Goal: Task Accomplishment & Management: Use online tool/utility

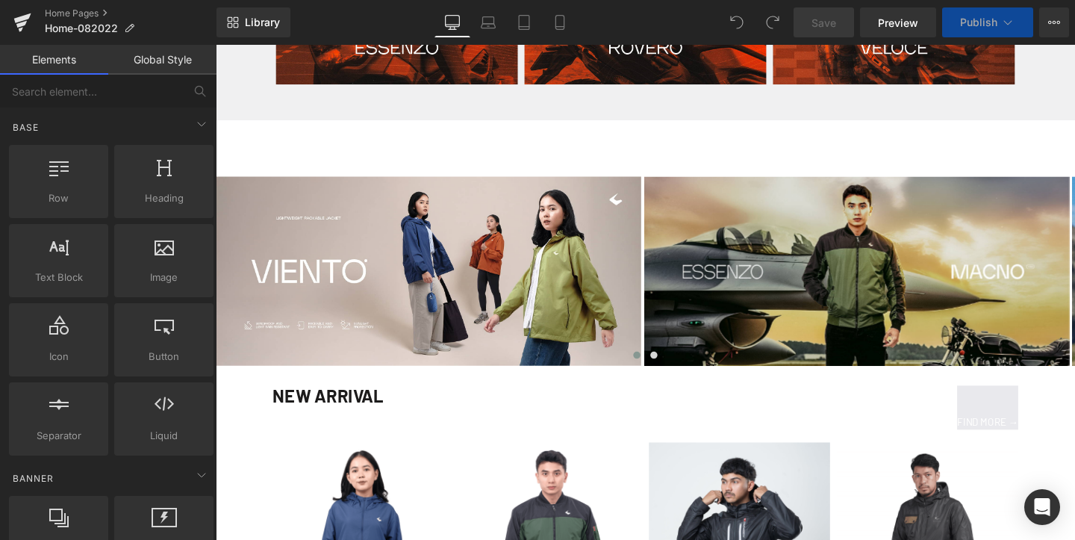
scroll to position [954, 0]
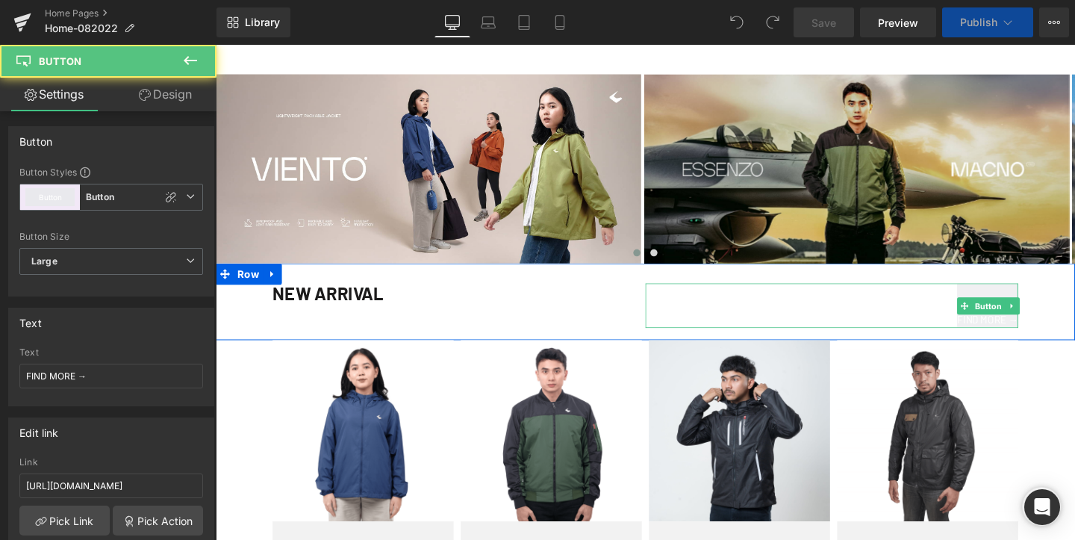
click at [1019, 314] on div "FIND MORE → Button" at bounding box center [864, 319] width 392 height 47
click at [1007, 335] on span "FIND MORE →" at bounding box center [1027, 333] width 64 height 17
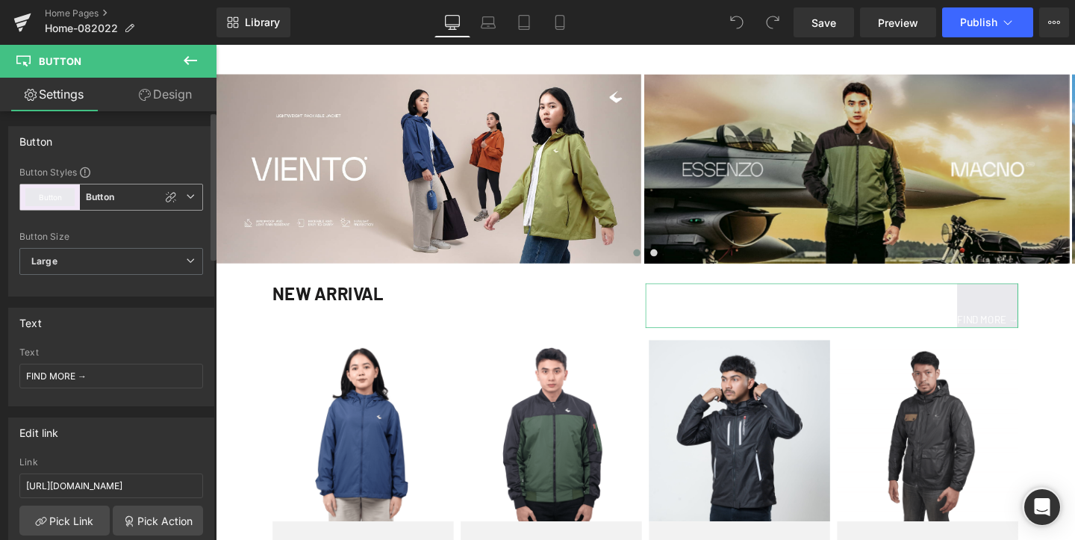
click at [58, 199] on button "Button" at bounding box center [49, 197] width 49 height 18
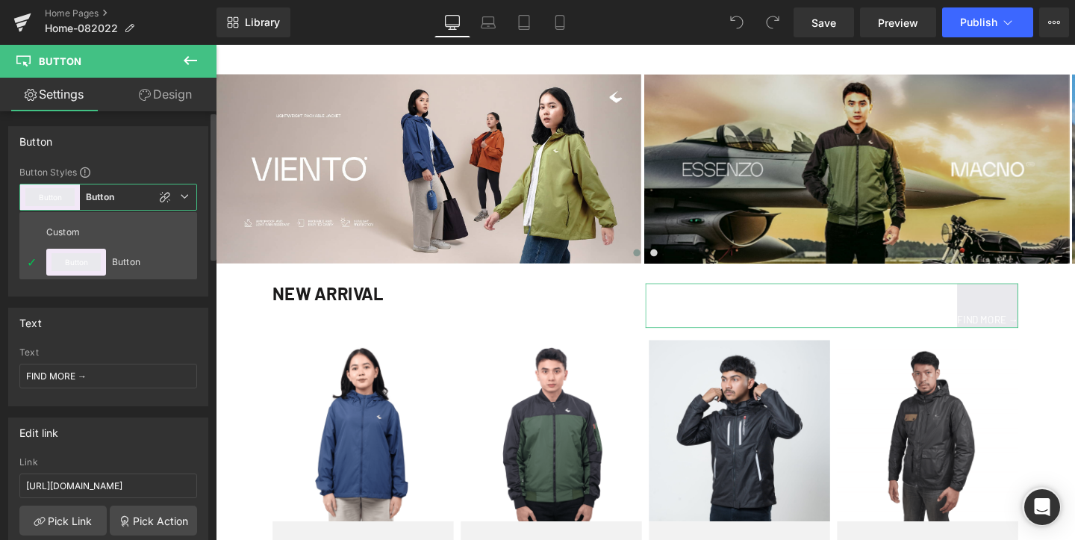
click at [58, 199] on button "Button" at bounding box center [49, 197] width 49 height 18
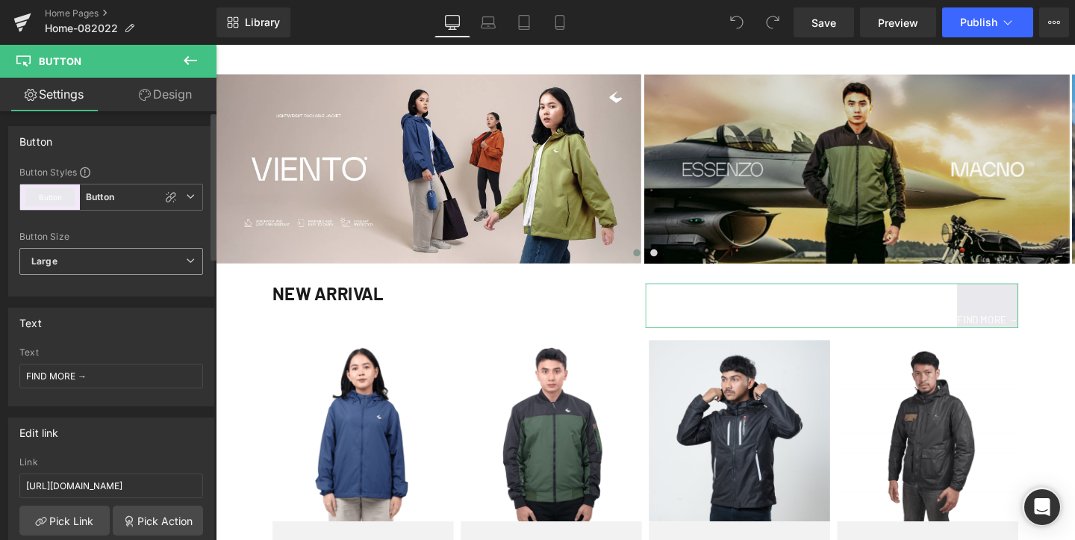
click at [55, 265] on b "Large" at bounding box center [44, 261] width 26 height 13
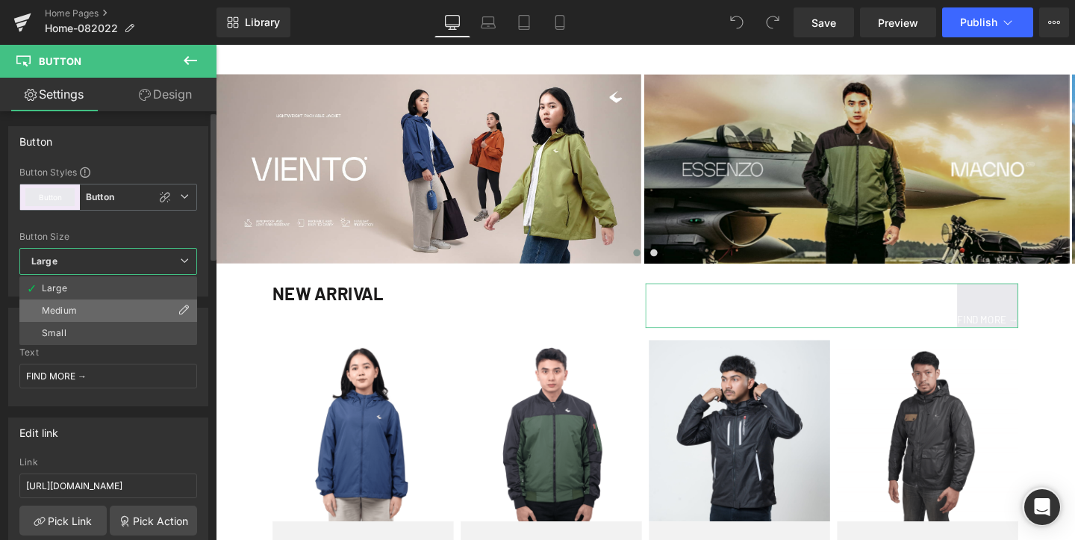
click at [54, 308] on div "Medium" at bounding box center [59, 310] width 35 height 10
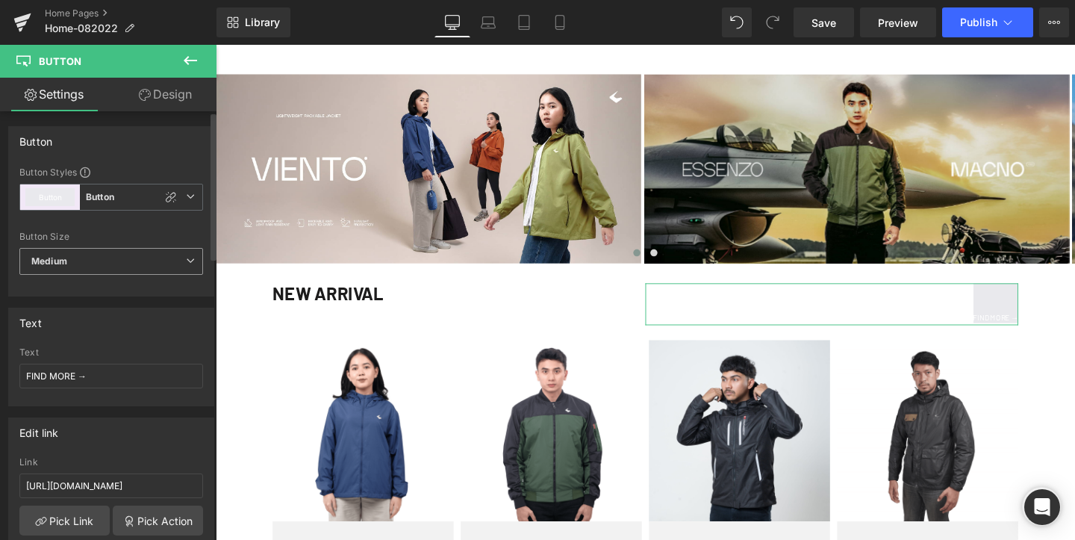
click at [55, 260] on b "Medium" at bounding box center [49, 261] width 36 height 13
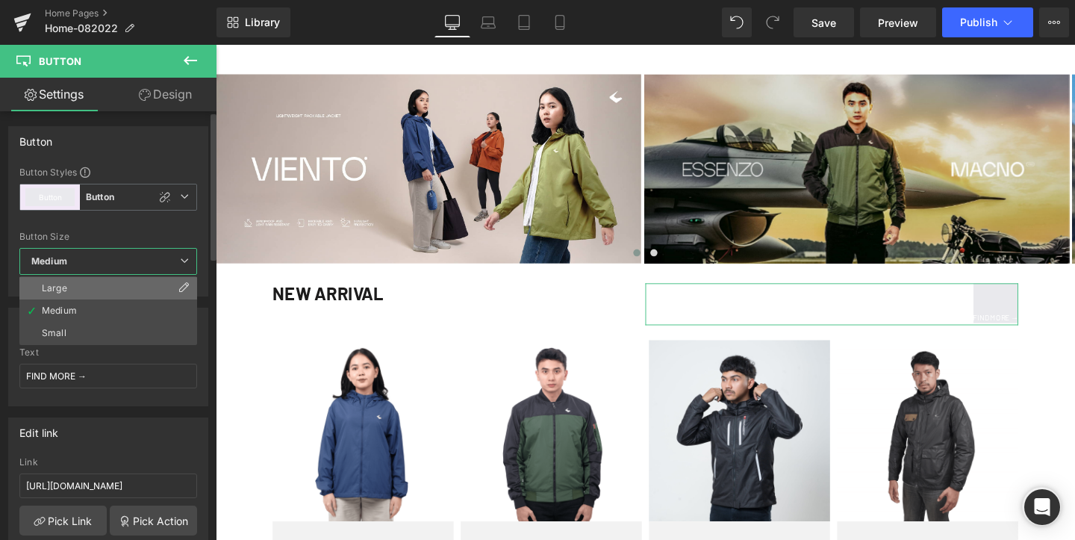
click at [55, 287] on div "Large" at bounding box center [54, 288] width 25 height 10
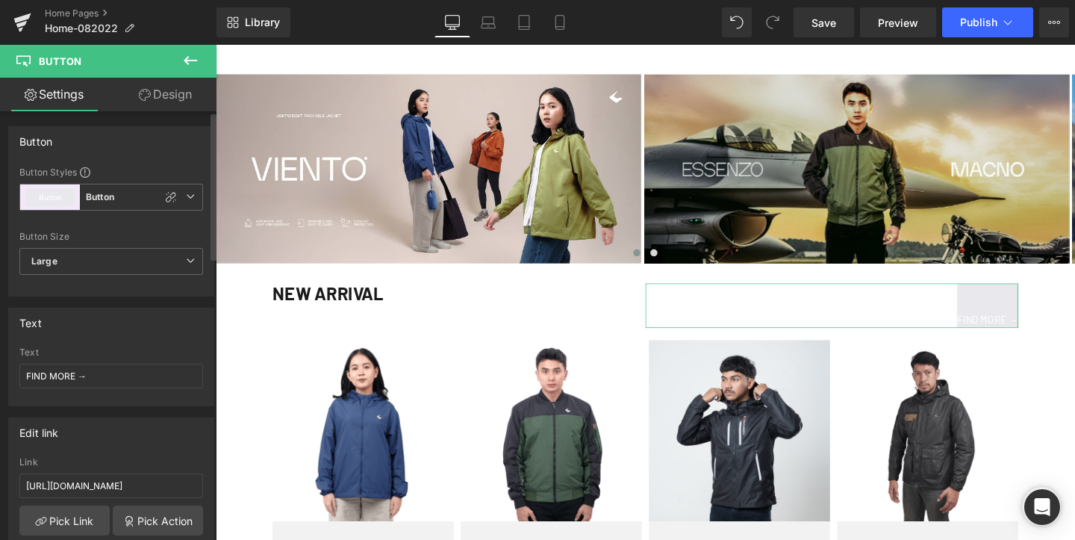
scroll to position [0, 0]
click at [62, 194] on button "Button" at bounding box center [49, 197] width 49 height 18
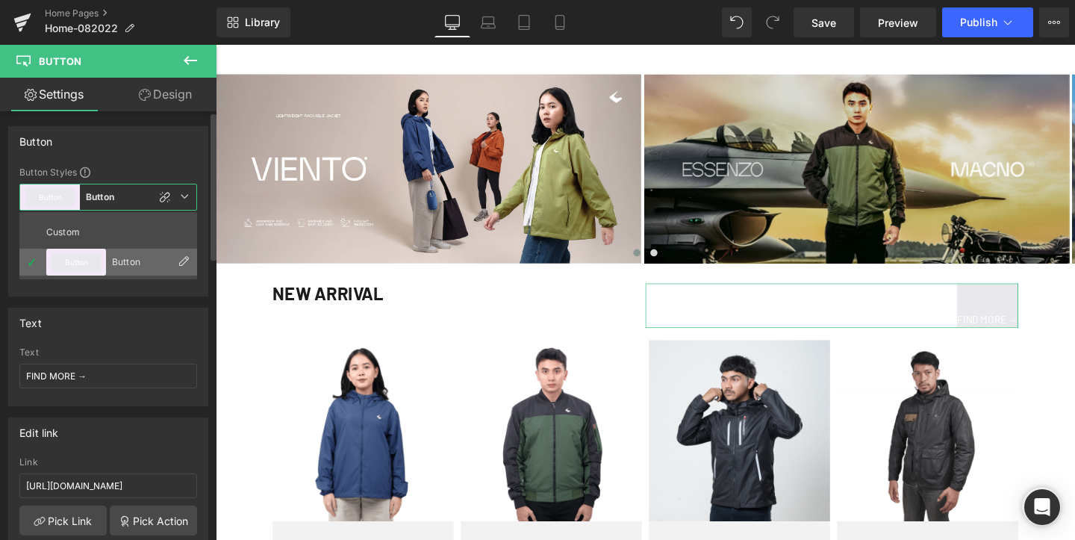
click at [92, 254] on button "Button" at bounding box center [76, 262] width 49 height 18
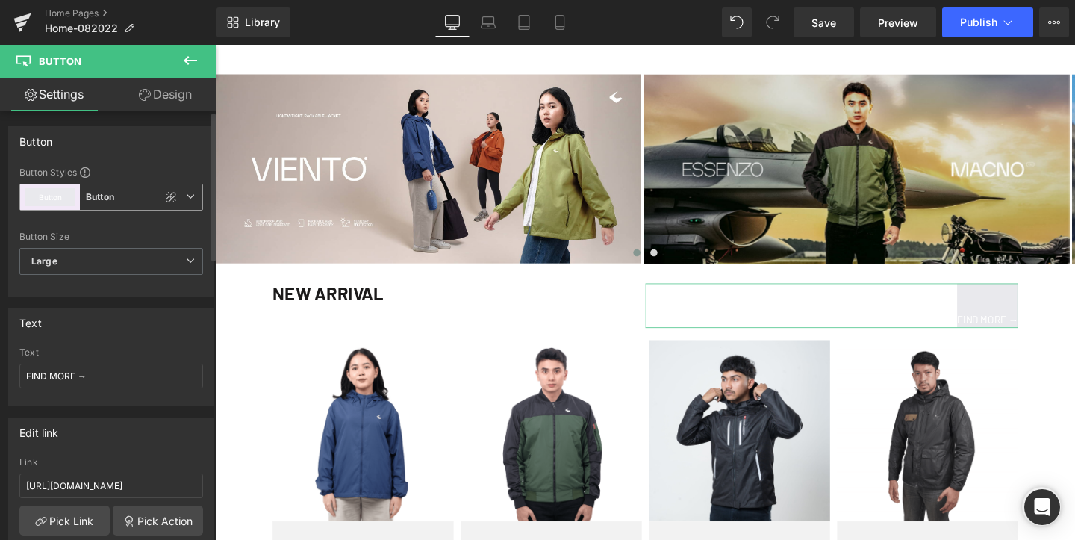
click at [186, 199] on icon at bounding box center [190, 196] width 9 height 9
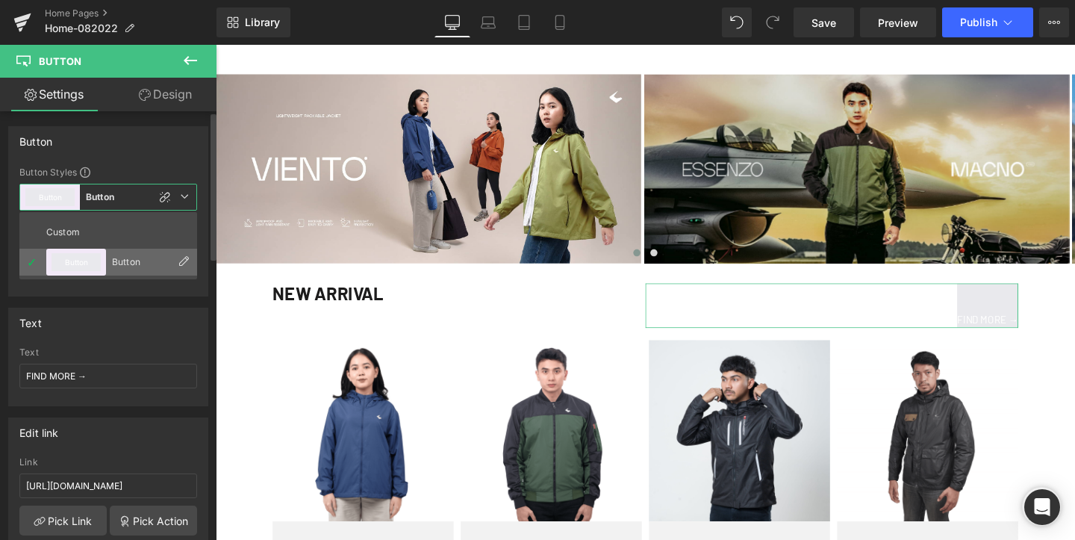
click at [180, 267] on div at bounding box center [184, 263] width 12 height 16
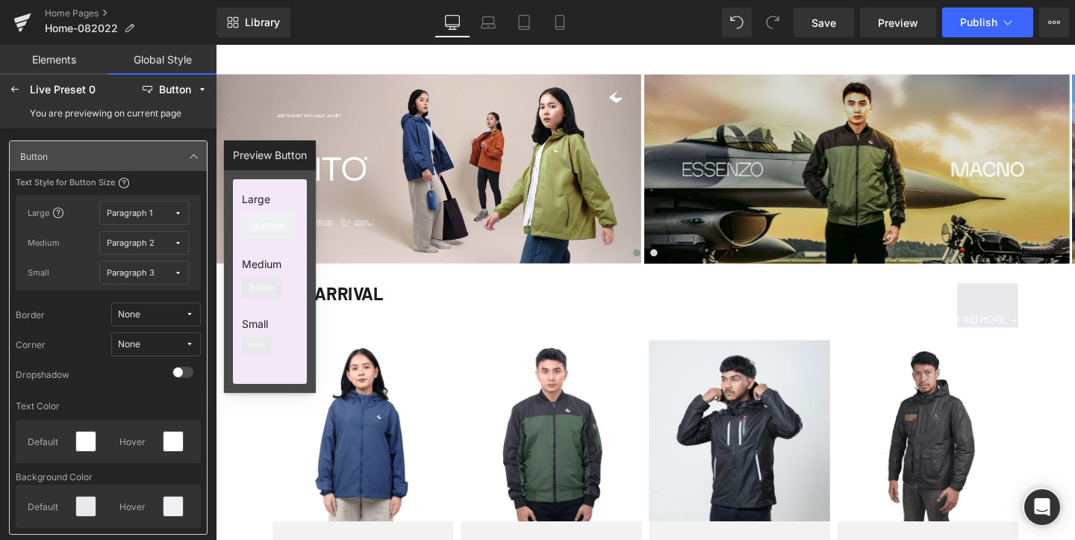
click at [264, 220] on span "Button" at bounding box center [268, 225] width 32 height 10
click at [264, 237] on div "Button" at bounding box center [268, 225] width 53 height 26
click at [11, 92] on icon at bounding box center [15, 90] width 12 height 12
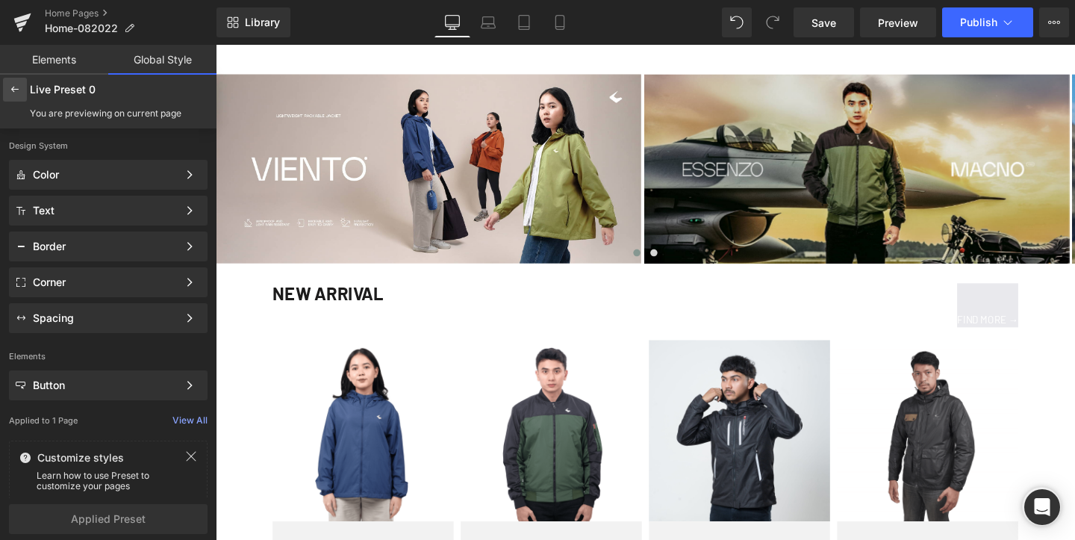
click at [11, 91] on icon at bounding box center [15, 90] width 12 height 12
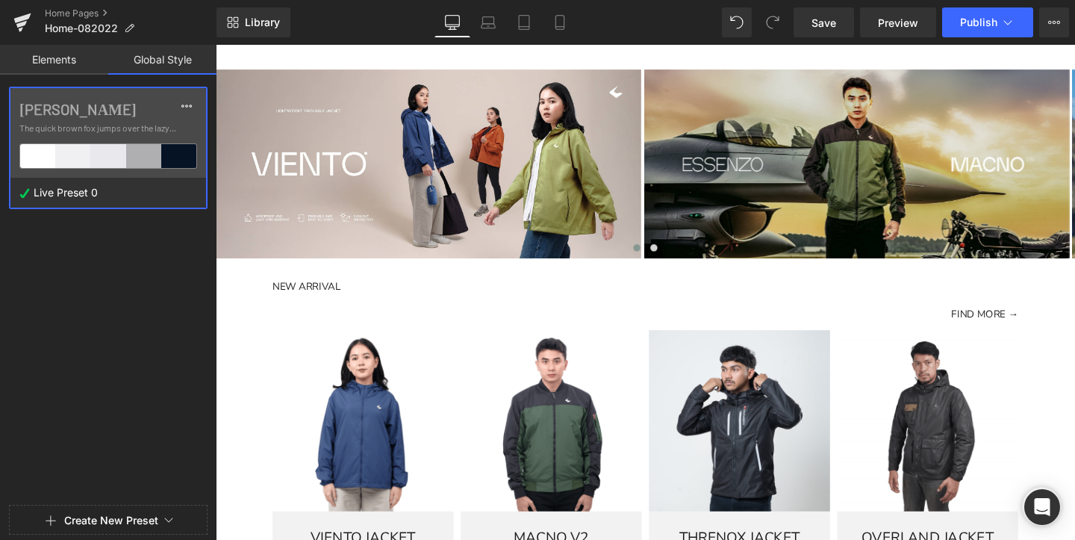
click at [66, 69] on link "Elements" at bounding box center [54, 60] width 108 height 30
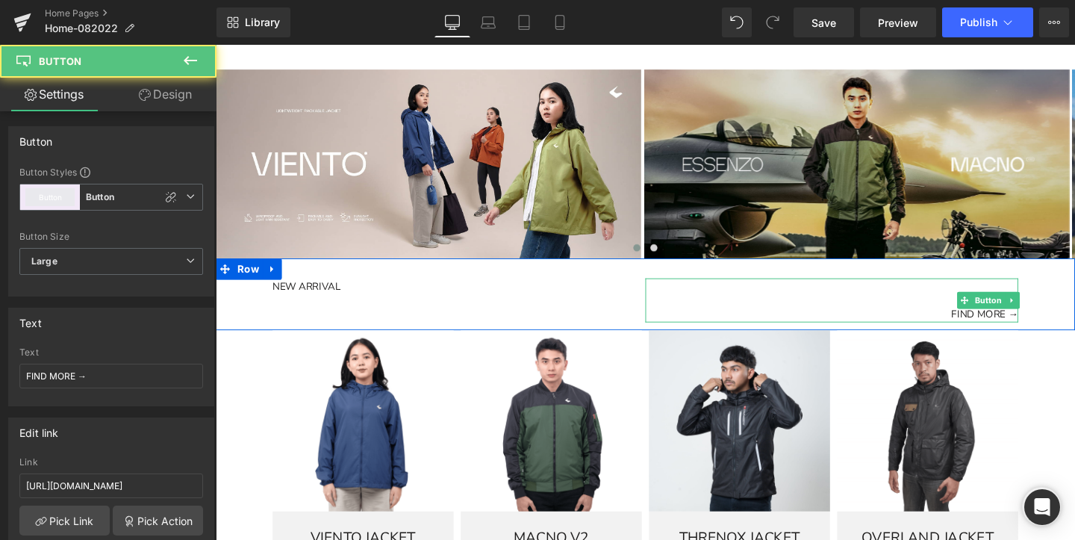
click at [1015, 333] on span "FIND MORE →" at bounding box center [1024, 328] width 70 height 17
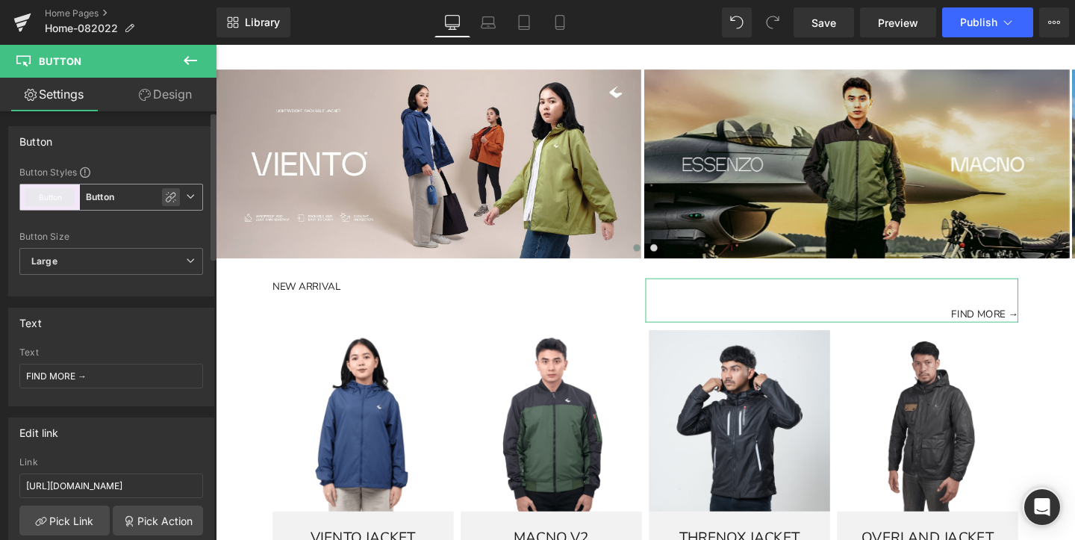
click at [168, 193] on icon at bounding box center [171, 197] width 12 height 12
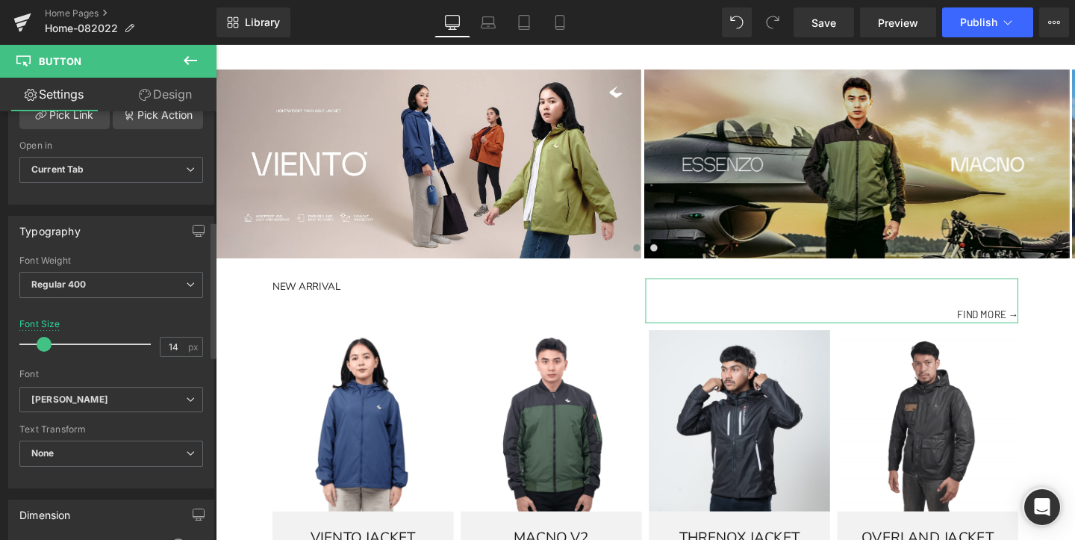
scroll to position [343, 0]
click at [45, 348] on span at bounding box center [41, 343] width 15 height 15
click at [137, 283] on span "Regular 400" at bounding box center [111, 284] width 184 height 26
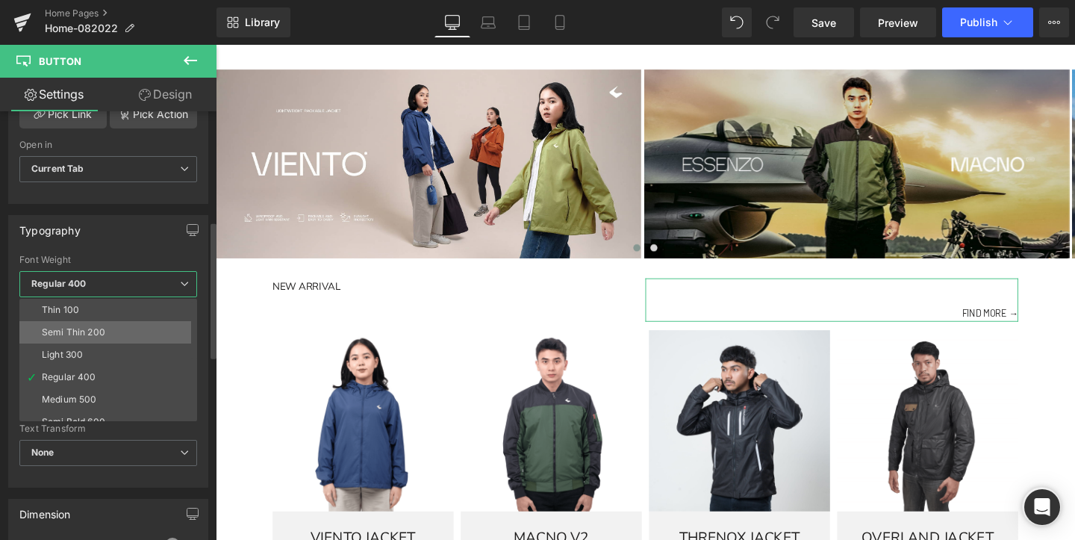
click at [122, 329] on li "Semi Thin 200" at bounding box center [111, 332] width 184 height 22
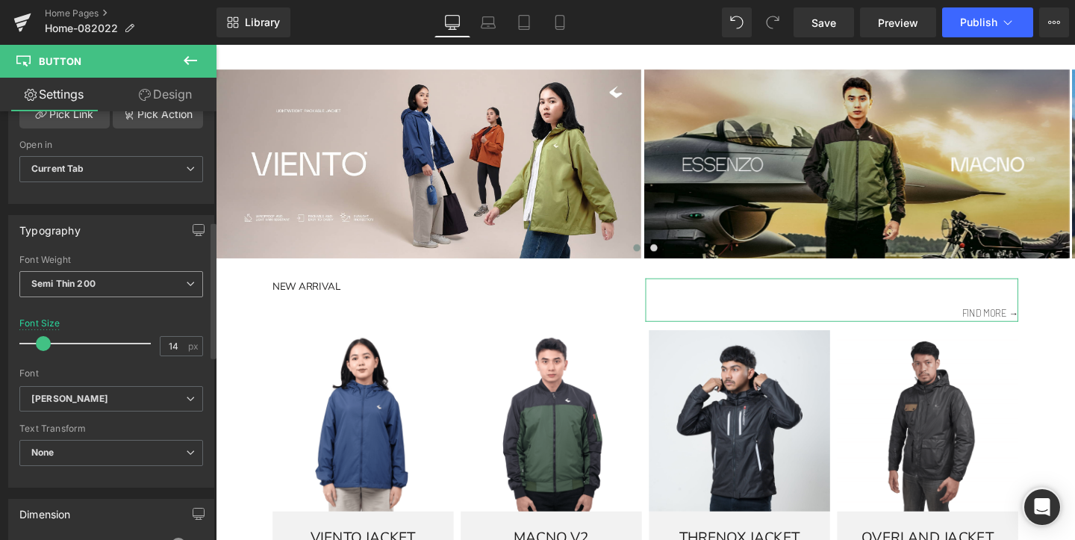
click at [129, 282] on span "Semi Thin 200" at bounding box center [111, 284] width 184 height 26
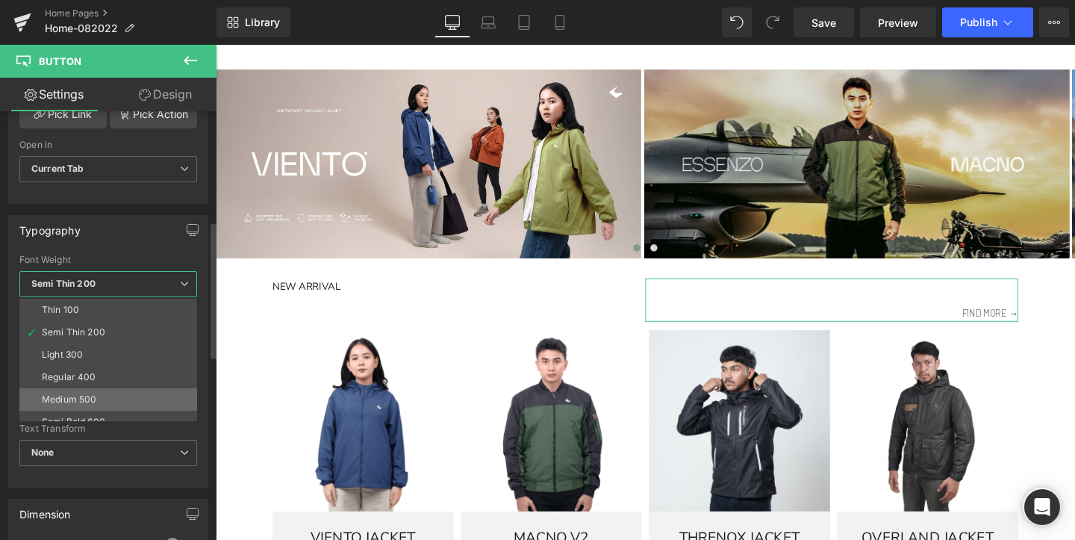
scroll to position [55, 0]
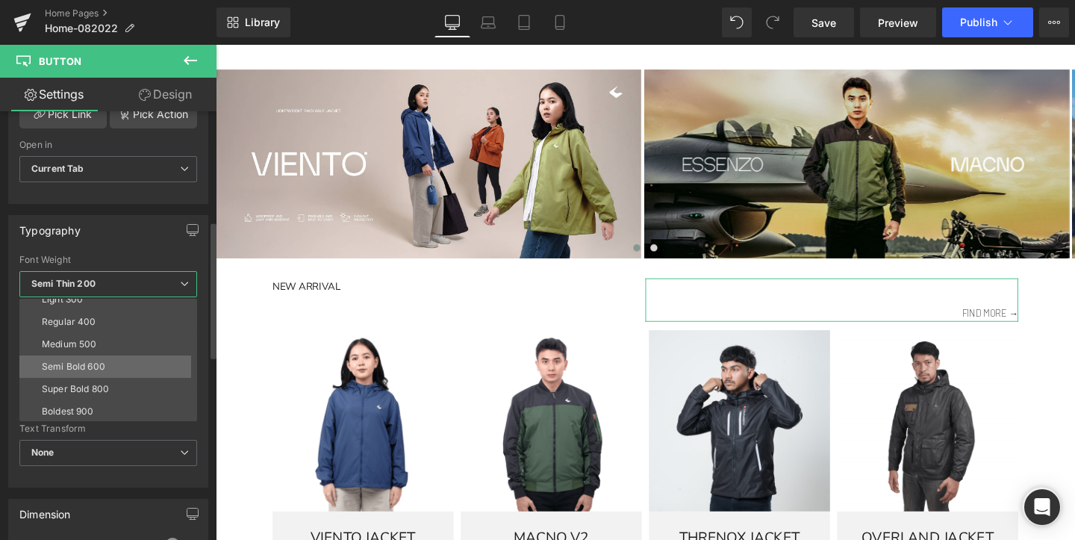
click at [124, 374] on li "Semi Bold 600" at bounding box center [111, 366] width 184 height 22
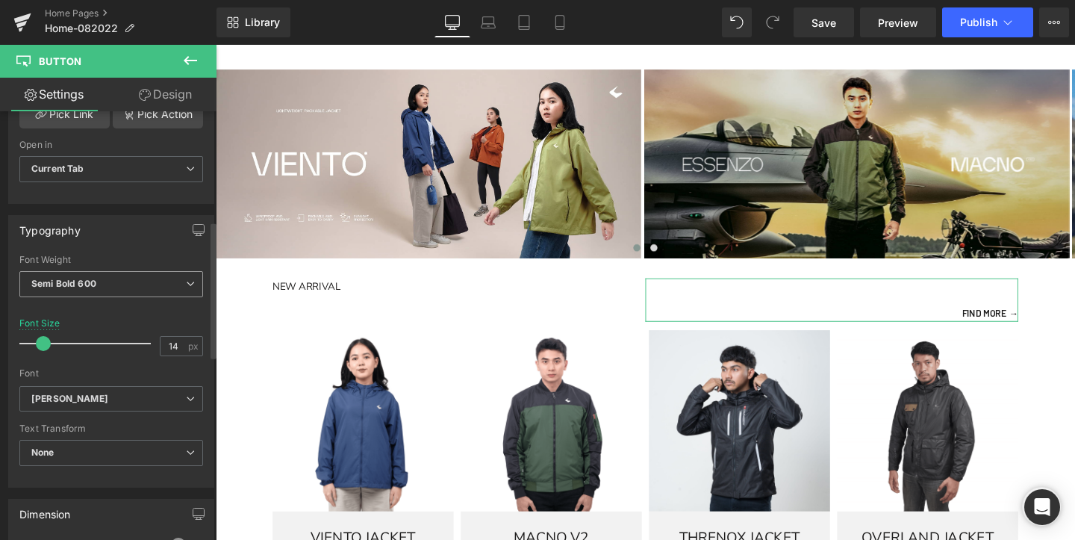
click at [135, 285] on span "Semi Bold 600" at bounding box center [111, 284] width 184 height 26
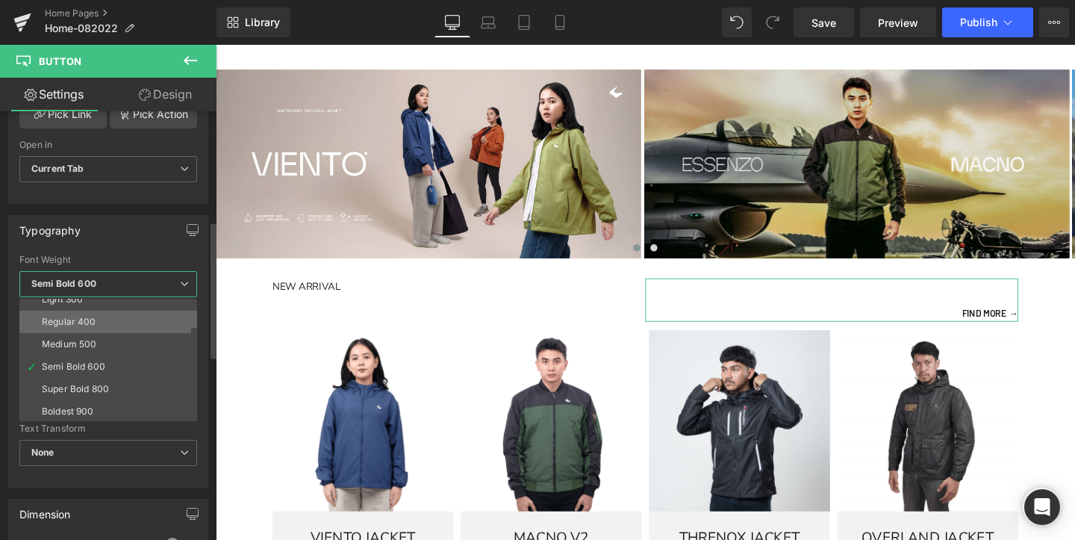
click at [118, 314] on li "Regular 400" at bounding box center [111, 322] width 184 height 22
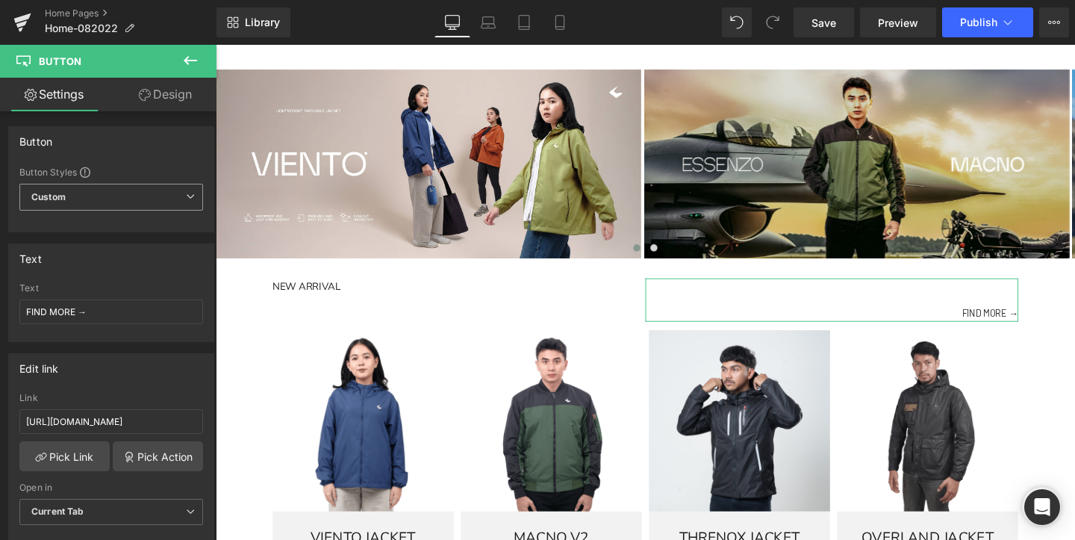
scroll to position [0, 0]
click at [159, 99] on link "Design" at bounding box center [165, 95] width 108 height 34
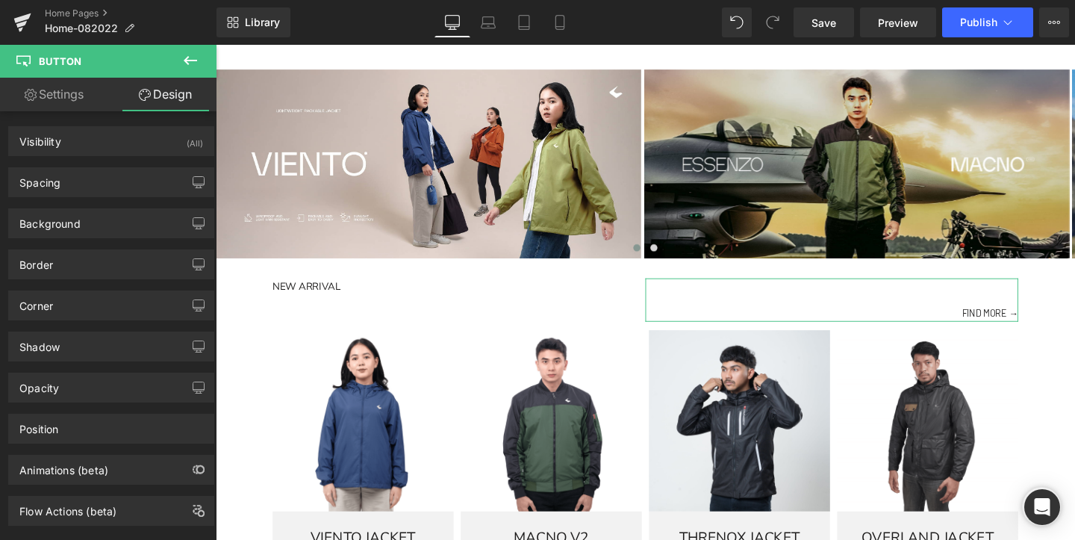
click at [66, 102] on link "Settings" at bounding box center [54, 95] width 108 height 34
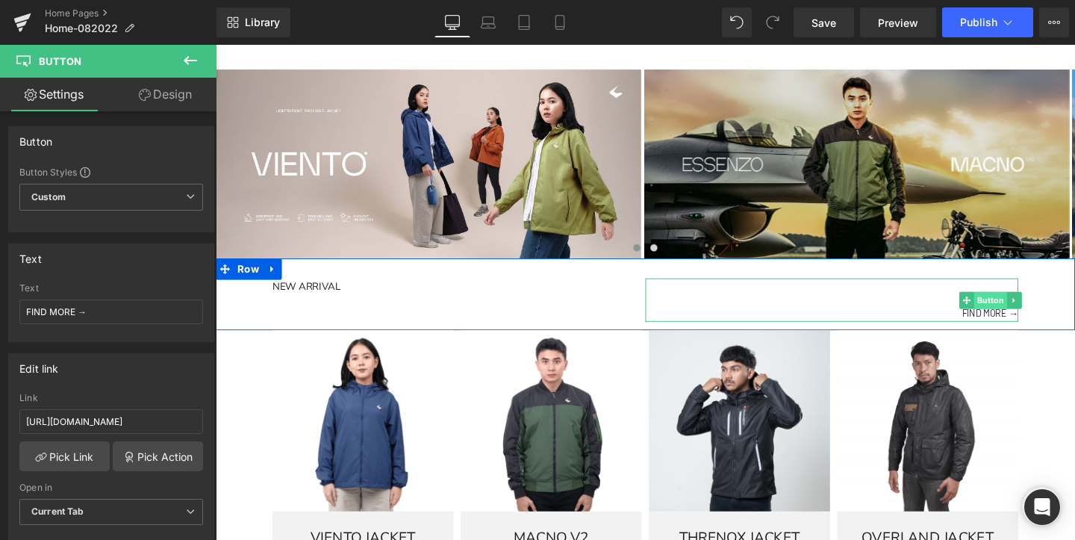
click at [1025, 323] on span "Button" at bounding box center [1030, 314] width 34 height 18
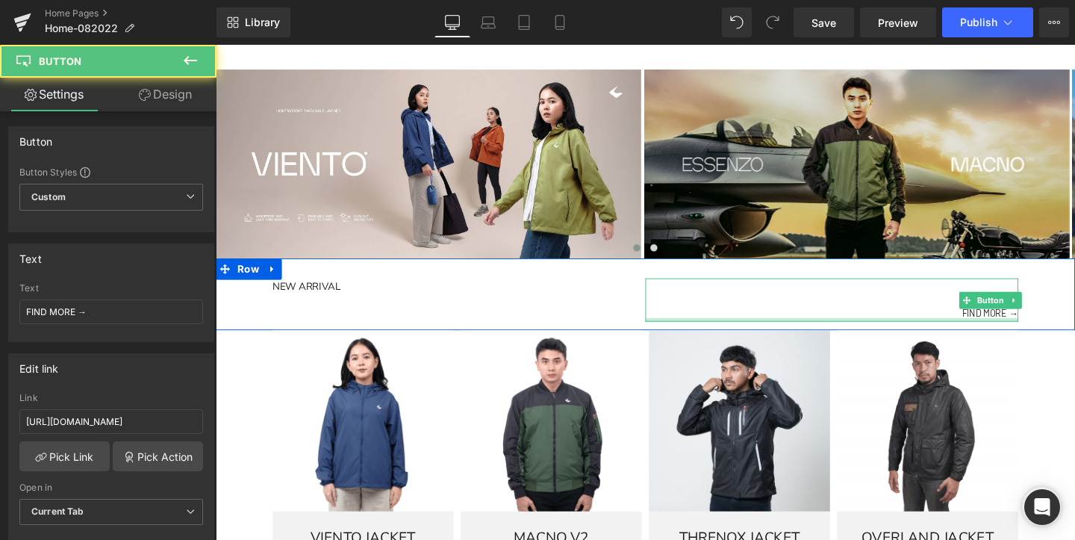
click at [1025, 336] on div at bounding box center [864, 334] width 392 height 4
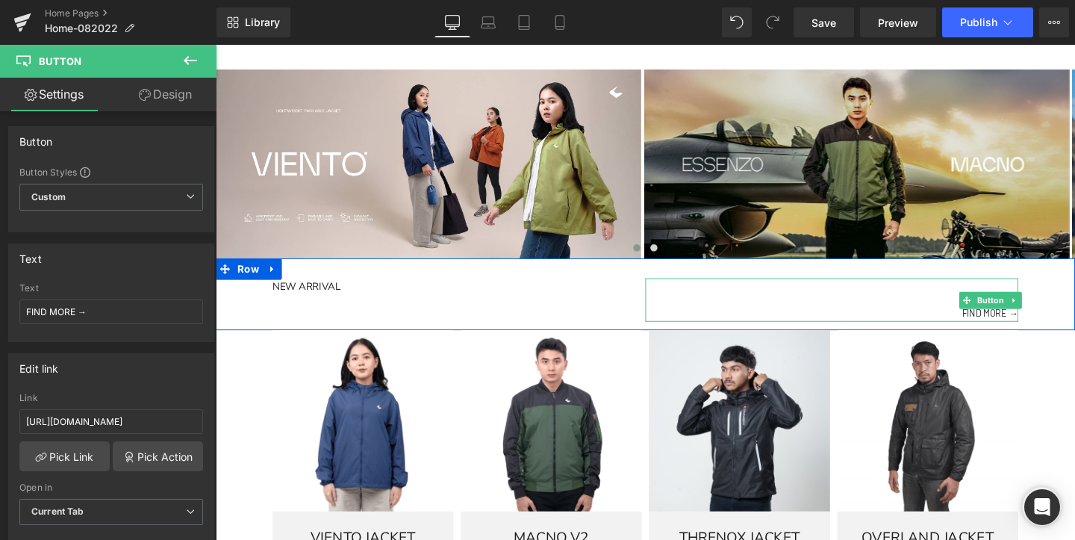
click at [1026, 334] on span "FIND MORE →" at bounding box center [1030, 328] width 59 height 16
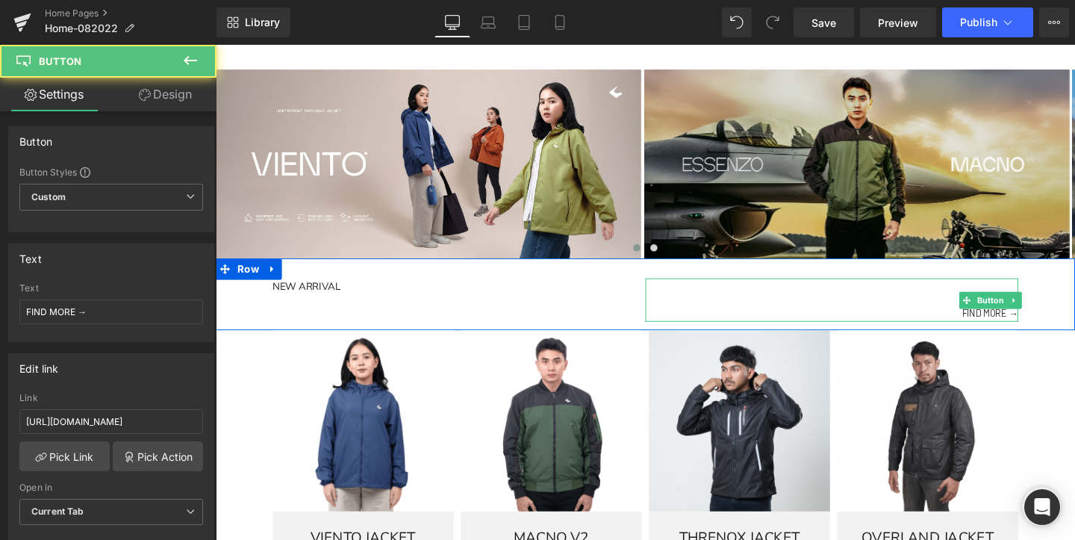
click at [1026, 334] on span "FIND MORE →" at bounding box center [1030, 328] width 59 height 16
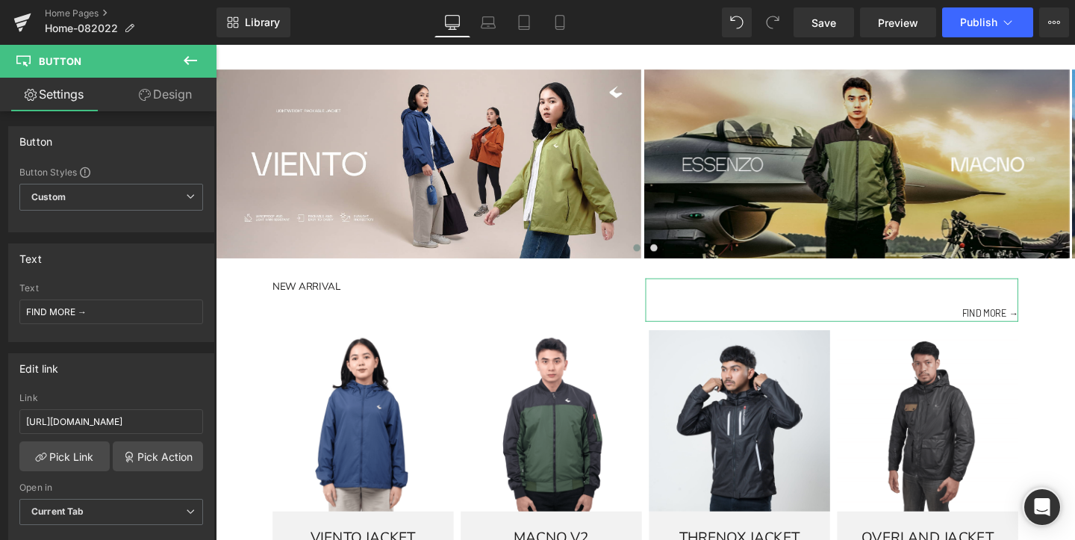
click at [172, 199] on span "Custom" at bounding box center [111, 197] width 184 height 27
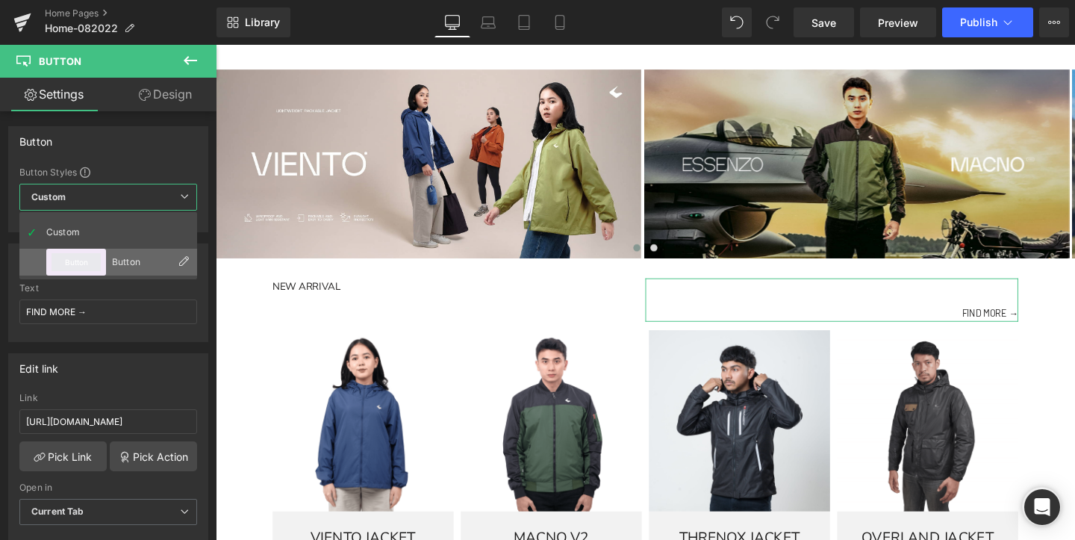
click at [153, 249] on li "Button Button" at bounding box center [108, 262] width 178 height 27
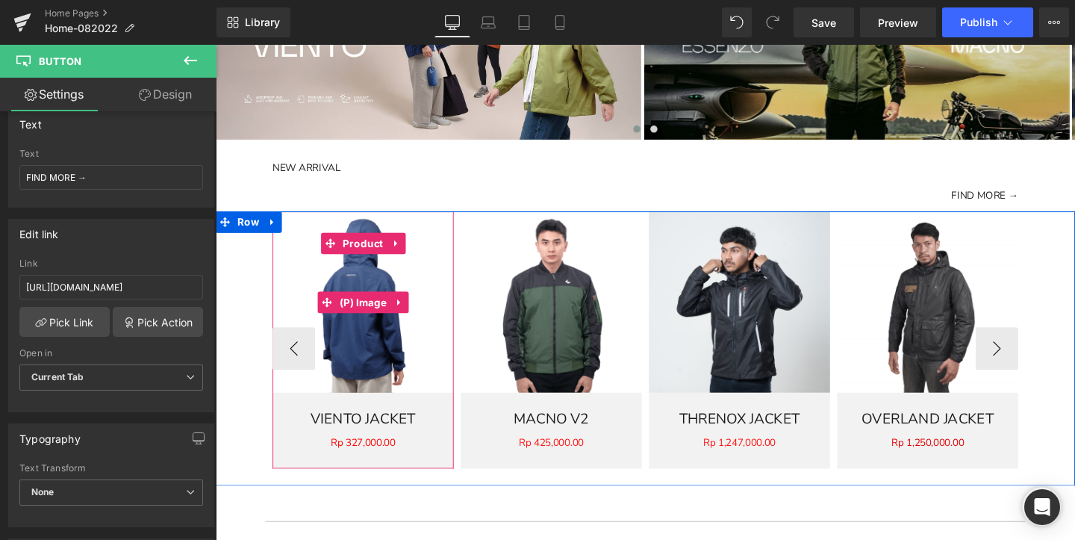
scroll to position [1092, 0]
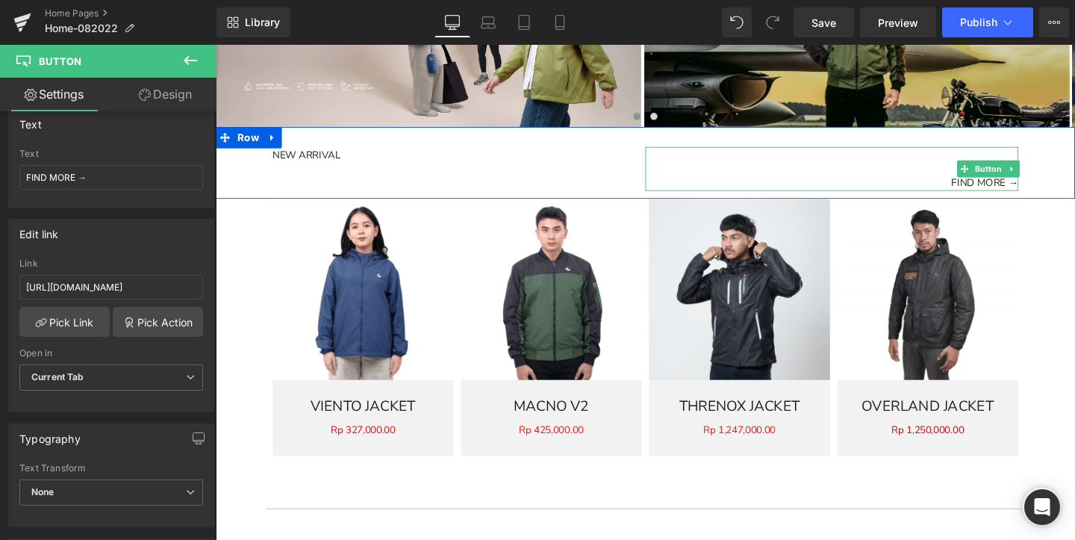
click at [1025, 166] on link "FIND MORE →" at bounding box center [1024, 175] width 70 height 46
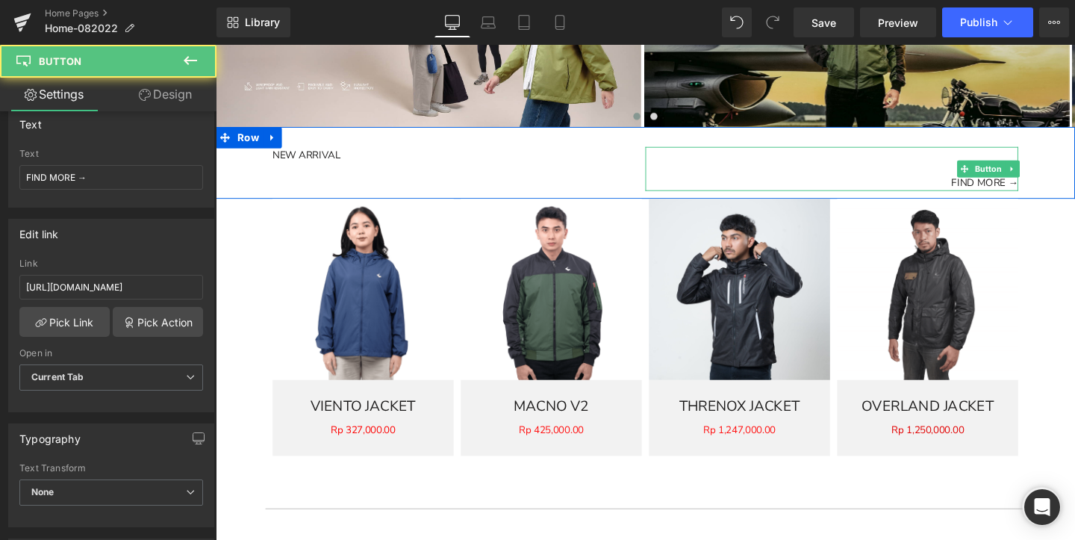
click at [1025, 162] on link "FIND MORE →" at bounding box center [1024, 175] width 70 height 46
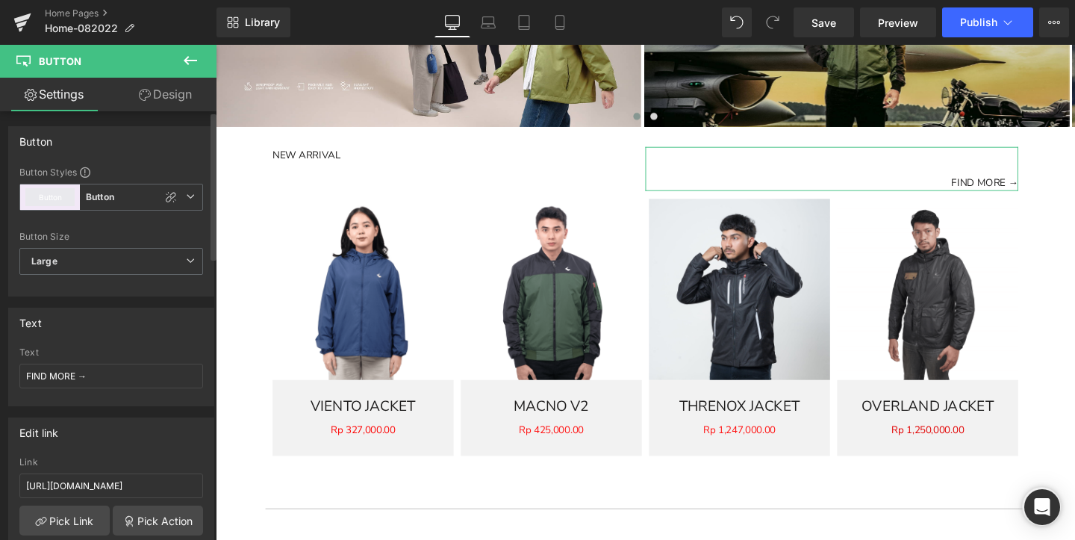
scroll to position [0, 0]
click at [155, 101] on link "Design" at bounding box center [165, 95] width 108 height 34
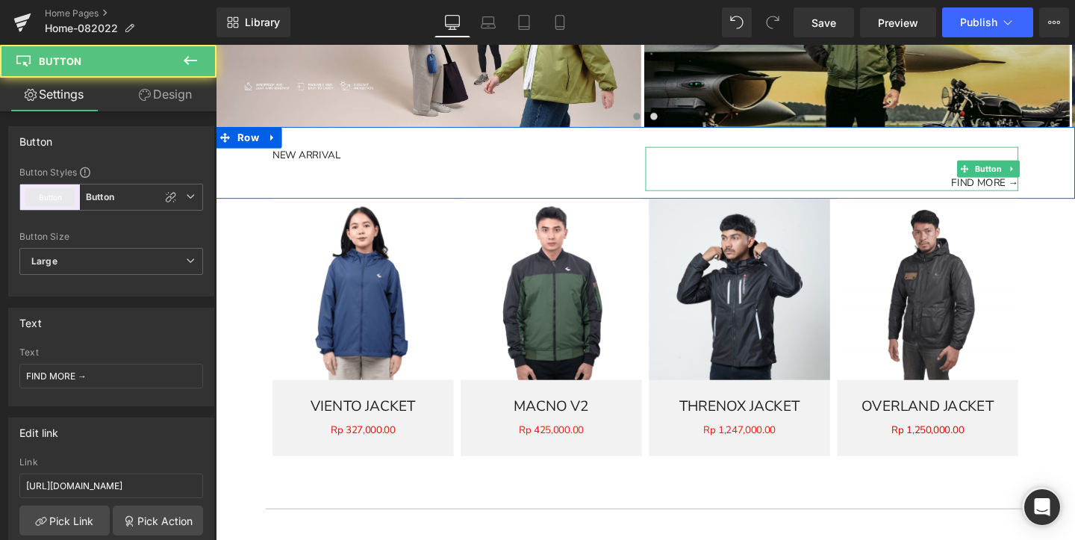
click at [1016, 196] on span "FIND MORE →" at bounding box center [1024, 189] width 70 height 17
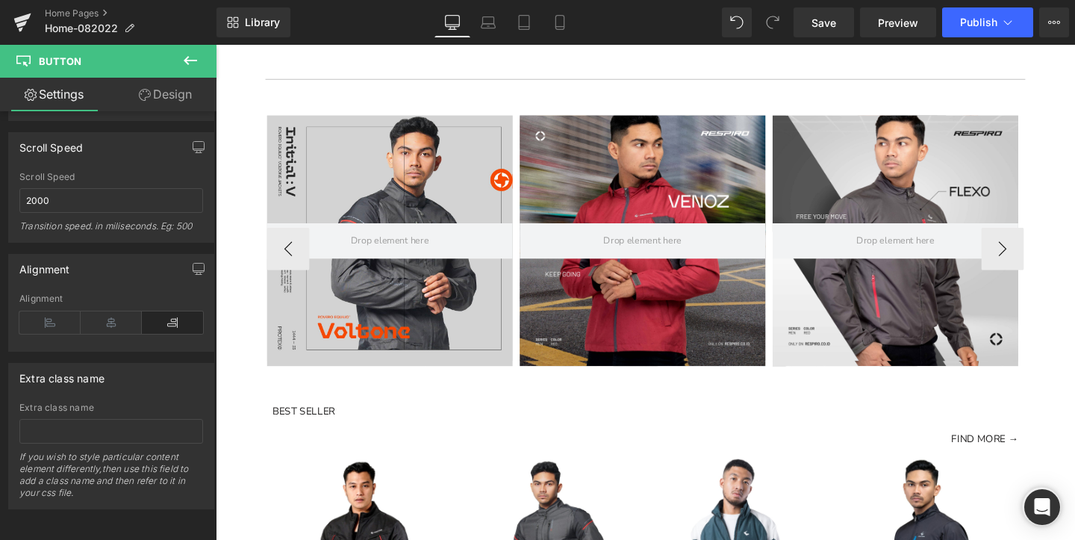
scroll to position [1541, 0]
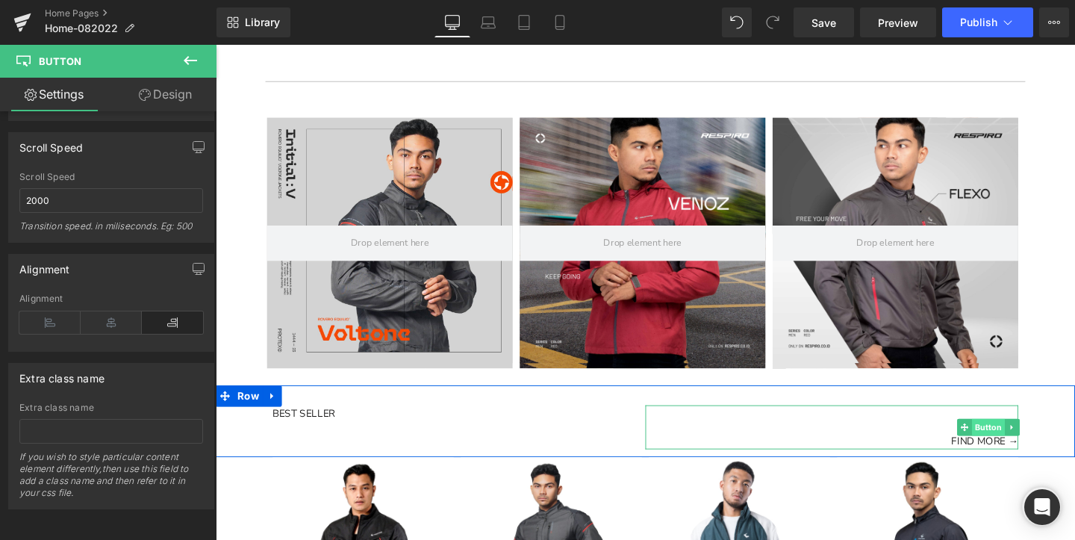
click at [1019, 444] on span "Button" at bounding box center [1027, 447] width 34 height 18
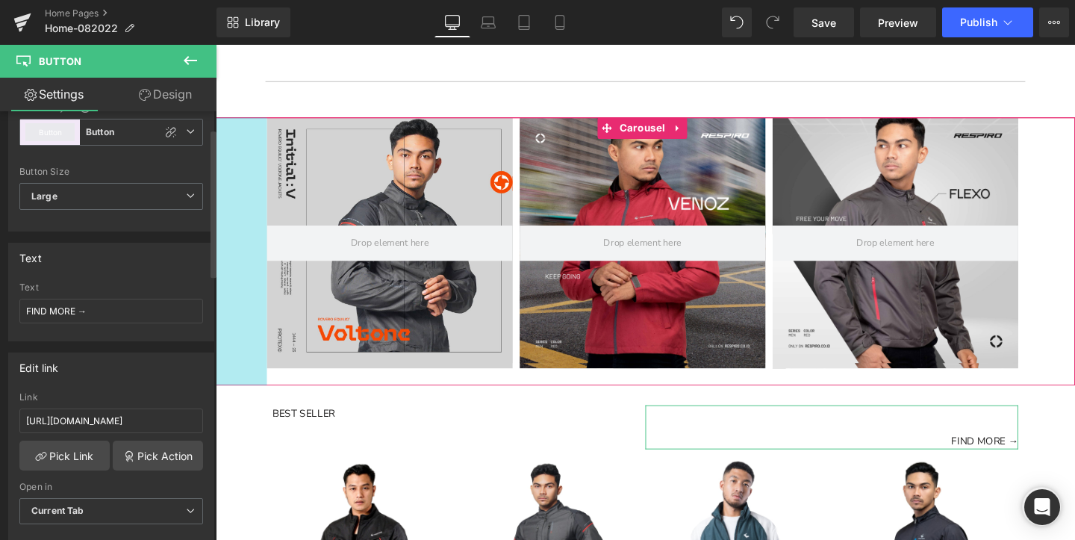
scroll to position [66, 0]
click at [174, 184] on span "Large" at bounding box center [111, 194] width 184 height 27
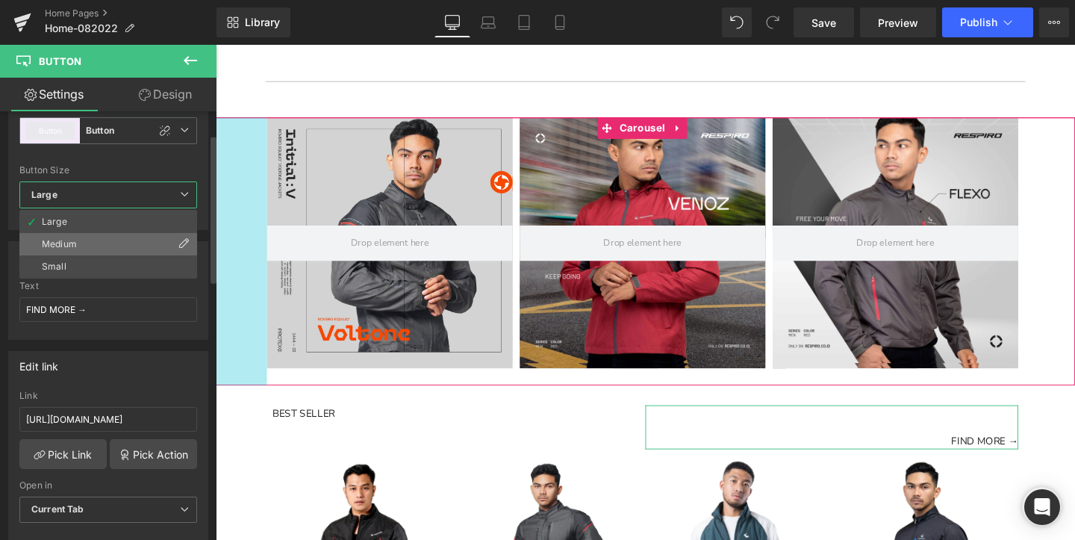
click at [143, 242] on li "Medium" at bounding box center [108, 244] width 178 height 22
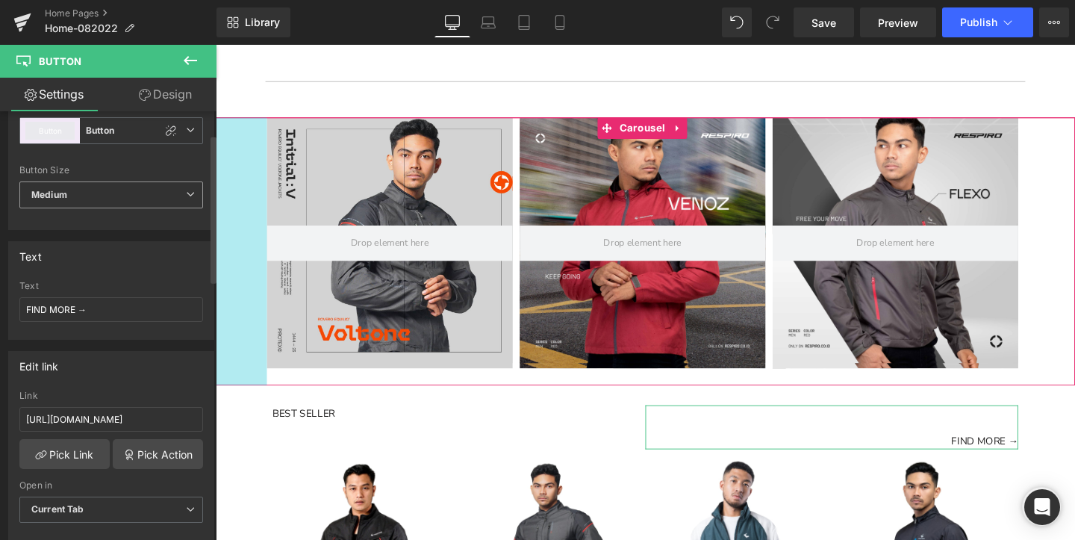
click at [174, 190] on span "Medium" at bounding box center [111, 194] width 184 height 27
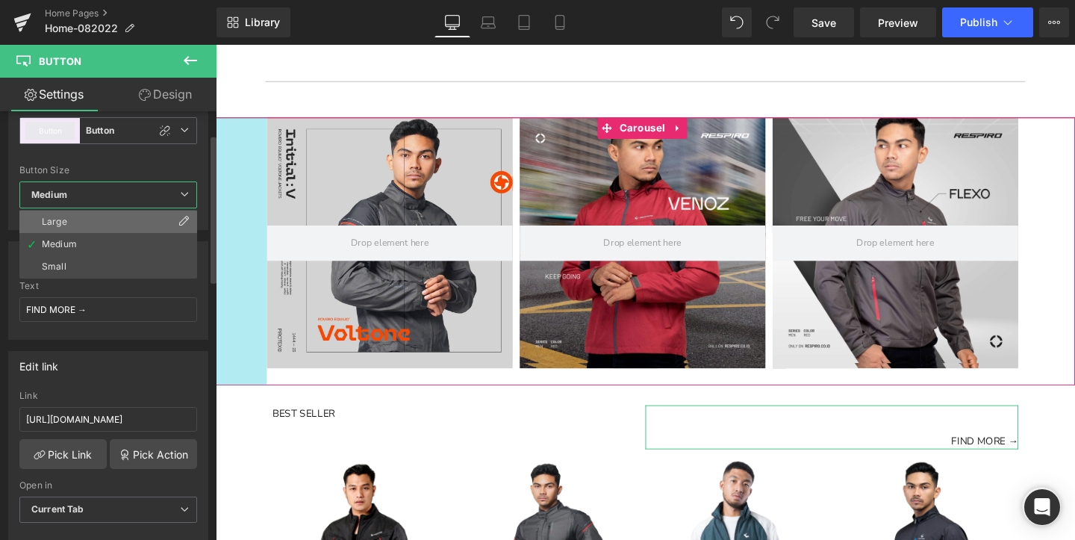
click at [149, 220] on li "Large" at bounding box center [108, 222] width 178 height 22
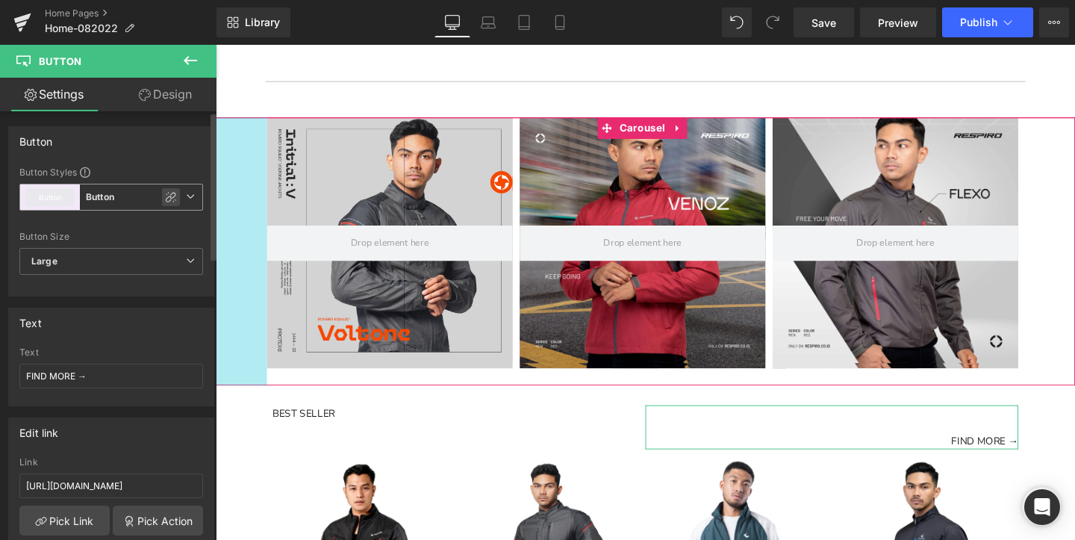
scroll to position [0, 0]
click at [187, 197] on icon at bounding box center [190, 196] width 9 height 9
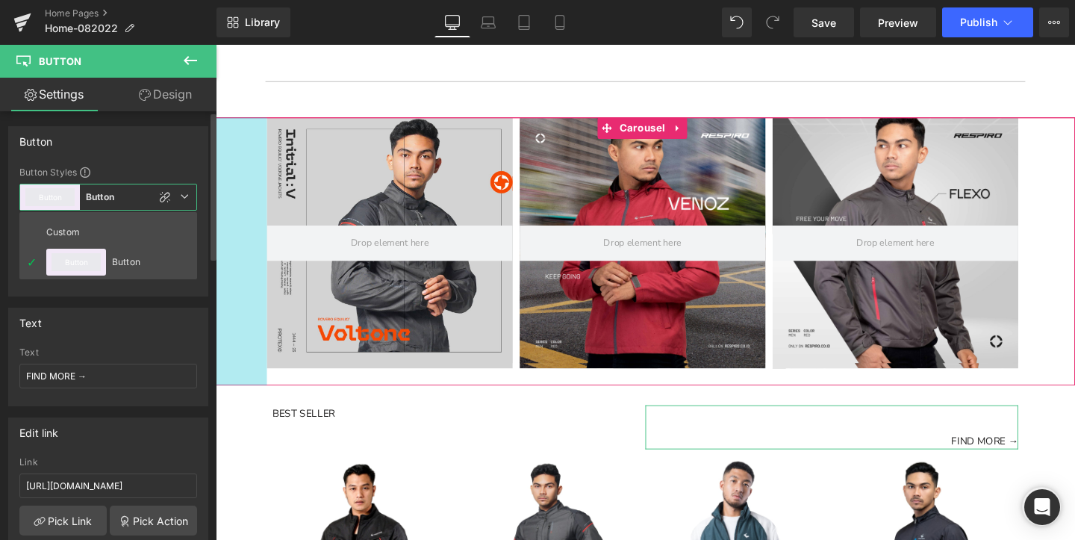
click at [187, 197] on icon at bounding box center [184, 196] width 9 height 9
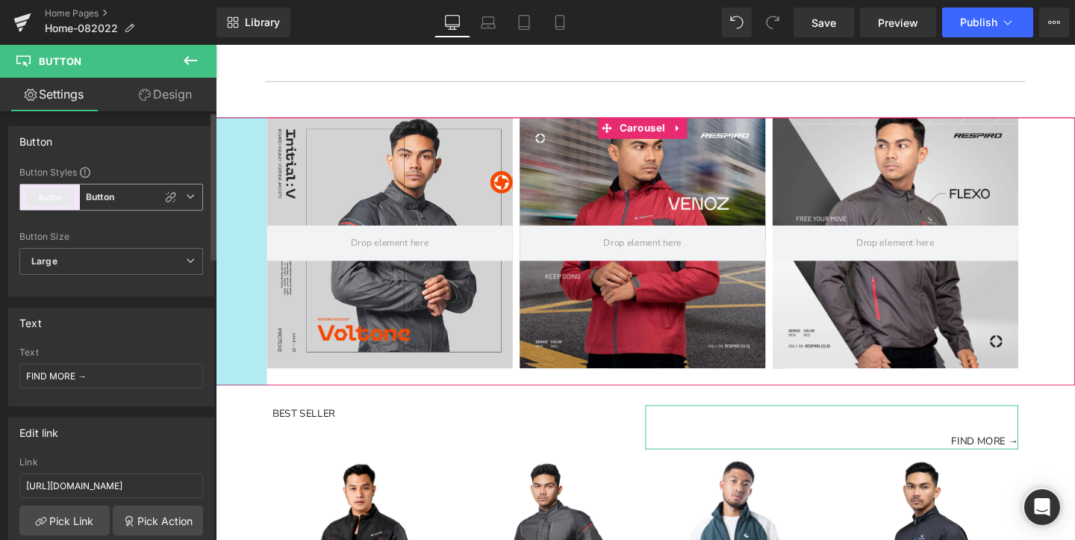
click at [55, 199] on button "Button" at bounding box center [49, 197] width 49 height 18
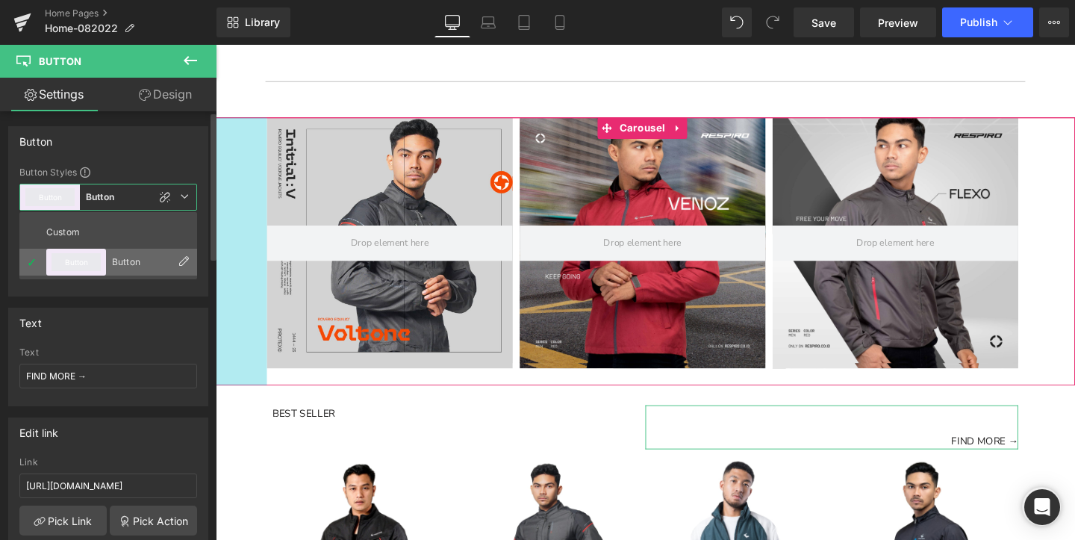
click at [142, 262] on div "Button" at bounding box center [141, 262] width 58 height 10
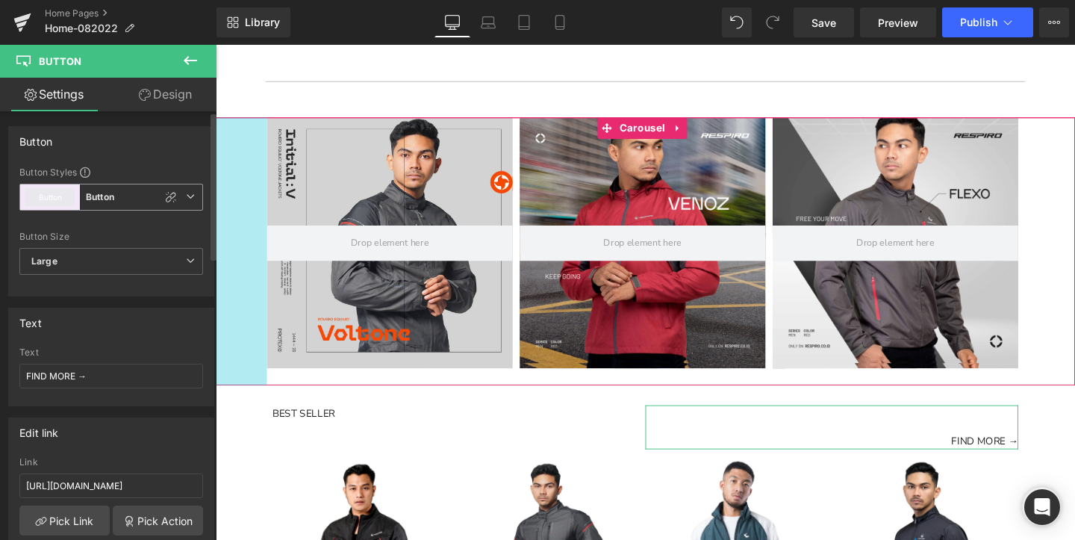
click at [186, 196] on icon at bounding box center [190, 196] width 9 height 9
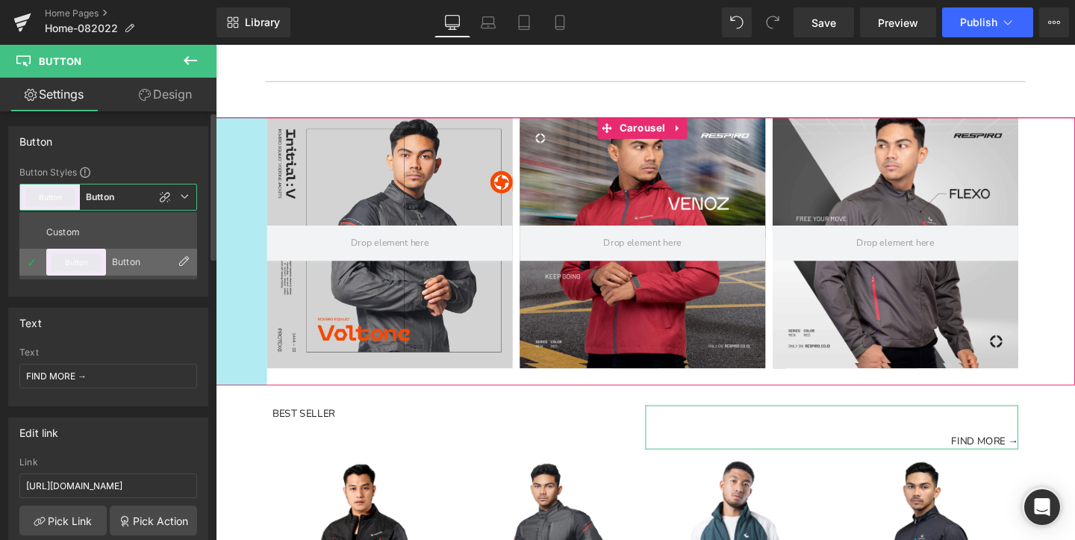
click at [183, 259] on icon at bounding box center [184, 261] width 12 height 12
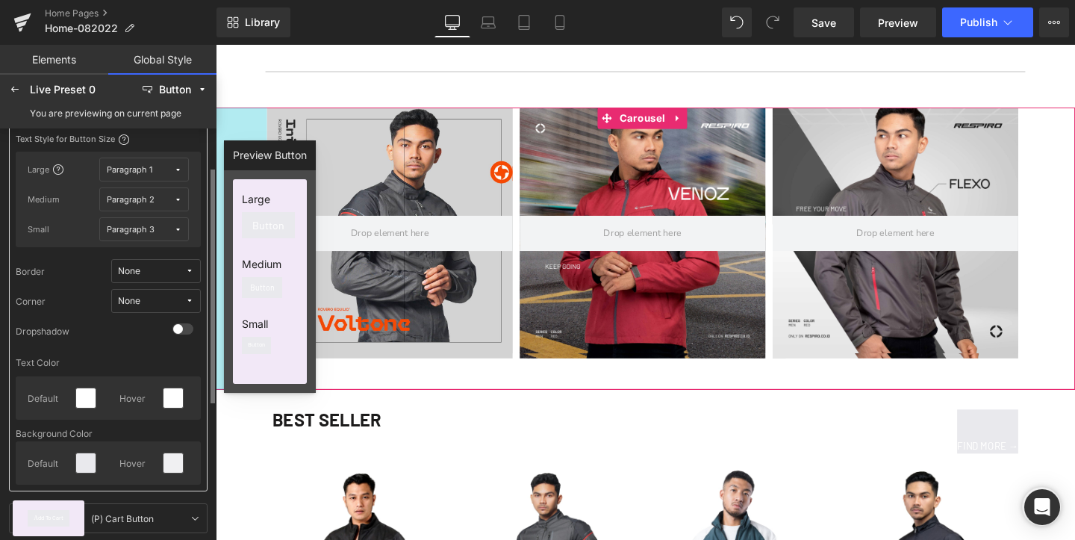
scroll to position [57, 0]
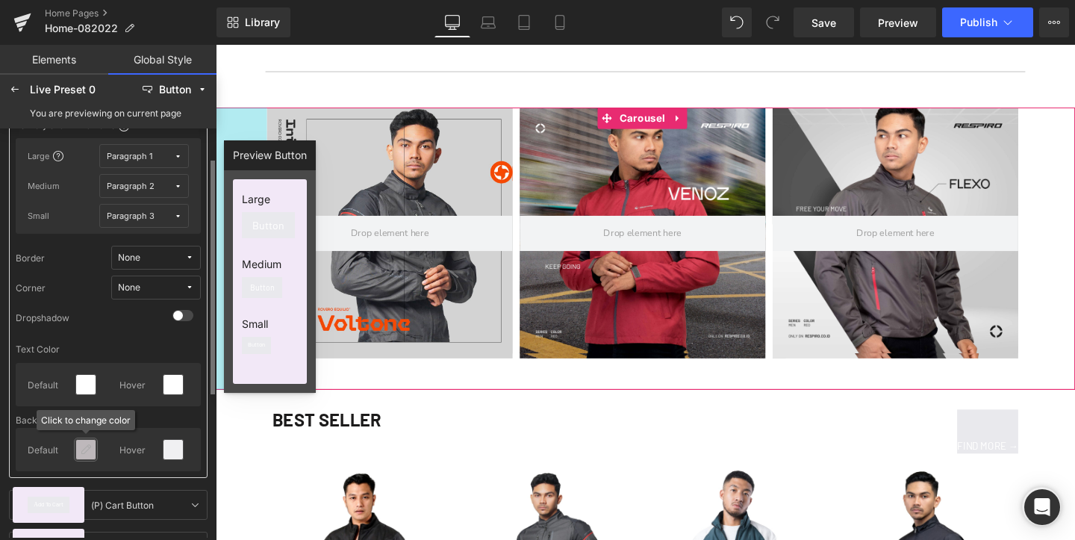
click at [87, 451] on icon at bounding box center [86, 450] width 12 height 12
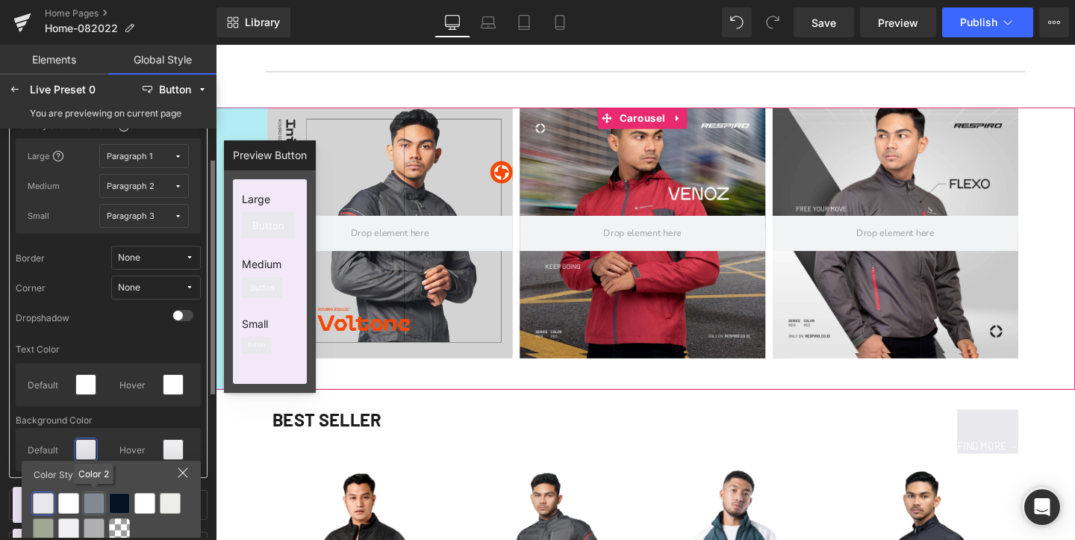
click at [99, 503] on div at bounding box center [94, 503] width 21 height 21
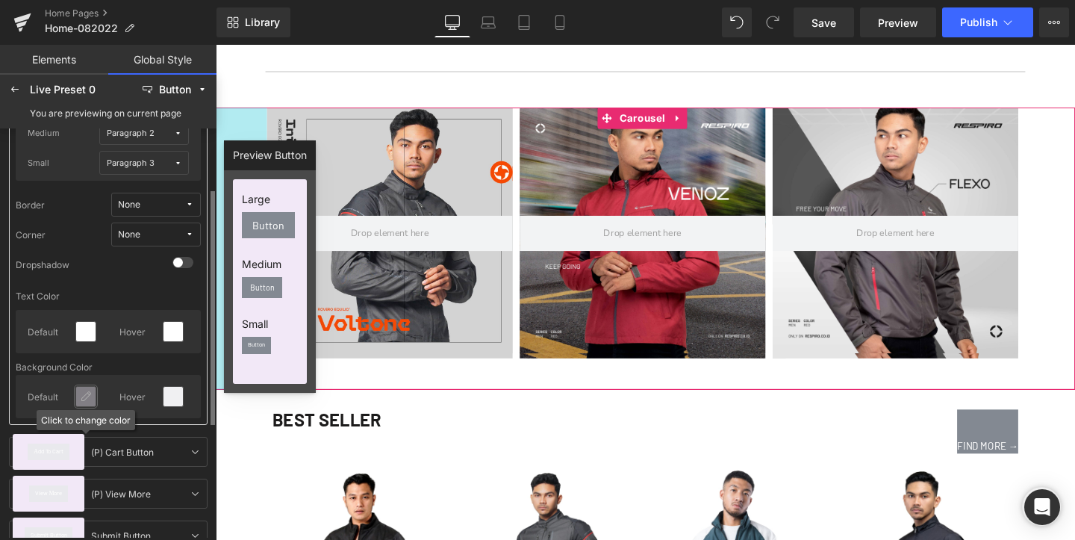
scroll to position [110, 0]
click at [87, 397] on icon at bounding box center [86, 397] width 12 height 12
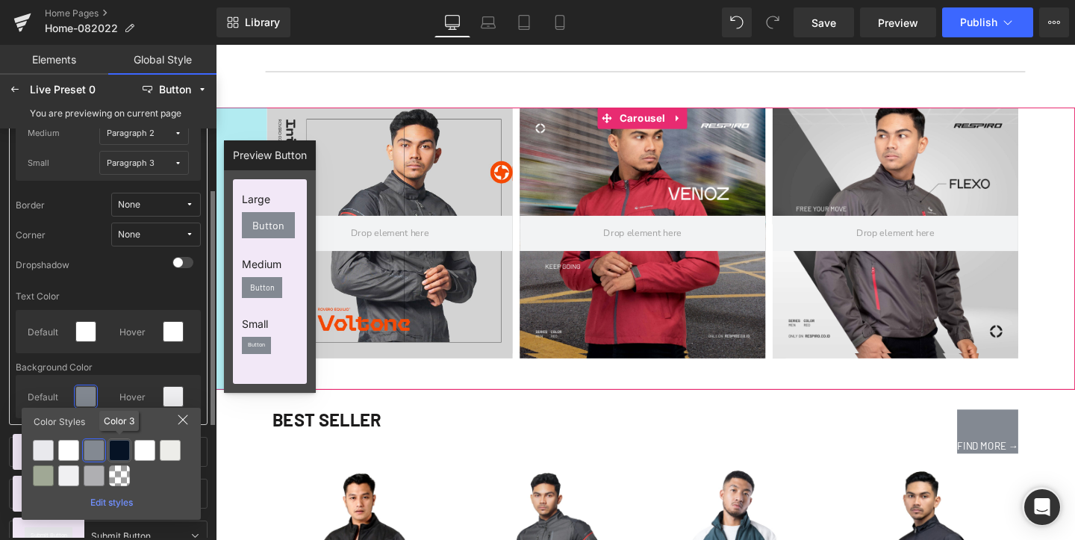
click at [116, 447] on div at bounding box center [119, 450] width 21 height 21
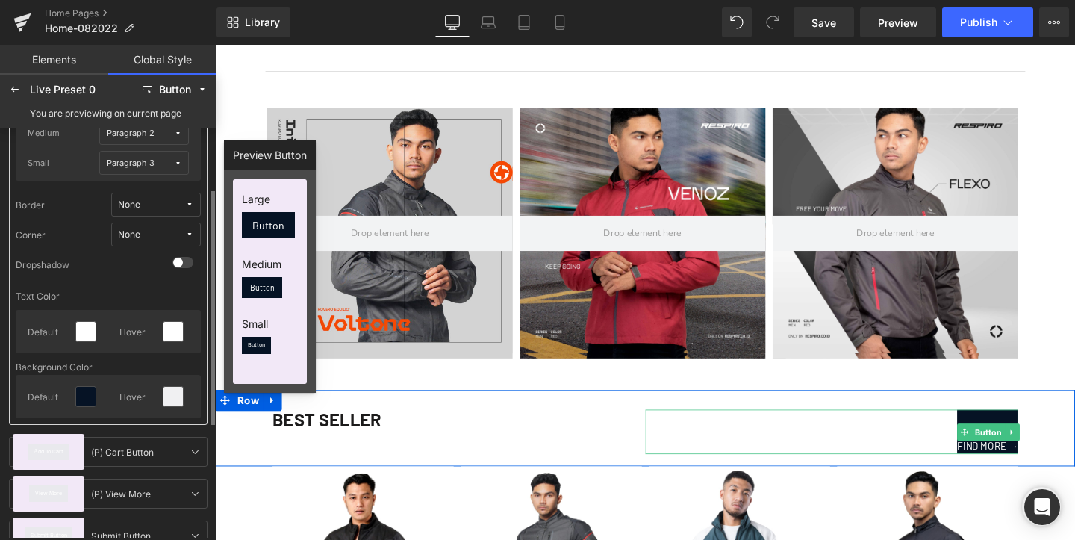
click at [956, 461] on div "FIND MORE →" at bounding box center [864, 451] width 392 height 47
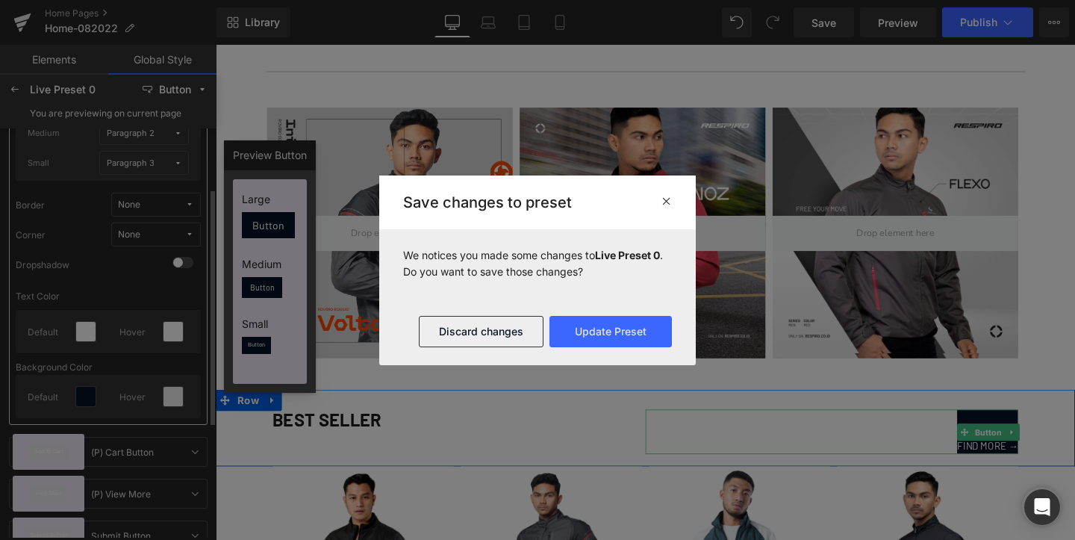
click at [667, 199] on icon at bounding box center [666, 201] width 11 height 12
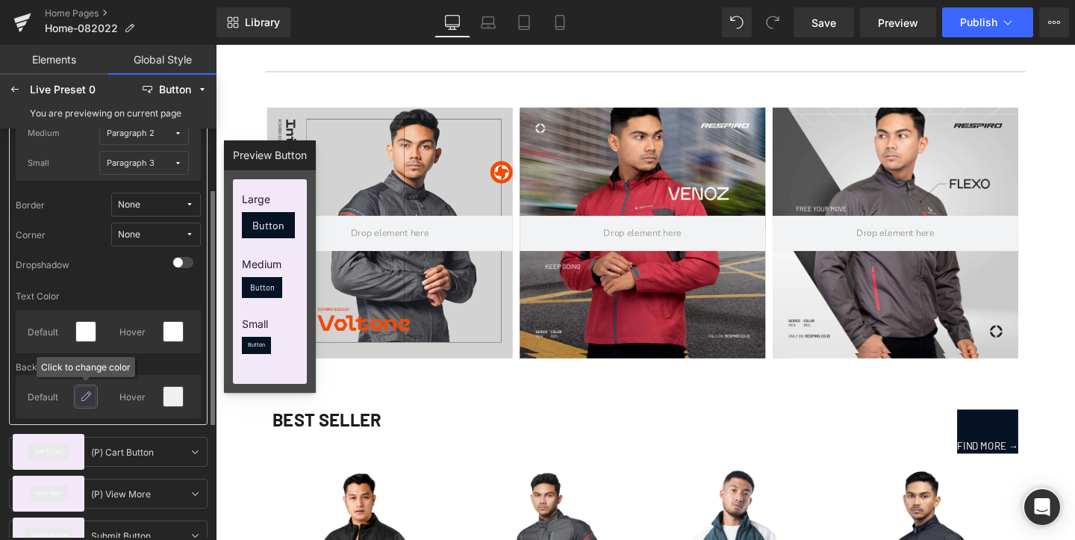
click at [84, 401] on icon at bounding box center [86, 397] width 12 height 12
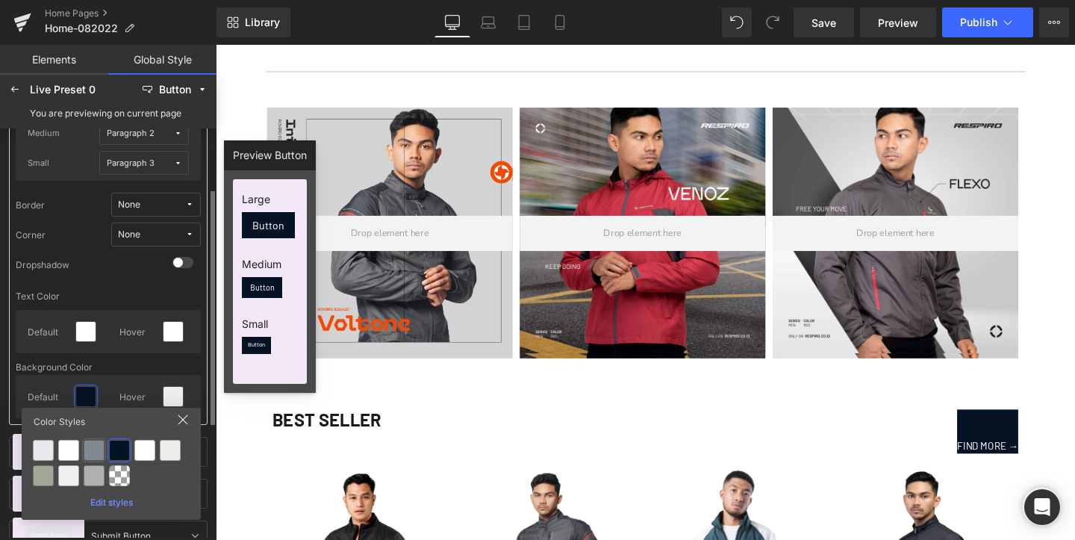
click at [91, 444] on div at bounding box center [94, 450] width 21 height 21
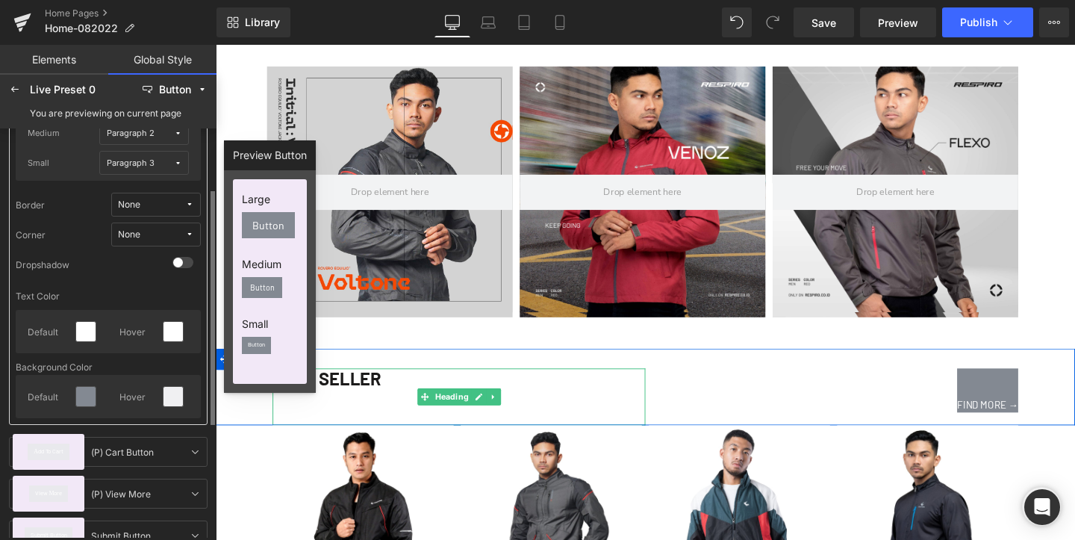
scroll to position [1585, 0]
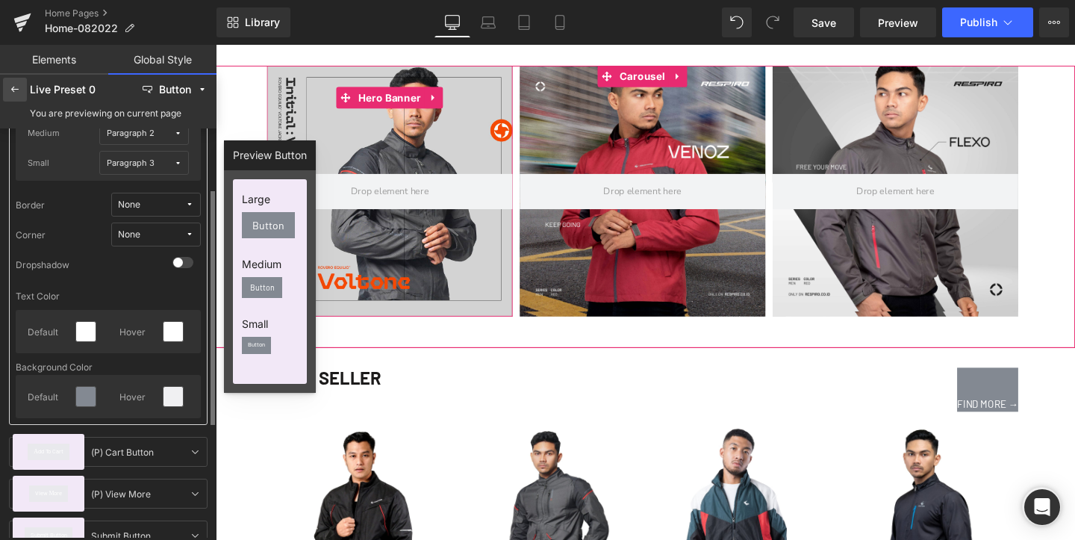
click at [22, 94] on div at bounding box center [15, 90] width 24 height 24
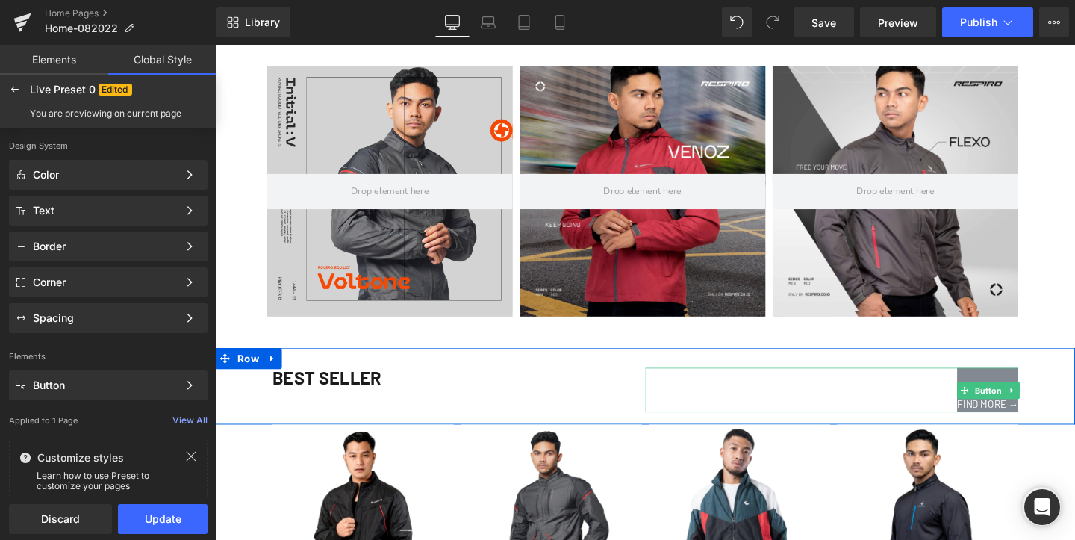
click at [948, 419] on div "FIND MORE →" at bounding box center [864, 408] width 392 height 47
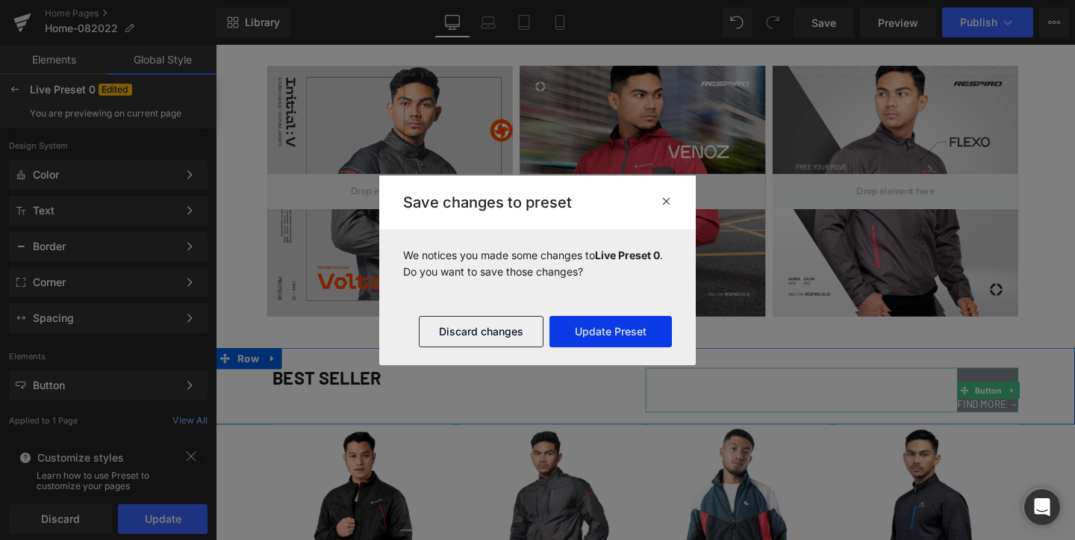
click at [636, 335] on button "Update Preset" at bounding box center [611, 331] width 122 height 31
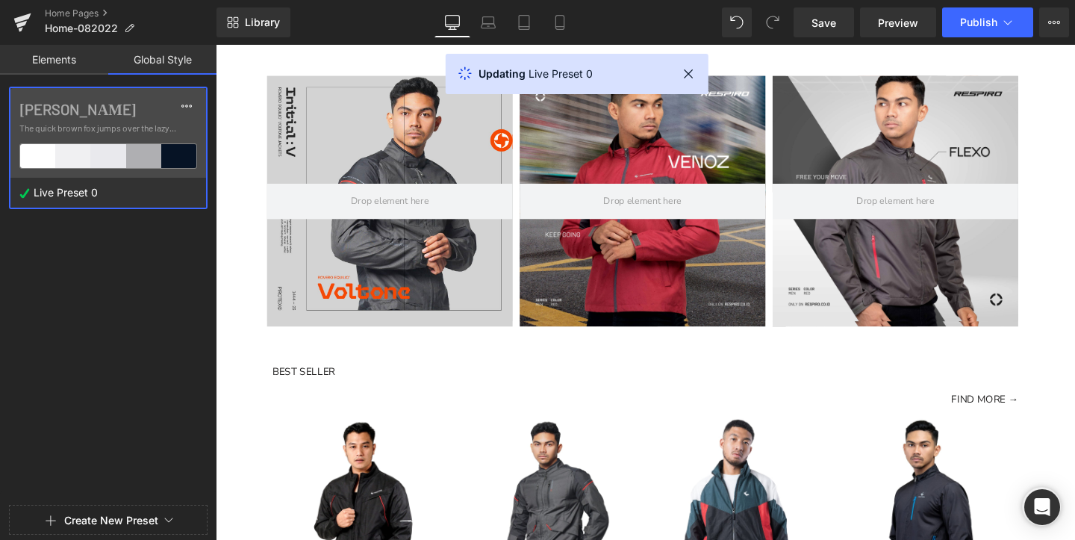
click at [149, 157] on div at bounding box center [108, 270] width 217 height 540
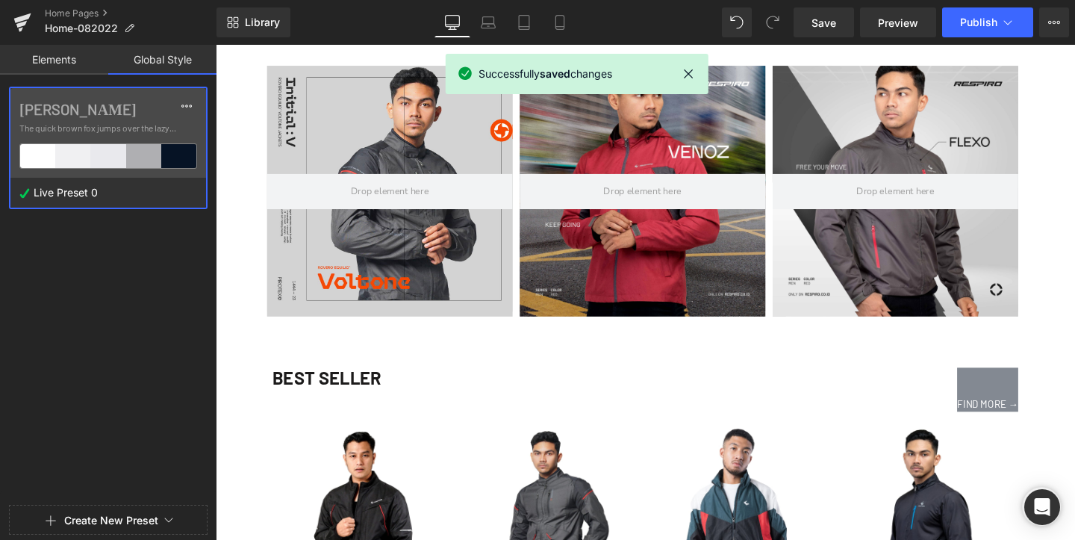
click at [199, 163] on div "[PERSON_NAME] The quick brown fox jumps over the lazy..." at bounding box center [108, 133] width 196 height 90
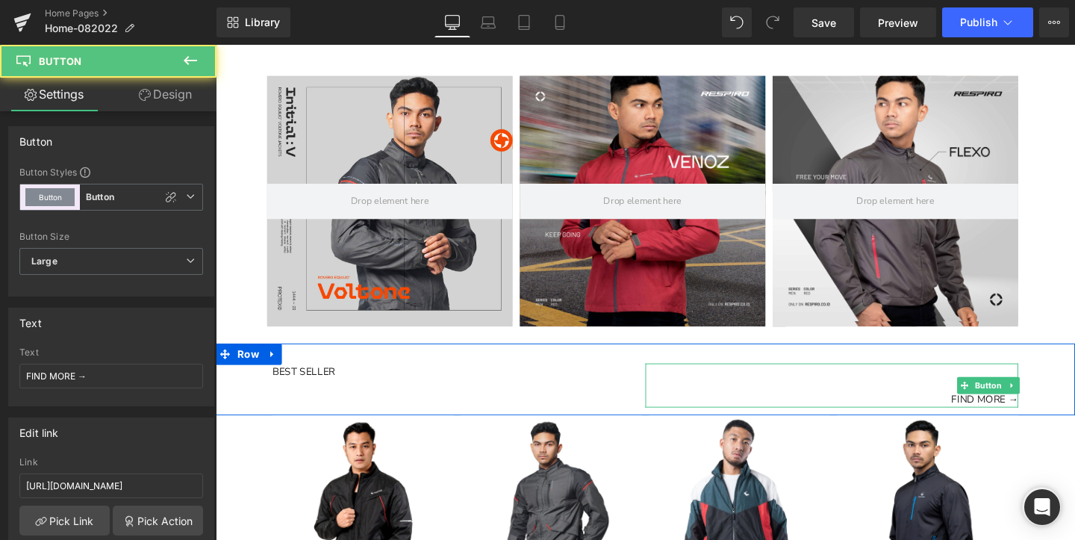
click at [900, 416] on div "FIND MORE →" at bounding box center [864, 403] width 392 height 46
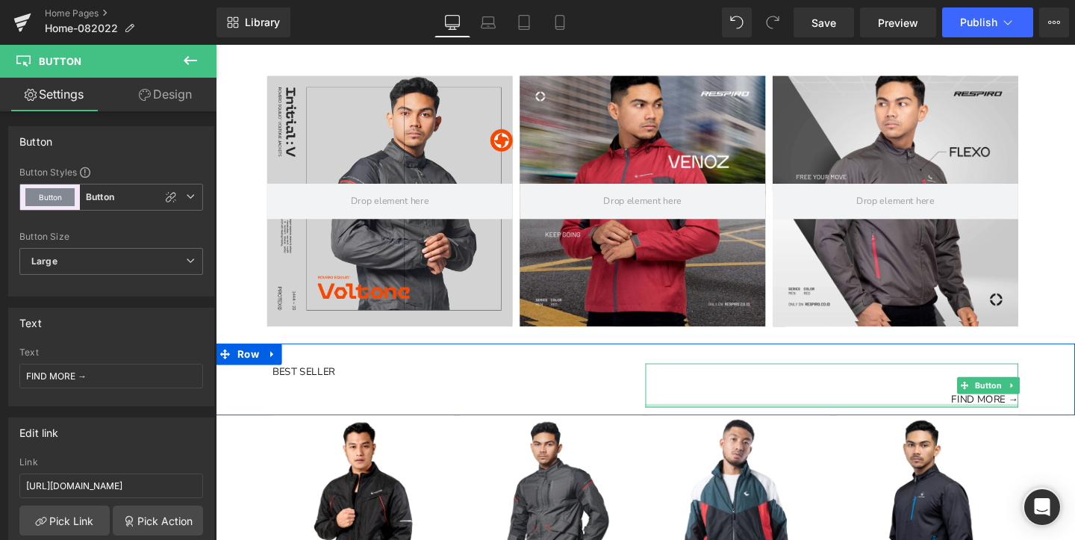
drag, startPoint x: 895, startPoint y: 427, endPoint x: 901, endPoint y: 400, distance: 27.5
click at [901, 400] on div "FIND MORE → Button" at bounding box center [864, 403] width 392 height 46
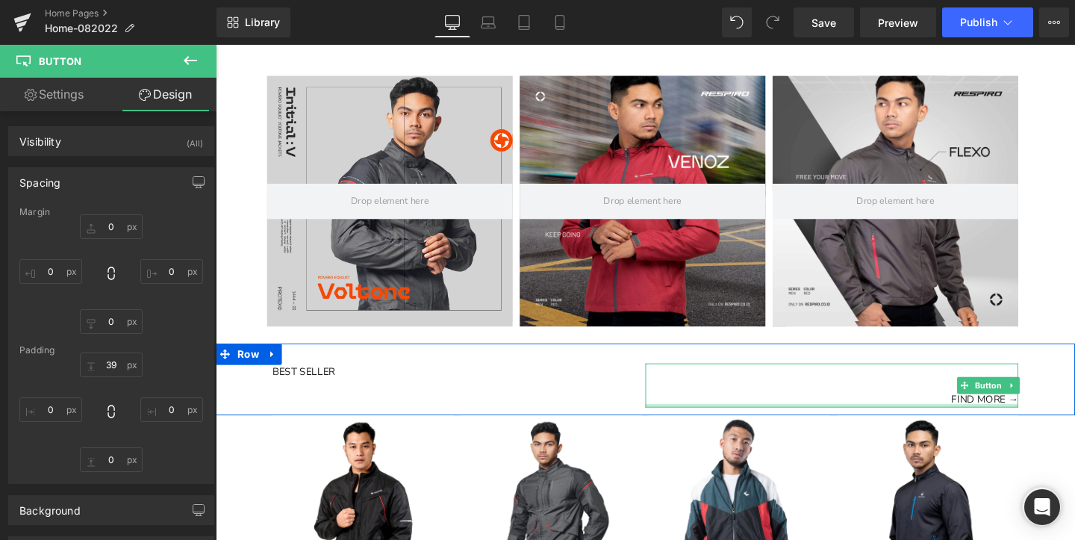
drag, startPoint x: 893, startPoint y: 429, endPoint x: 895, endPoint y: 411, distance: 17.2
click at [896, 411] on div "FIND MORE → Button" at bounding box center [864, 403] width 392 height 46
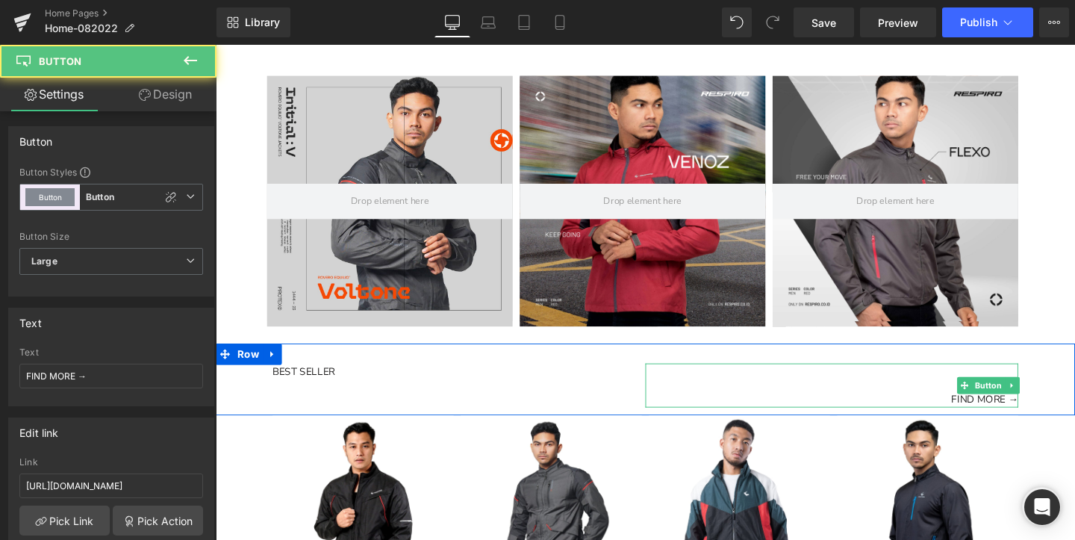
drag, startPoint x: 893, startPoint y: 400, endPoint x: 907, endPoint y: 401, distance: 14.2
click at [893, 400] on div "FIND MORE →" at bounding box center [864, 403] width 392 height 46
click at [887, 394] on div "FIND MORE →" at bounding box center [864, 403] width 392 height 46
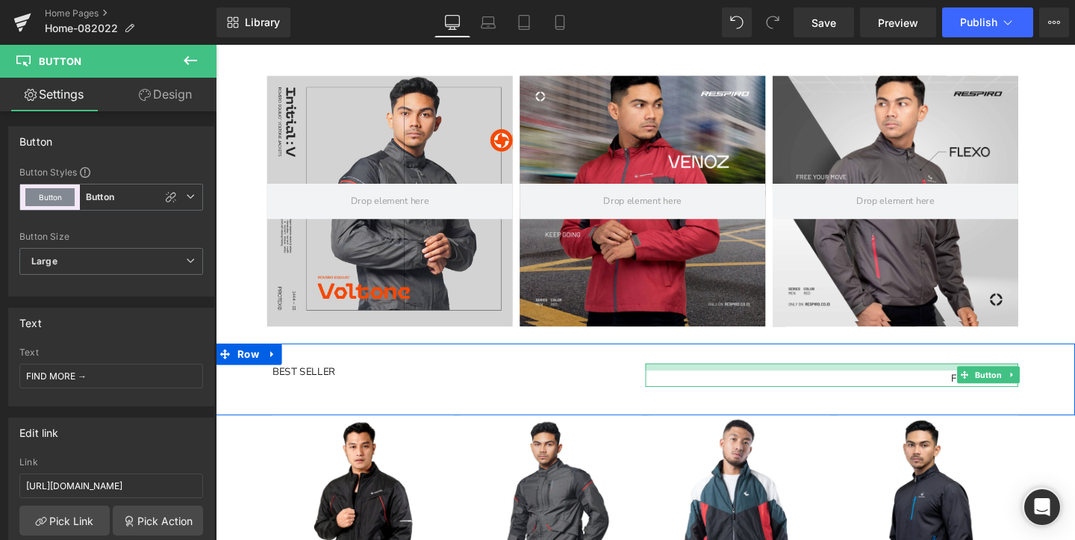
drag, startPoint x: 874, startPoint y: 383, endPoint x: 880, endPoint y: 361, distance: 22.5
click at [880, 361] on div "BEST SELLER Heading FIND MORE → Button Row" at bounding box center [668, 396] width 904 height 75
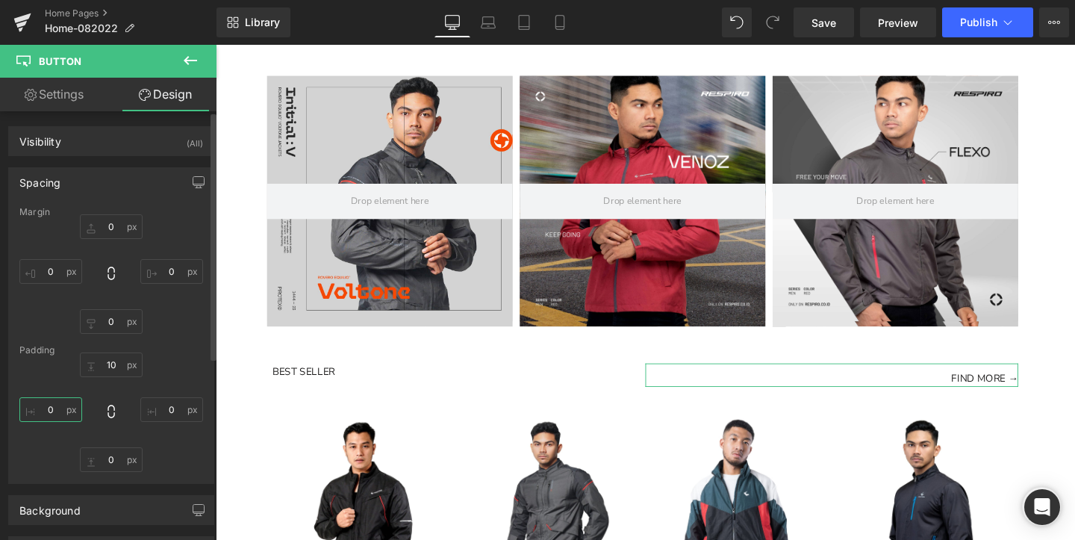
click at [57, 414] on input "0" at bounding box center [50, 409] width 63 height 25
click at [58, 416] on input "0" at bounding box center [50, 409] width 63 height 25
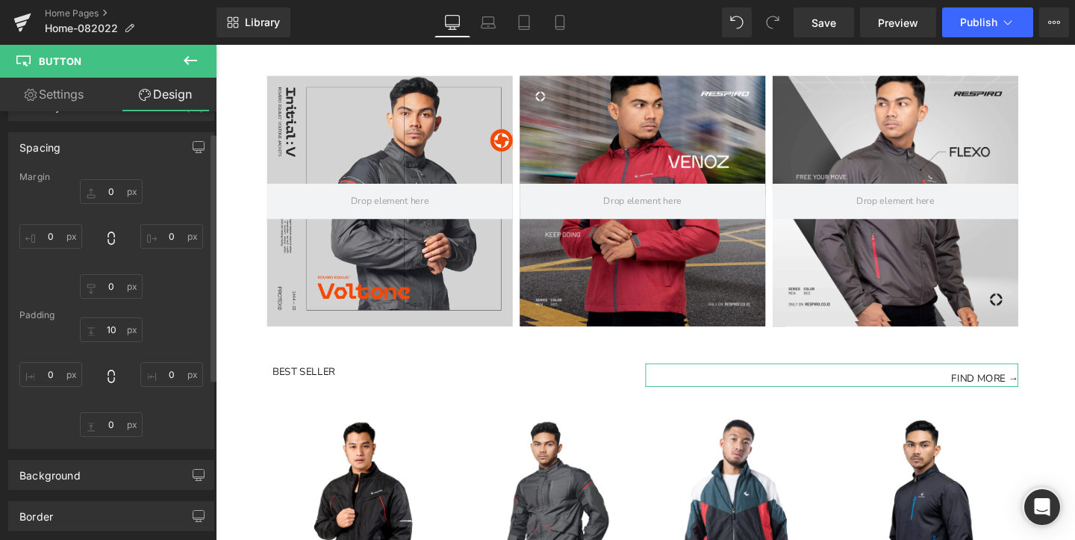
scroll to position [37, 0]
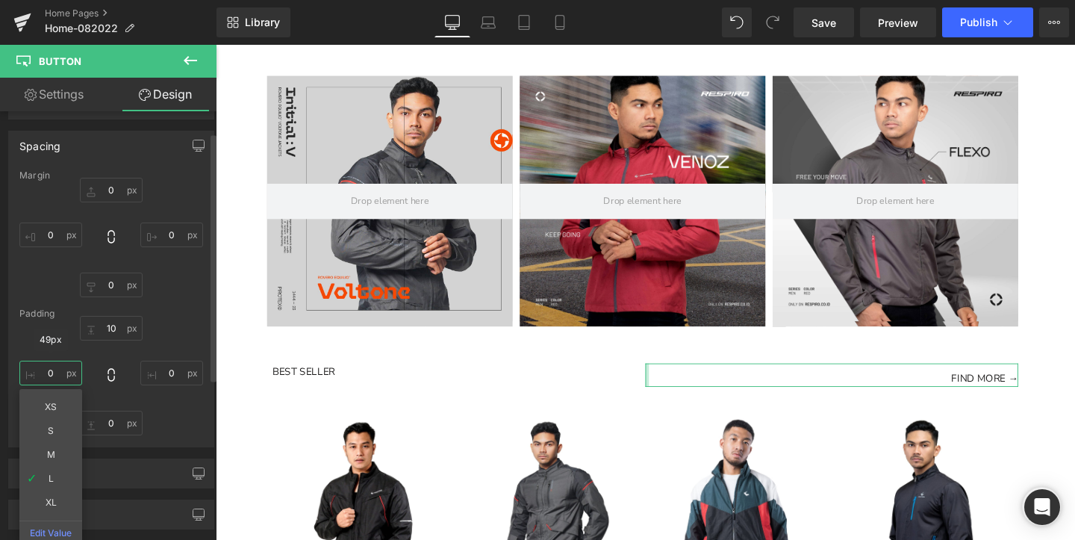
click at [63, 373] on input "0" at bounding box center [50, 373] width 63 height 25
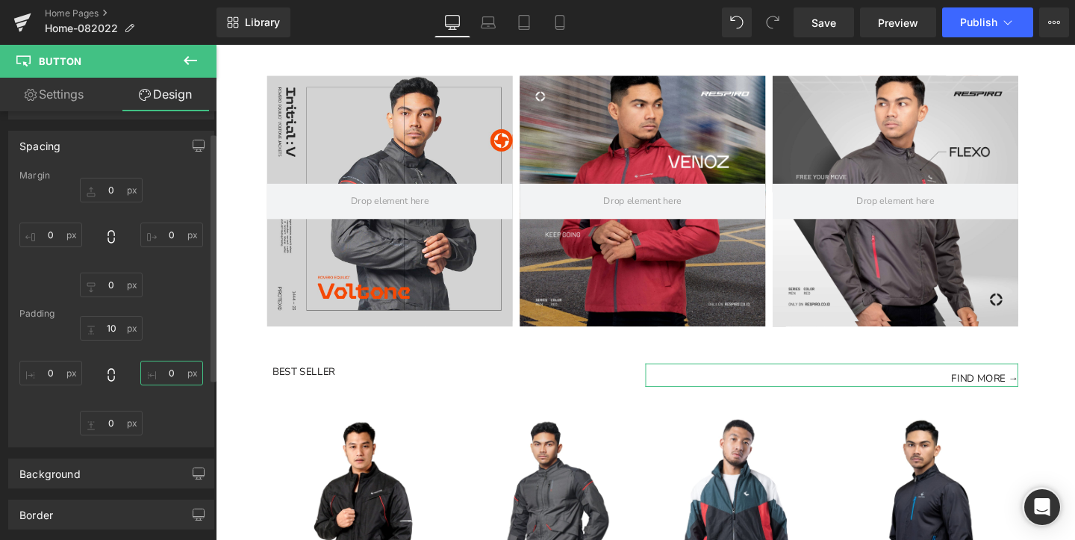
click at [173, 381] on input "0" at bounding box center [171, 373] width 63 height 25
click at [121, 426] on input "0" at bounding box center [111, 423] width 63 height 25
click at [125, 330] on input "10" at bounding box center [111, 328] width 63 height 25
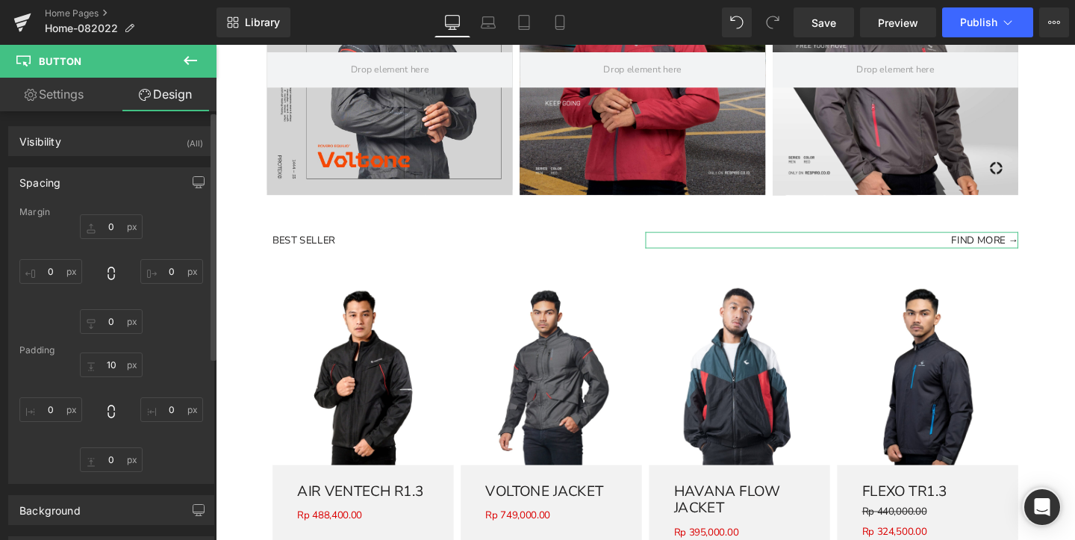
scroll to position [0, 0]
click at [80, 101] on link "Settings" at bounding box center [54, 95] width 108 height 34
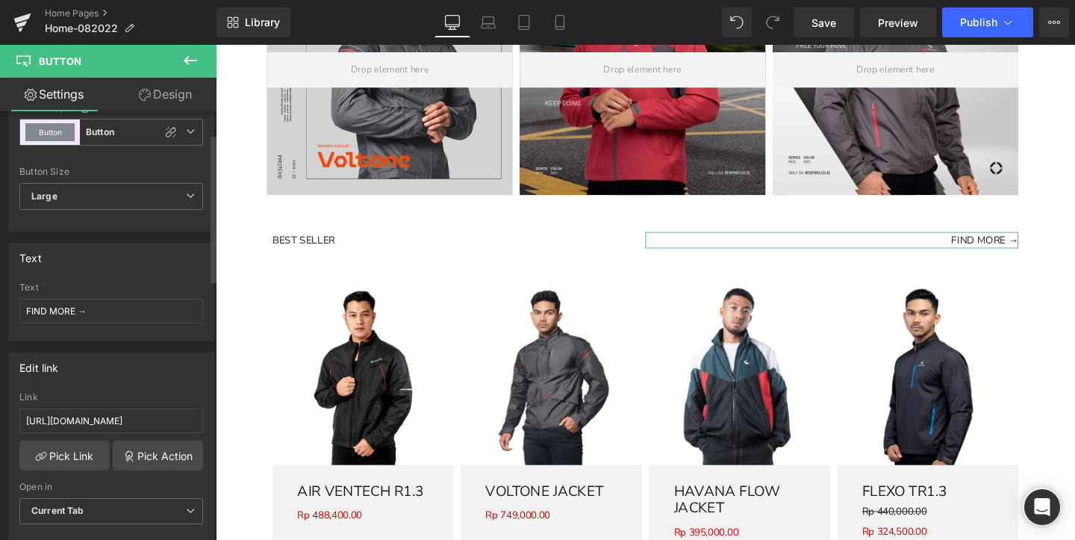
scroll to position [70, 0]
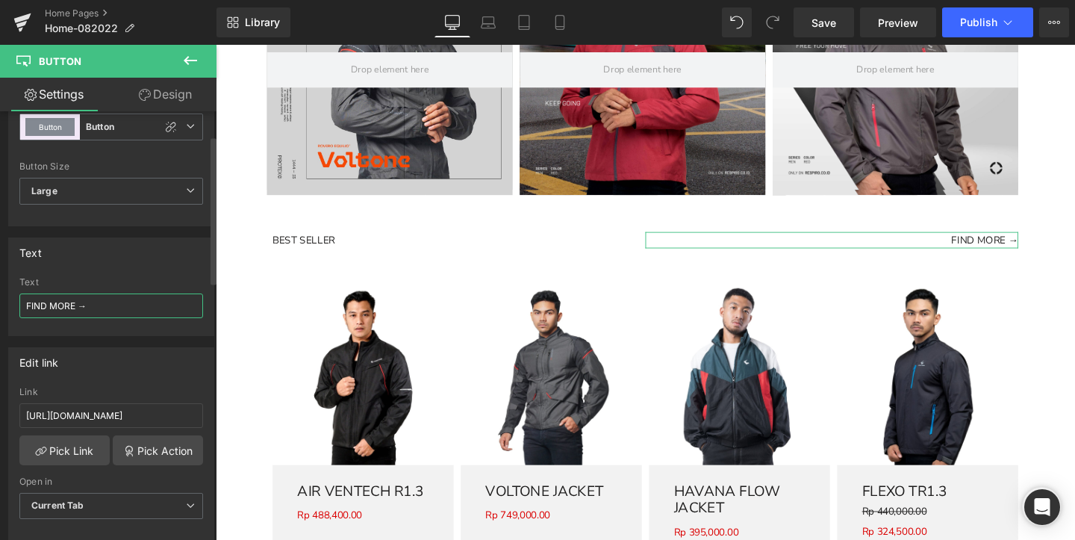
click at [58, 307] on input "FIND MORE →" at bounding box center [111, 305] width 184 height 25
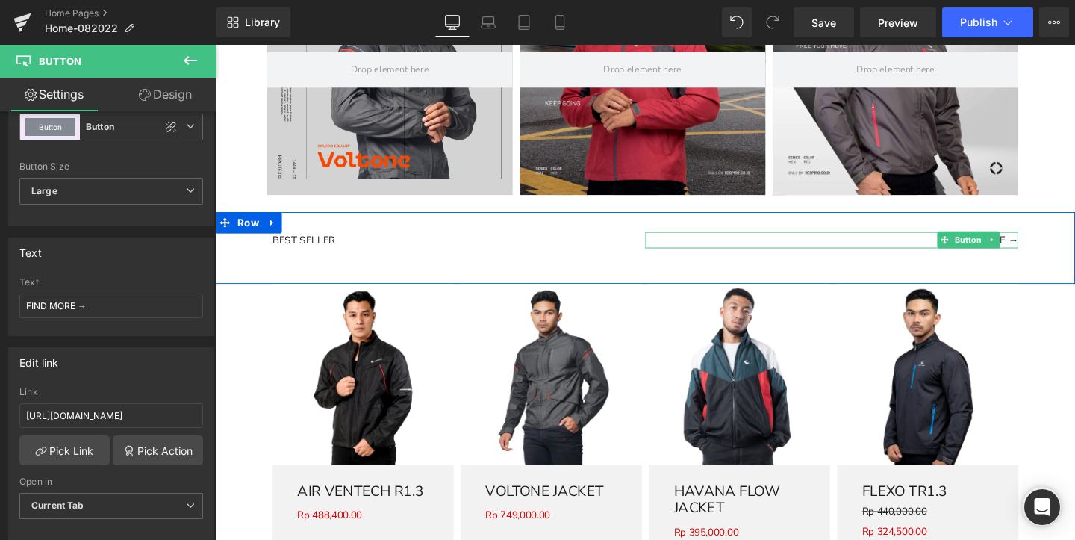
click at [1046, 258] on link "FIND MORE →" at bounding box center [1024, 249] width 70 height 17
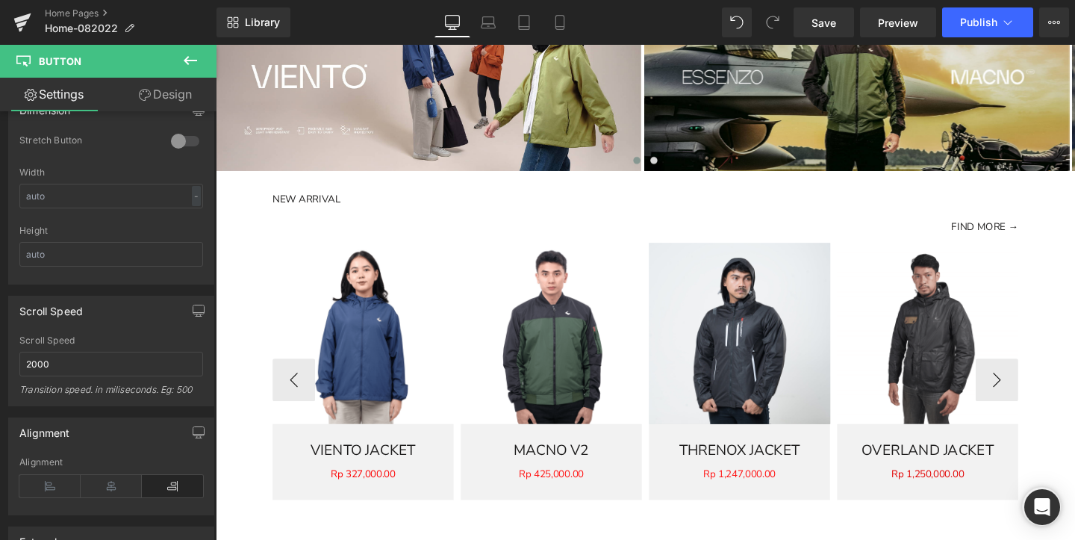
scroll to position [1036, 0]
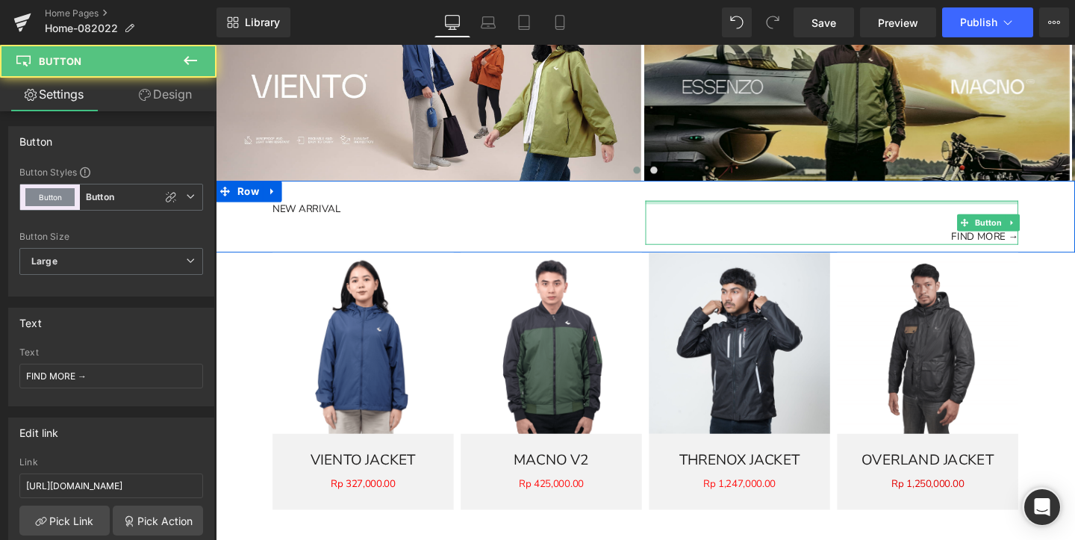
click at [1022, 212] on div at bounding box center [864, 210] width 392 height 4
click at [1017, 232] on span "Button" at bounding box center [1027, 232] width 34 height 18
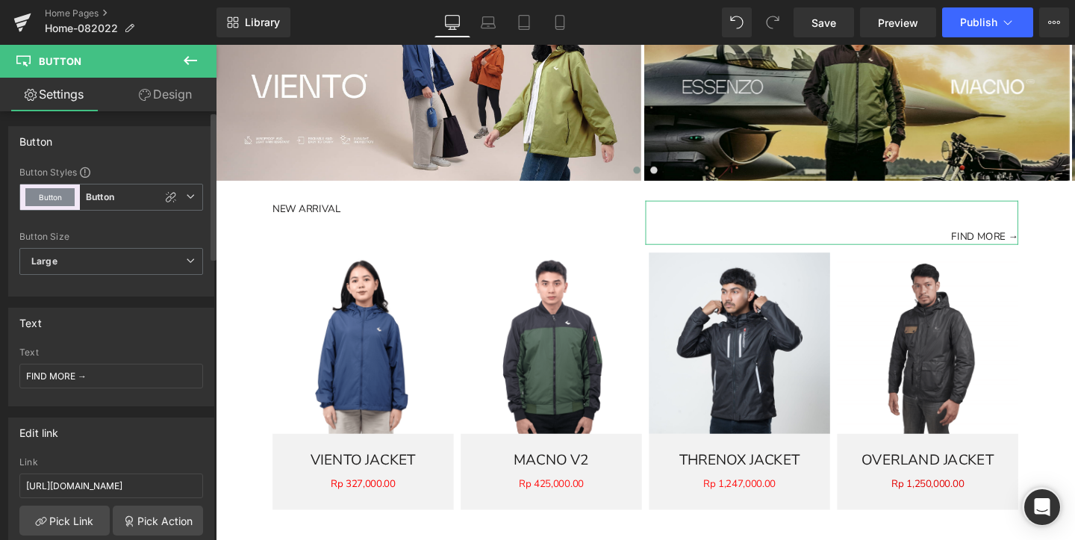
click at [166, 101] on link "Design" at bounding box center [165, 95] width 108 height 34
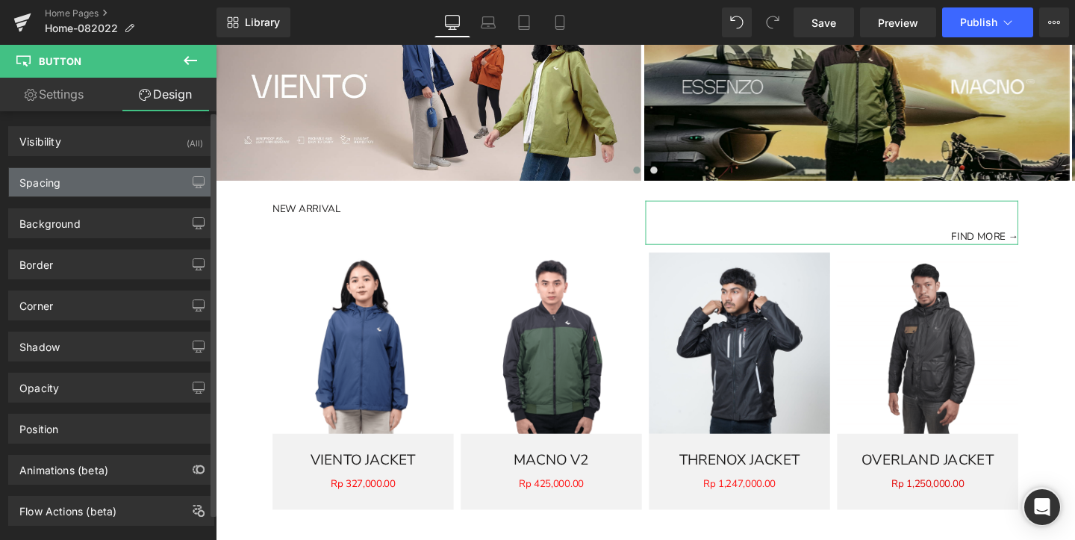
click at [86, 173] on div "Spacing" at bounding box center [111, 182] width 205 height 28
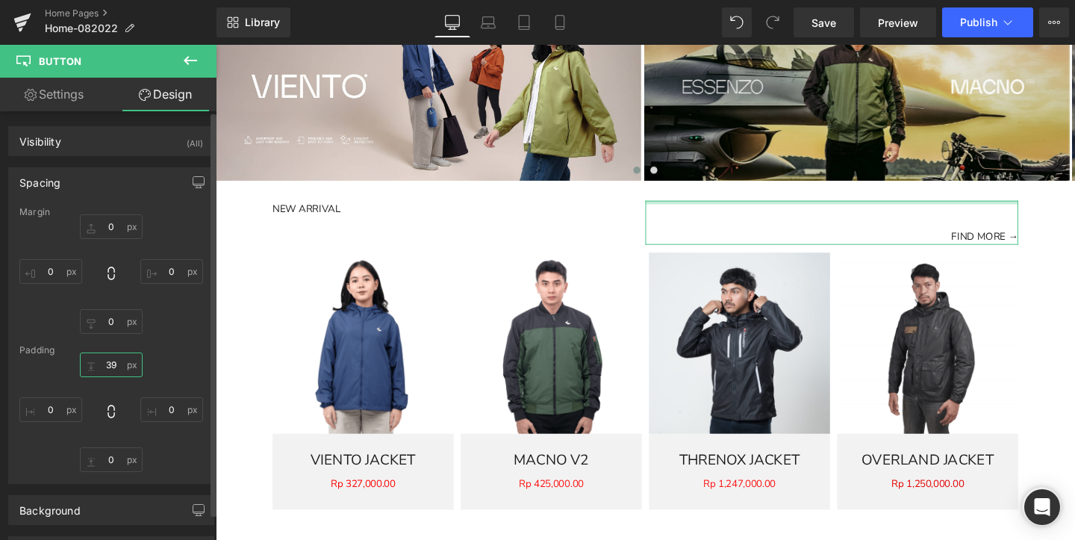
click at [115, 368] on input "text" at bounding box center [111, 364] width 63 height 25
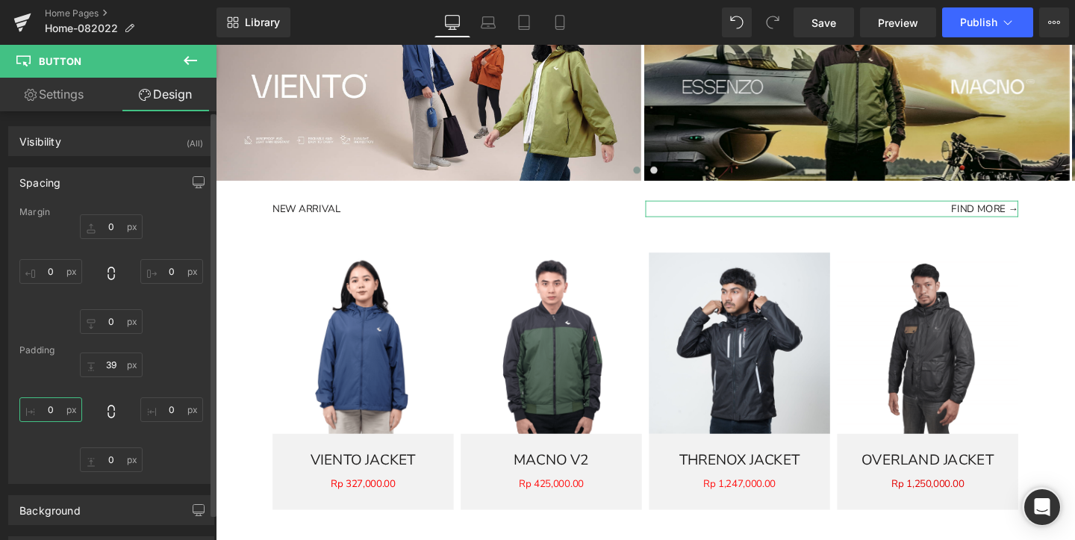
click at [65, 411] on input "text" at bounding box center [50, 409] width 63 height 25
click at [54, 416] on input "text" at bounding box center [50, 409] width 63 height 25
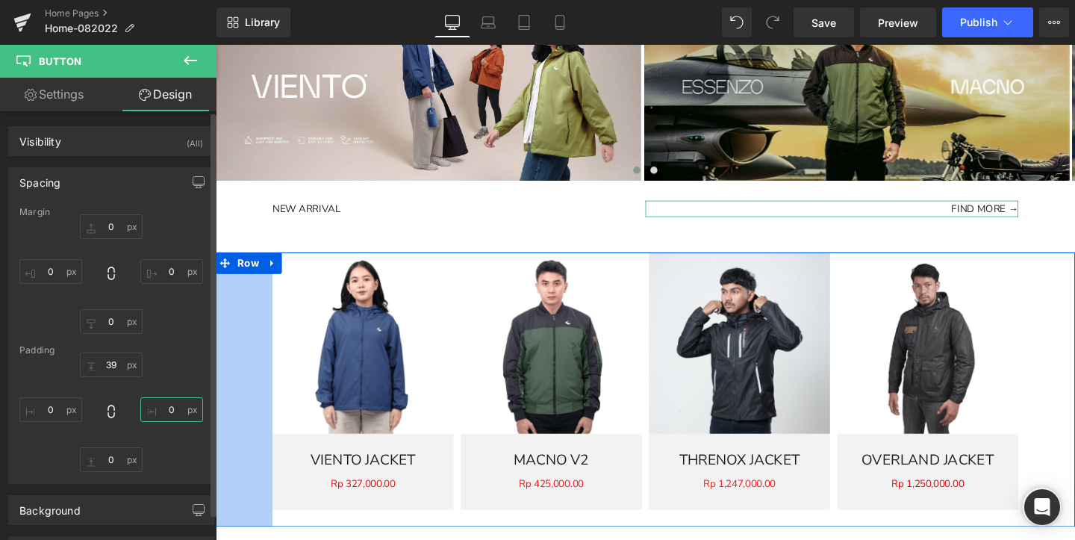
click at [180, 411] on input "text" at bounding box center [171, 409] width 63 height 25
click at [119, 470] on input "text" at bounding box center [111, 459] width 63 height 25
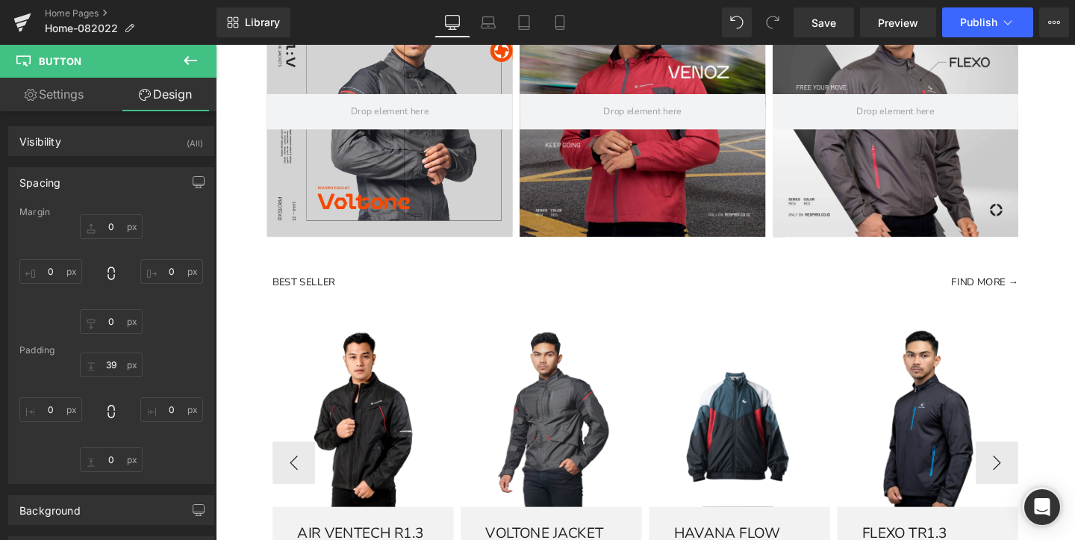
scroll to position [1690, 0]
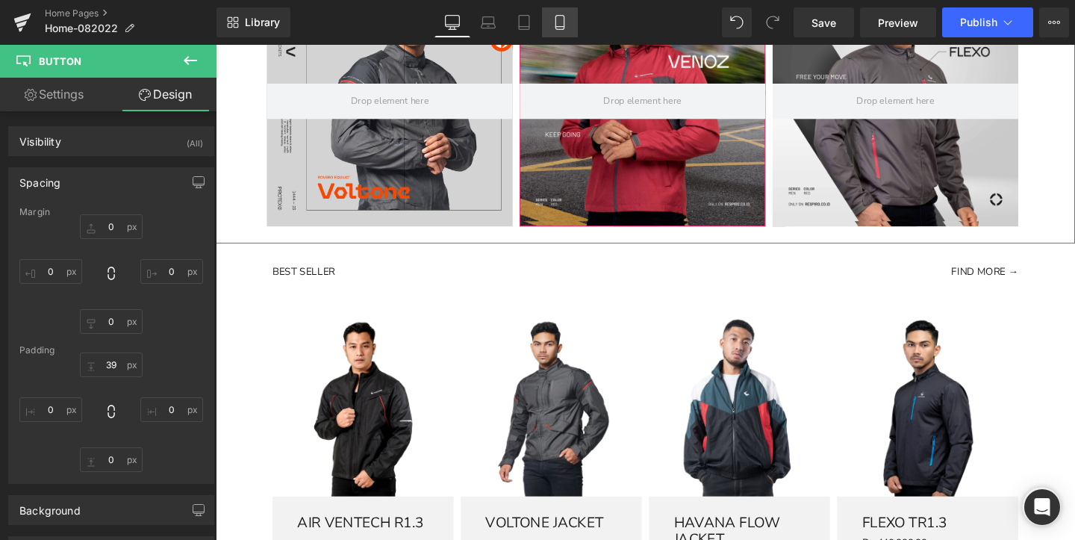
click at [556, 31] on link "Mobile" at bounding box center [560, 22] width 36 height 30
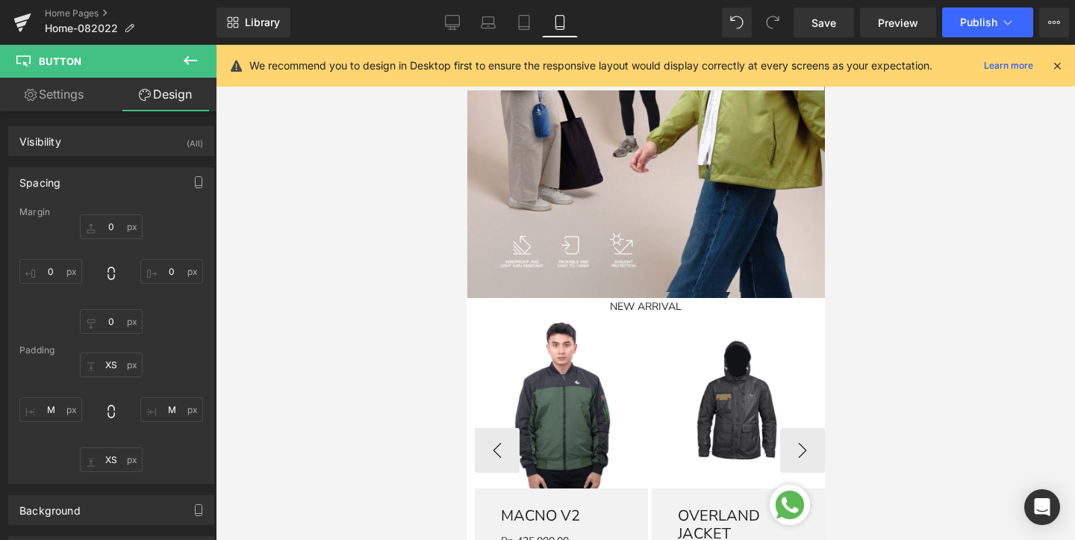
scroll to position [1024, 0]
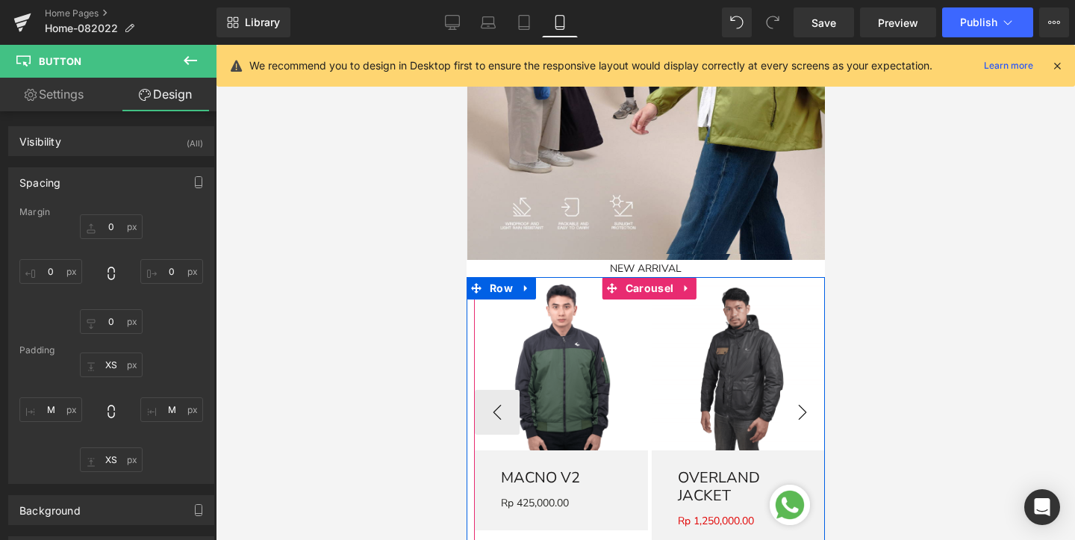
click at [787, 406] on button "›" at bounding box center [802, 412] width 45 height 45
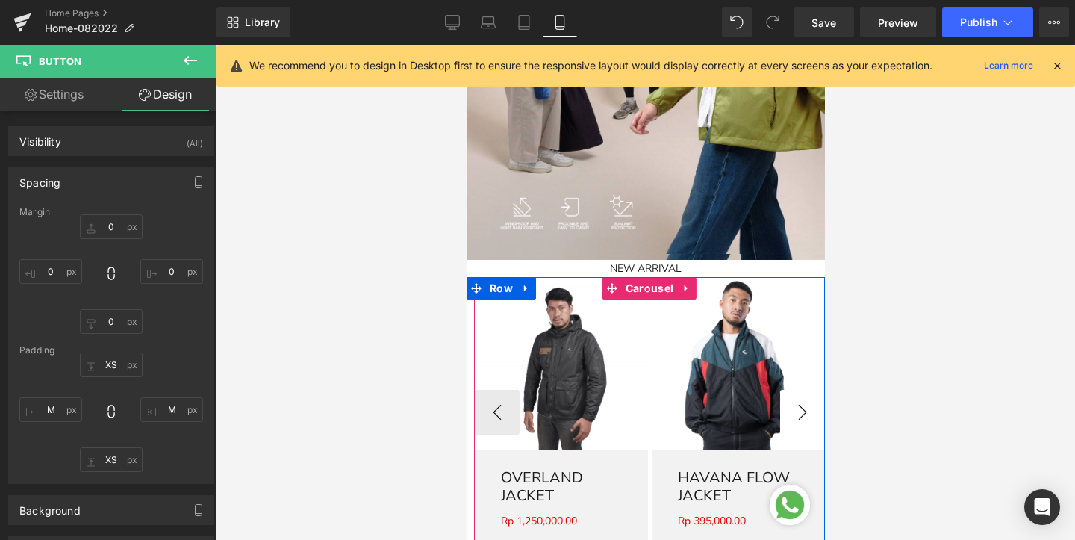
click at [787, 406] on button "›" at bounding box center [802, 412] width 45 height 45
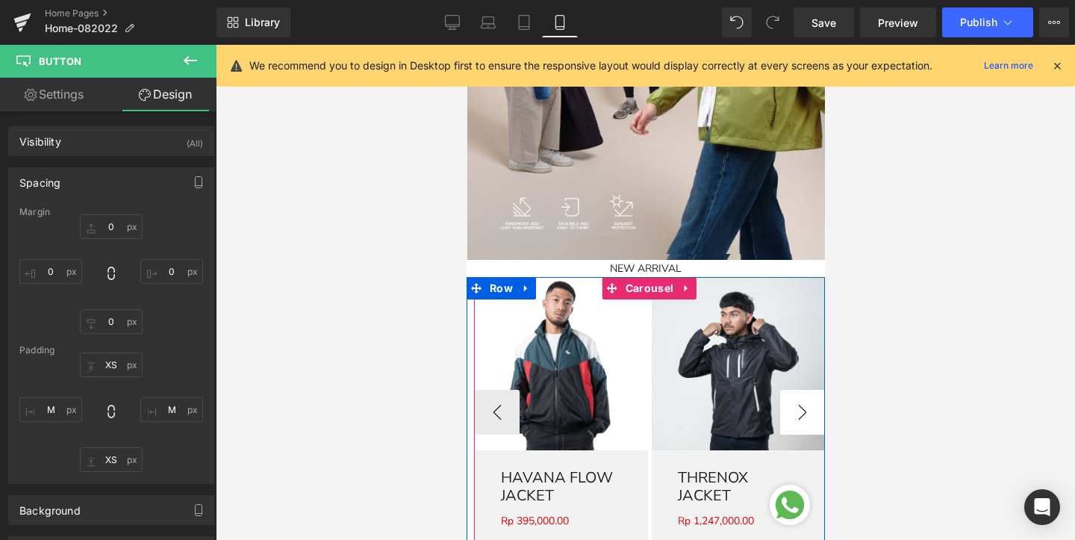
click at [787, 406] on button "›" at bounding box center [802, 412] width 45 height 45
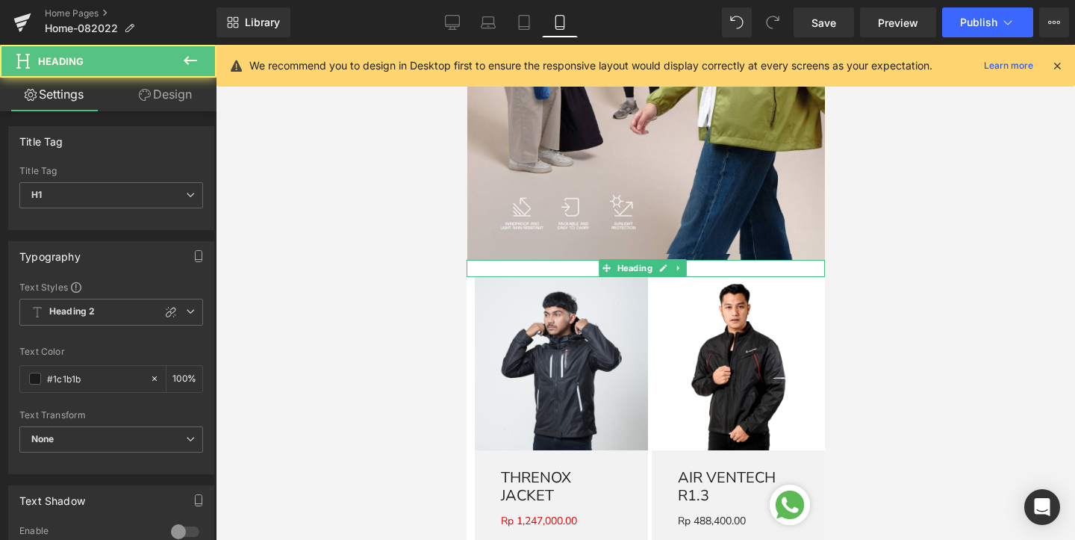
click at [761, 276] on h1 "NEW ARRIVAL" at bounding box center [645, 268] width 358 height 17
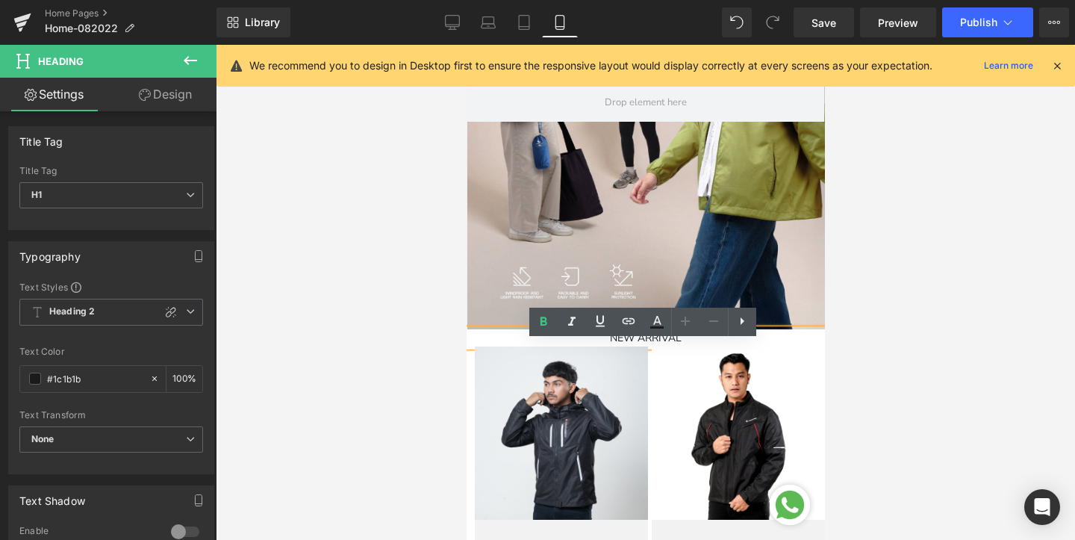
scroll to position [901, 0]
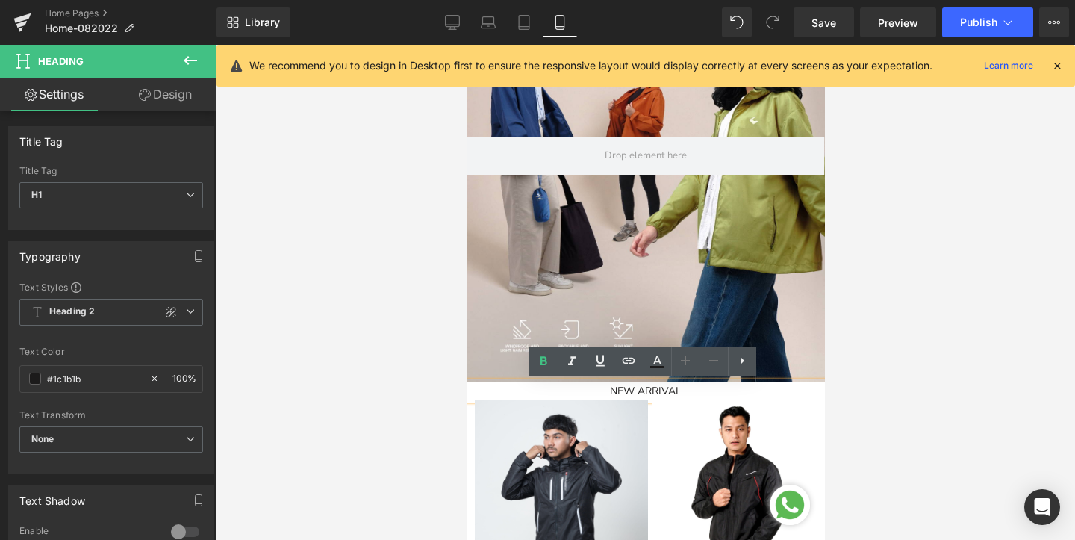
click at [857, 340] on div at bounding box center [646, 292] width 860 height 495
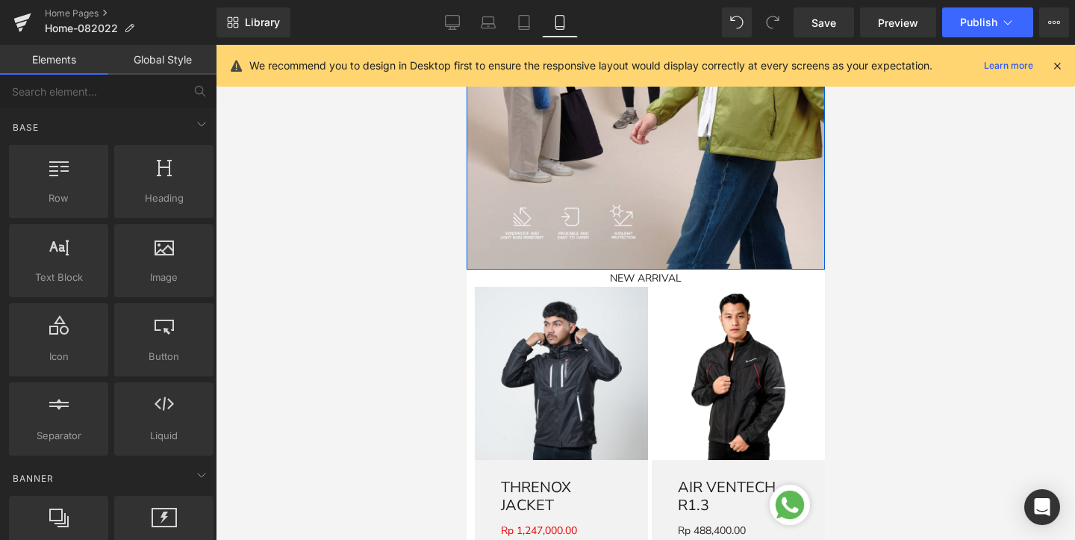
scroll to position [1127, 0]
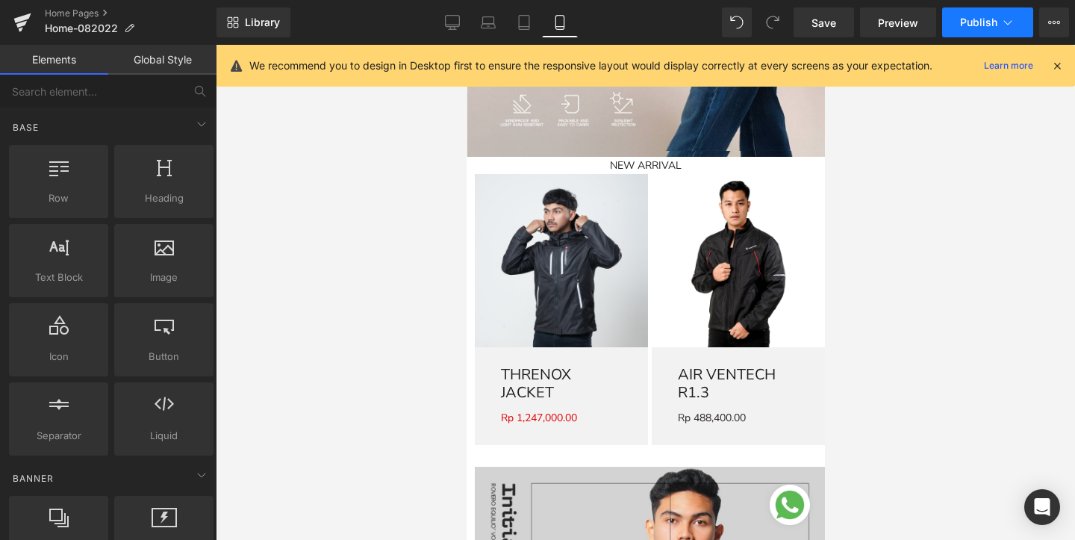
click at [981, 23] on span "Publish" at bounding box center [978, 22] width 37 height 12
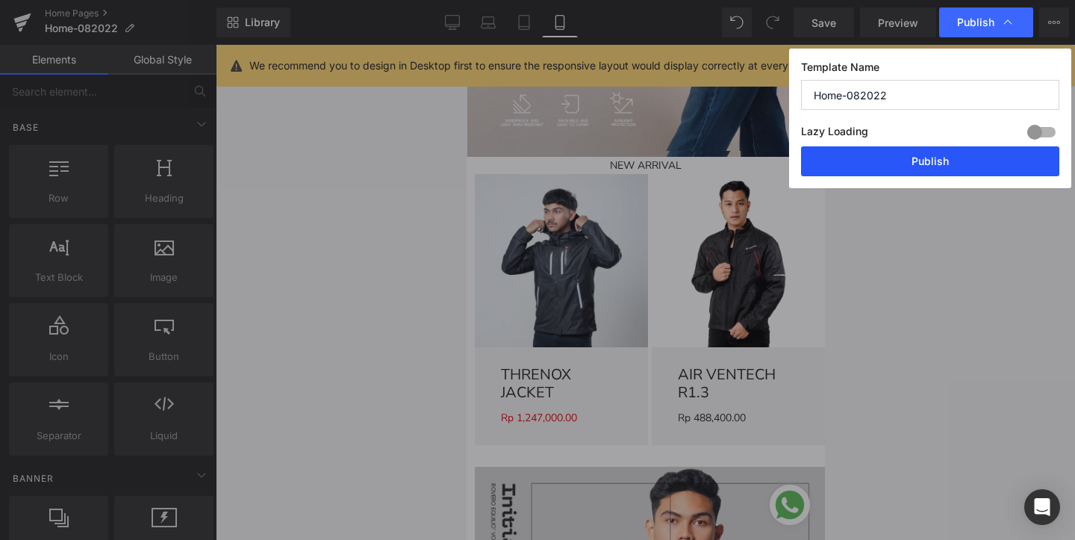
click at [913, 167] on button "Publish" at bounding box center [930, 161] width 258 height 30
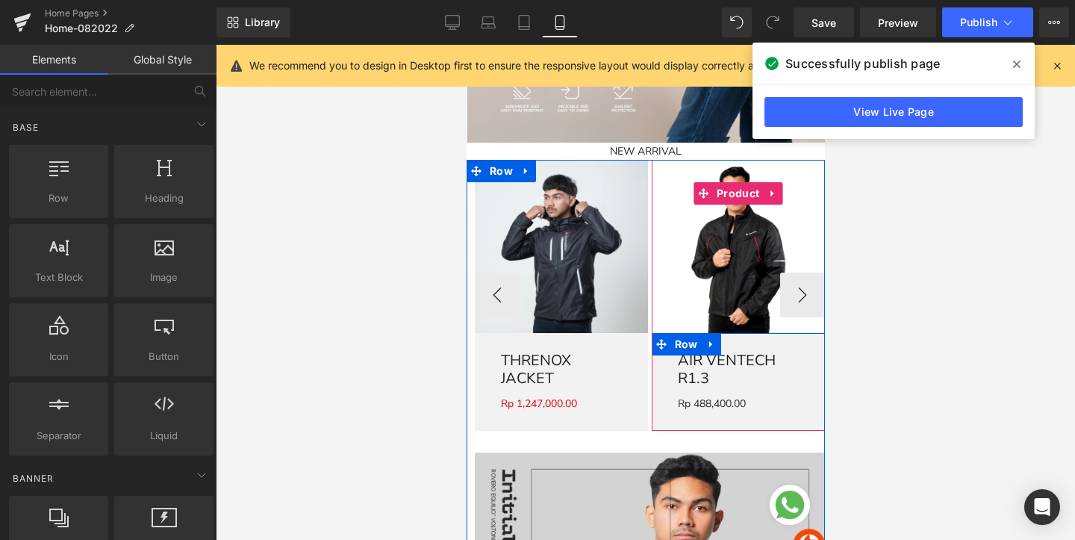
scroll to position [1139, 0]
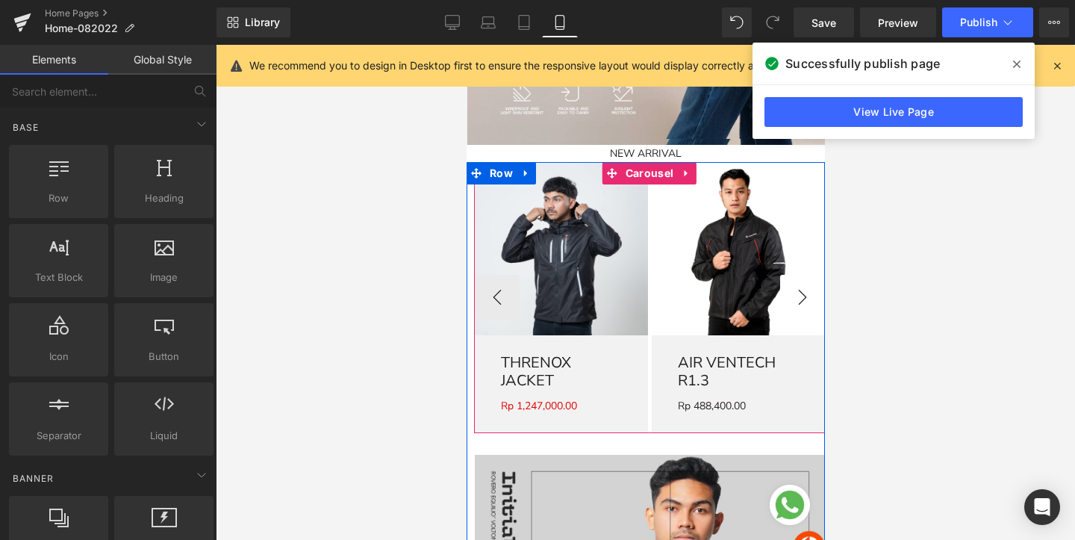
click at [803, 303] on button "›" at bounding box center [802, 297] width 45 height 45
click at [795, 291] on button "›" at bounding box center [802, 297] width 45 height 45
click at [800, 290] on button "›" at bounding box center [802, 297] width 45 height 45
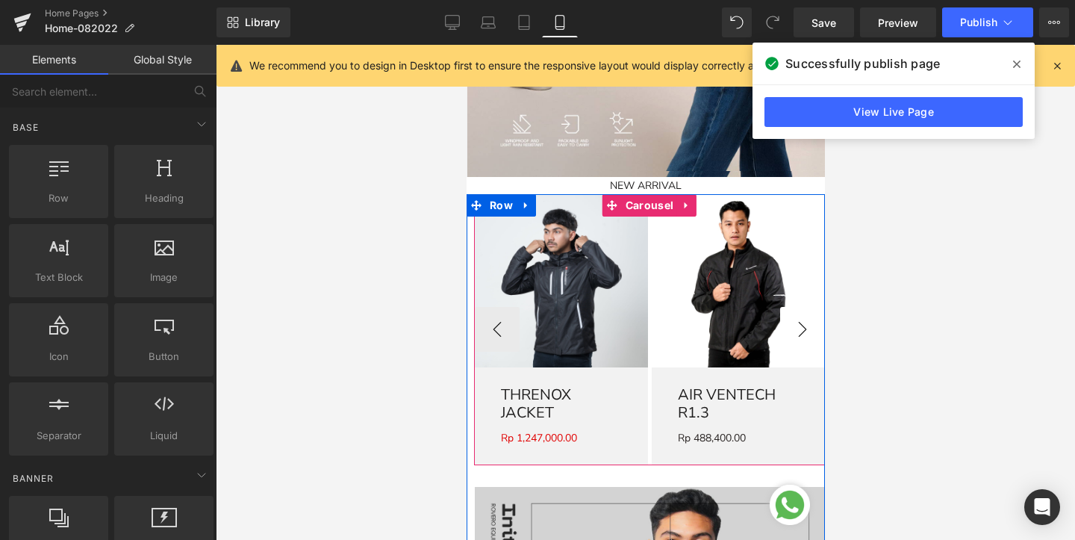
scroll to position [1078, 0]
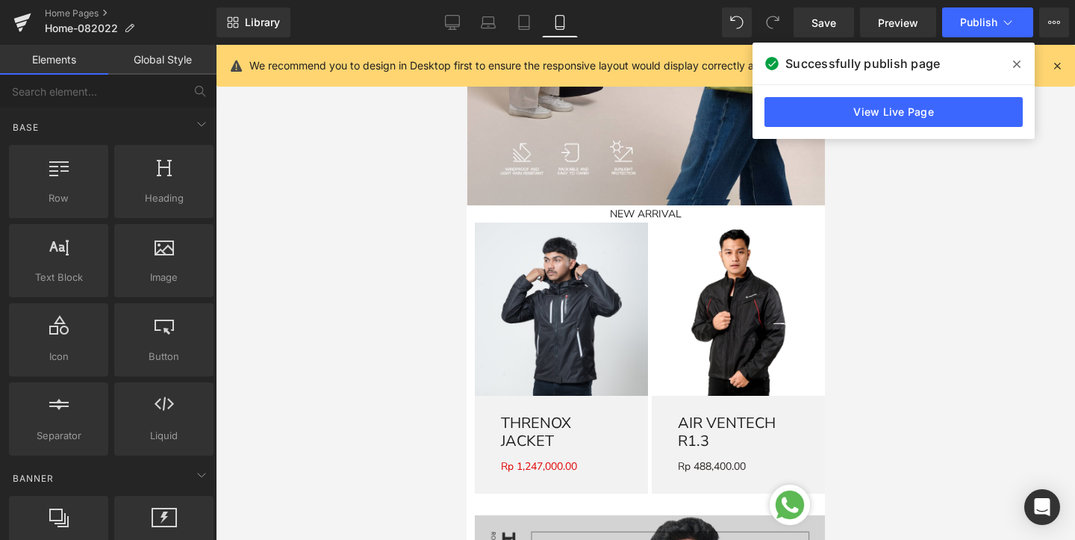
click at [898, 314] on div at bounding box center [646, 292] width 860 height 495
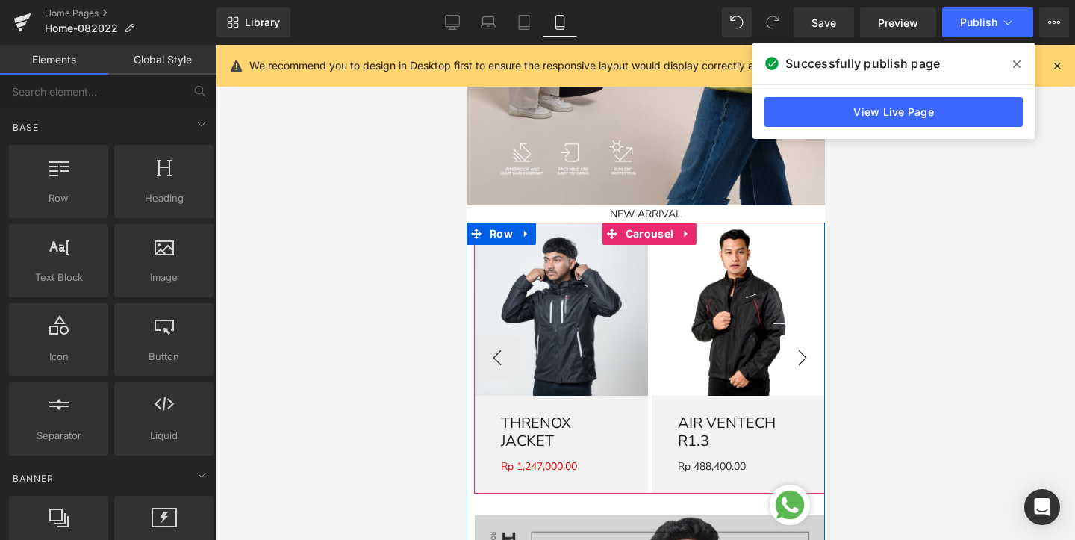
click at [795, 355] on button "›" at bounding box center [802, 357] width 45 height 45
click at [805, 355] on button "›" at bounding box center [802, 357] width 45 height 45
click at [486, 355] on button "‹" at bounding box center [496, 357] width 45 height 45
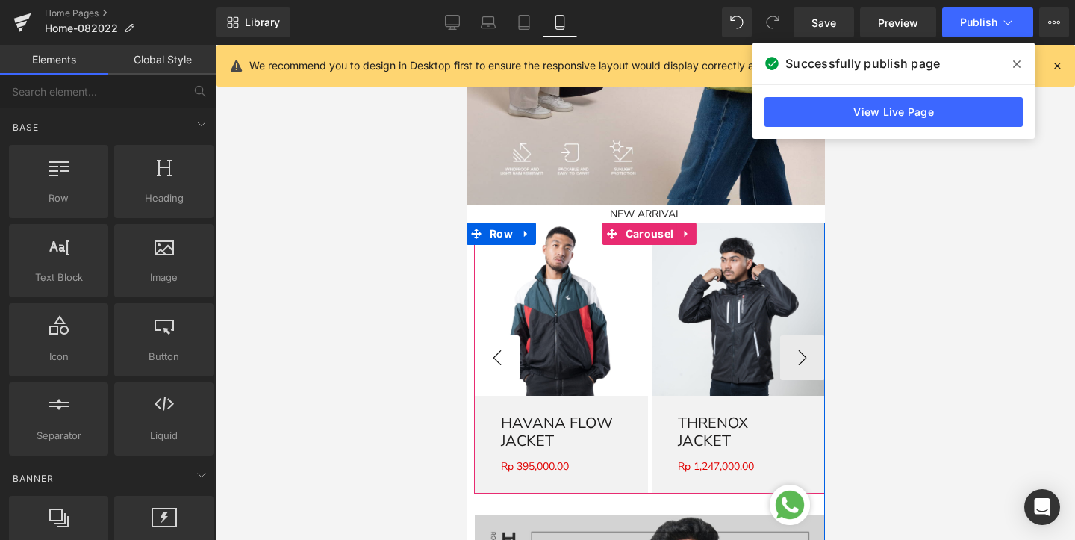
click at [486, 355] on button "‹" at bounding box center [496, 357] width 45 height 45
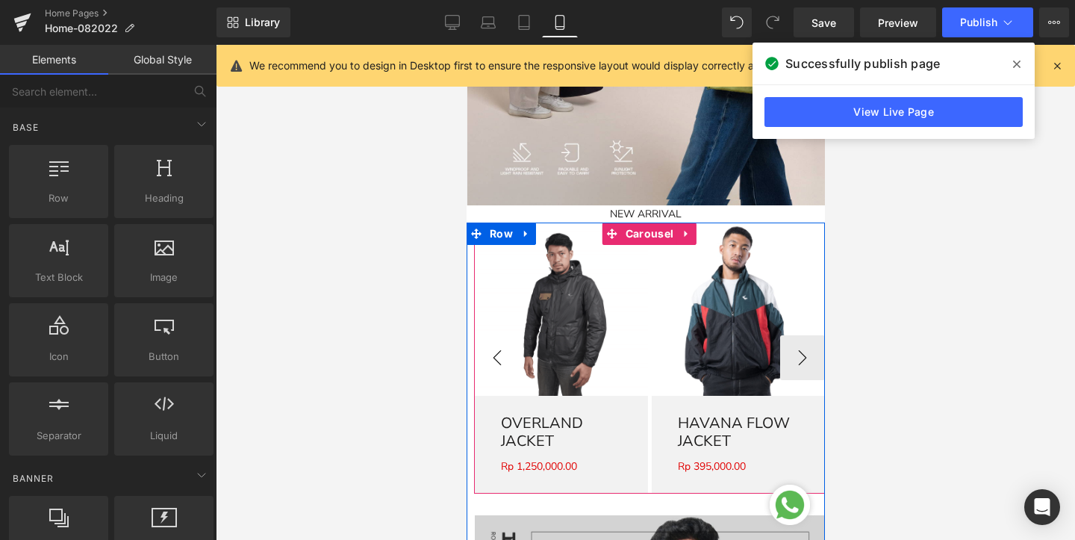
click at [486, 355] on button "‹" at bounding box center [496, 357] width 45 height 45
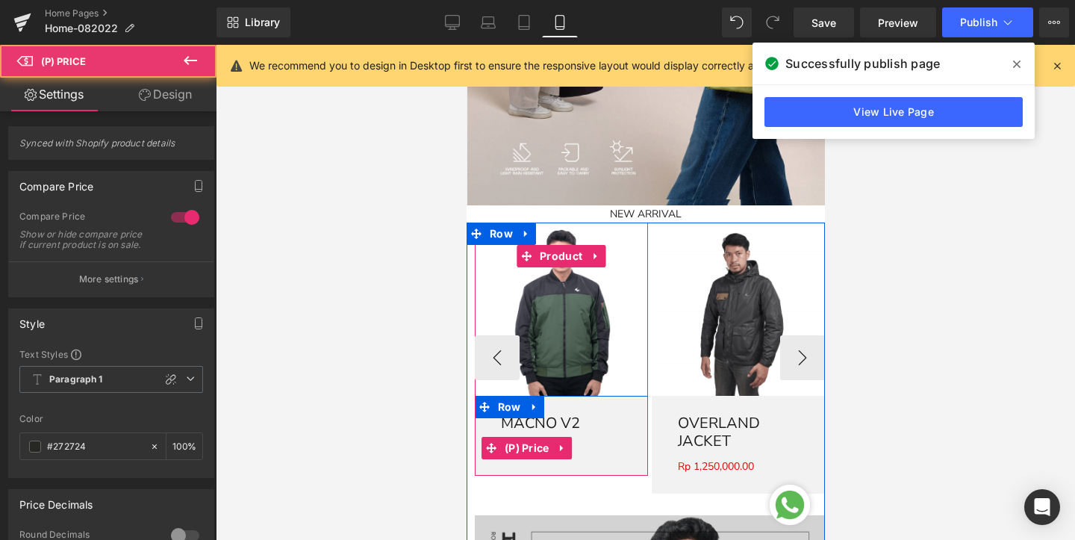
click at [599, 450] on div "Rp 0 Rp 425,000.00" at bounding box center [560, 448] width 121 height 25
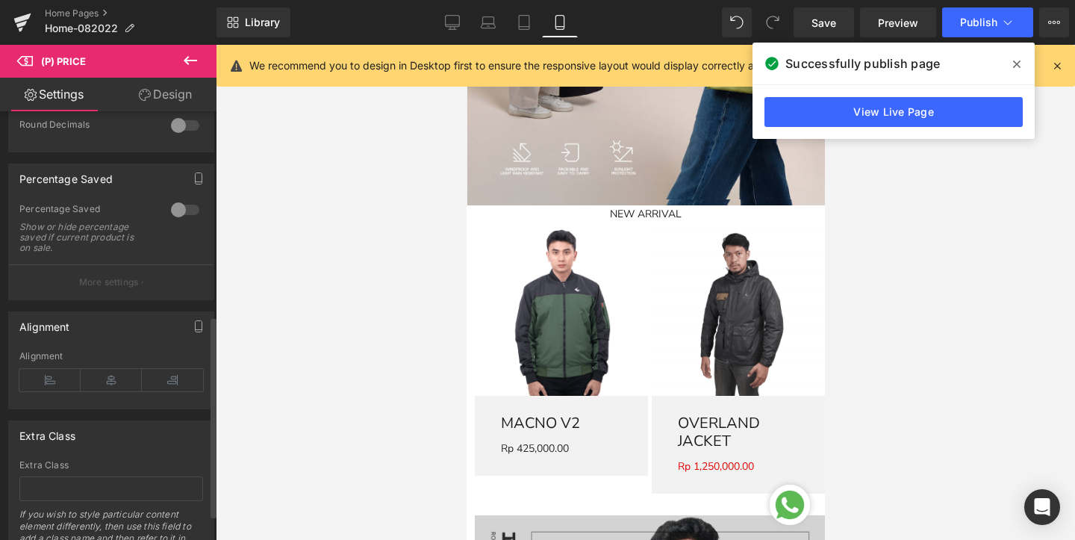
scroll to position [235, 0]
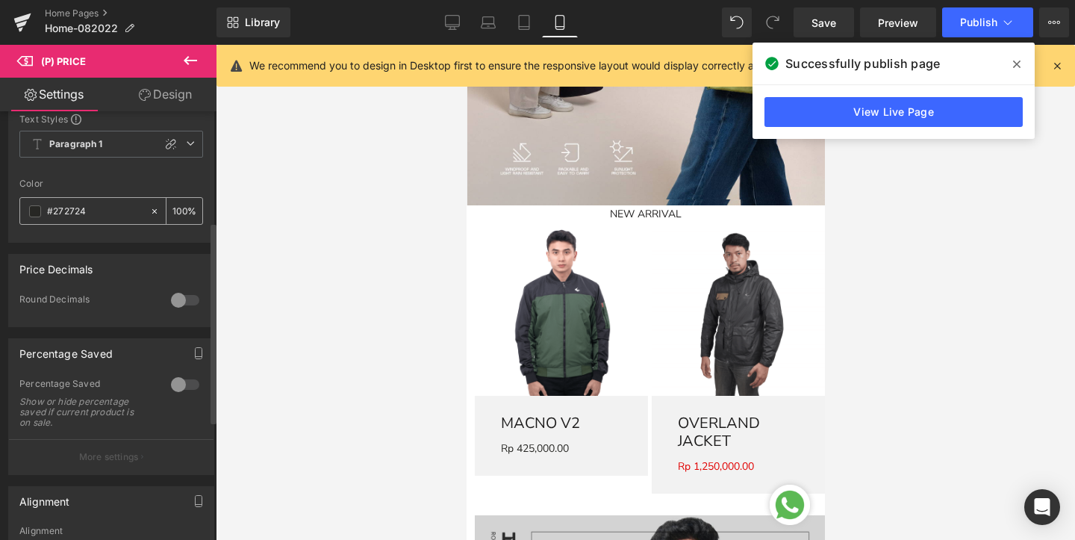
click at [35, 217] on span at bounding box center [35, 211] width 12 height 12
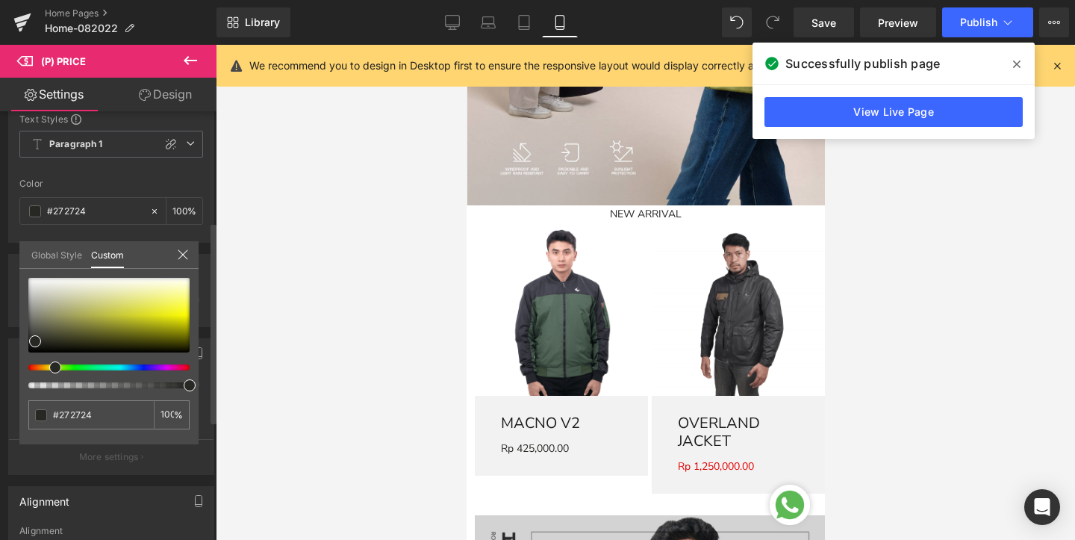
click at [168, 371] on div at bounding box center [108, 333] width 161 height 111
click at [182, 370] on div at bounding box center [108, 333] width 161 height 111
drag, startPoint x: 58, startPoint y: 365, endPoint x: 47, endPoint y: 367, distance: 11.4
click at [47, 367] on span at bounding box center [49, 367] width 12 height 12
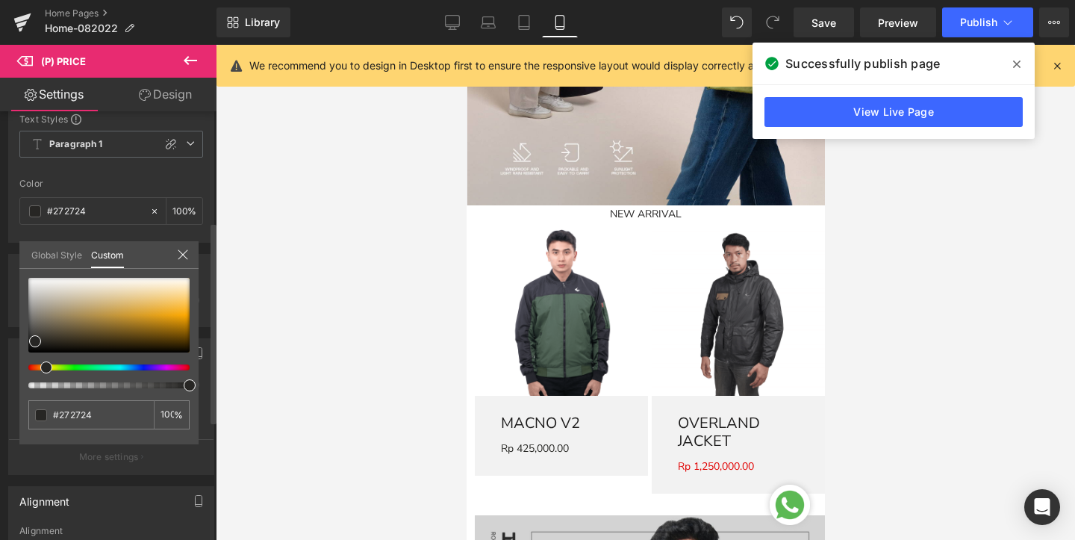
drag, startPoint x: 49, startPoint y: 368, endPoint x: 41, endPoint y: 370, distance: 8.3
click at [41, 370] on span at bounding box center [46, 367] width 12 height 12
drag, startPoint x: 45, startPoint y: 366, endPoint x: 36, endPoint y: 368, distance: 9.2
click at [36, 368] on div at bounding box center [102, 367] width 161 height 6
click at [187, 323] on div at bounding box center [108, 315] width 161 height 75
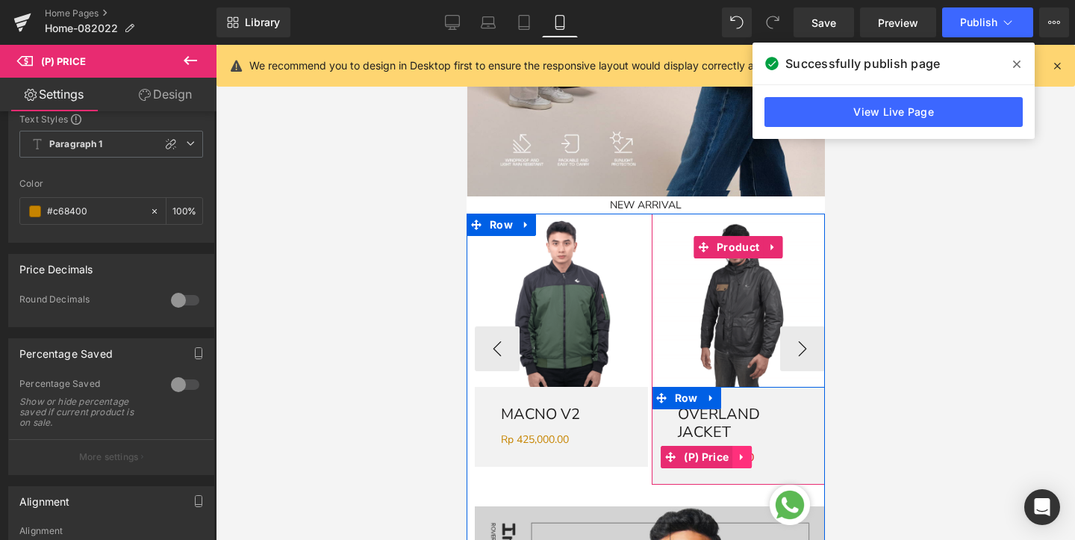
scroll to position [1137, 0]
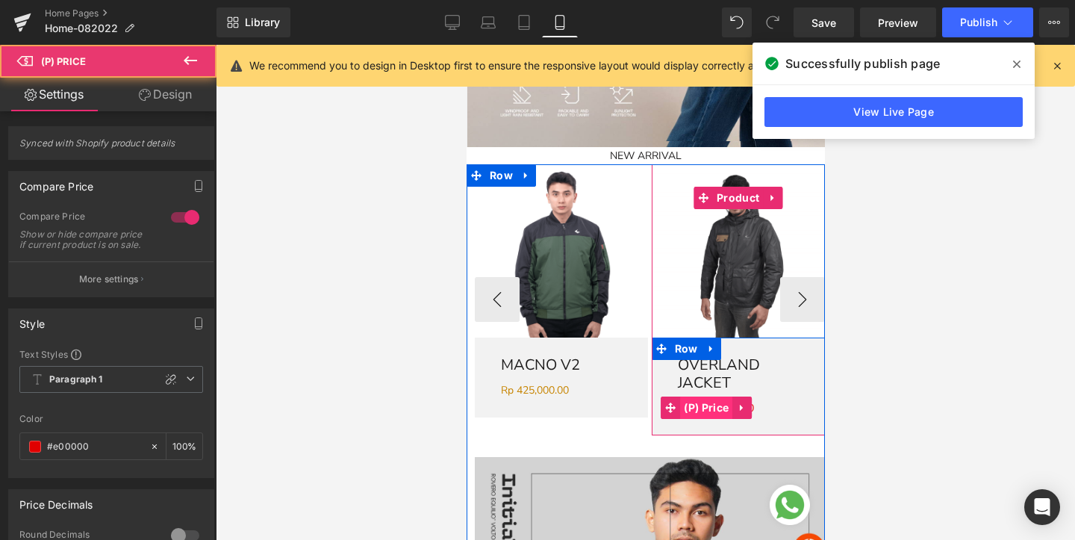
drag, startPoint x: 766, startPoint y: 382, endPoint x: 725, endPoint y: 389, distance: 41.6
click at [767, 396] on div "Rp 0 Rp 1,250,000.00" at bounding box center [737, 408] width 121 height 25
click at [713, 397] on span "(P) Price" at bounding box center [706, 408] width 52 height 22
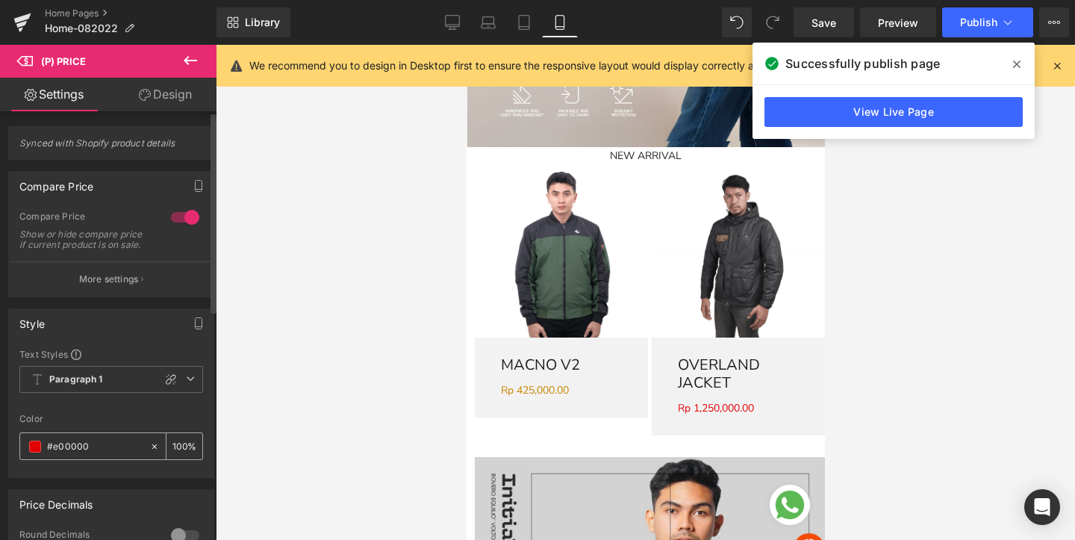
click at [65, 455] on input "#e00000" at bounding box center [95, 446] width 96 height 16
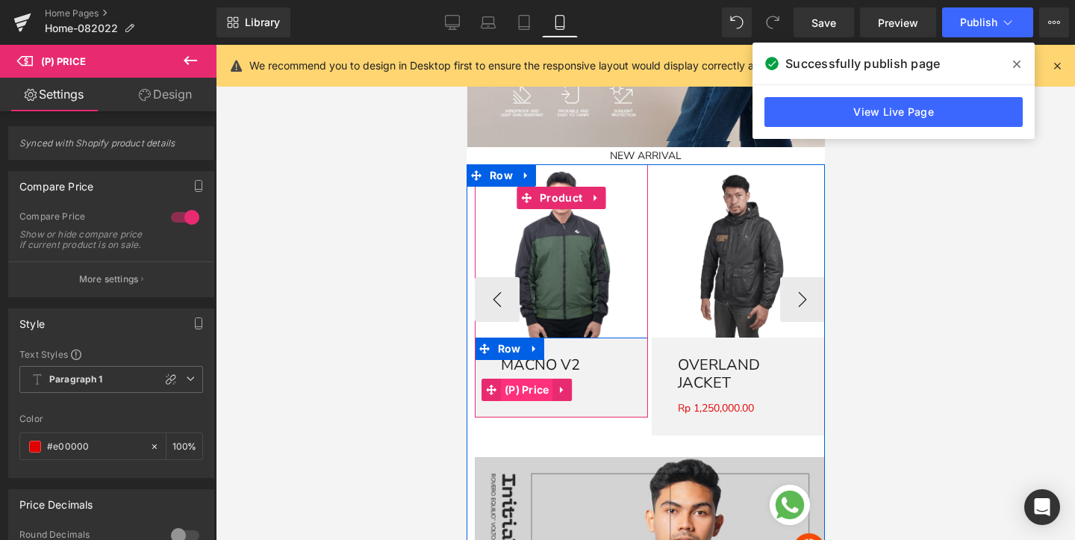
click at [534, 393] on span "(P) Price" at bounding box center [526, 390] width 52 height 22
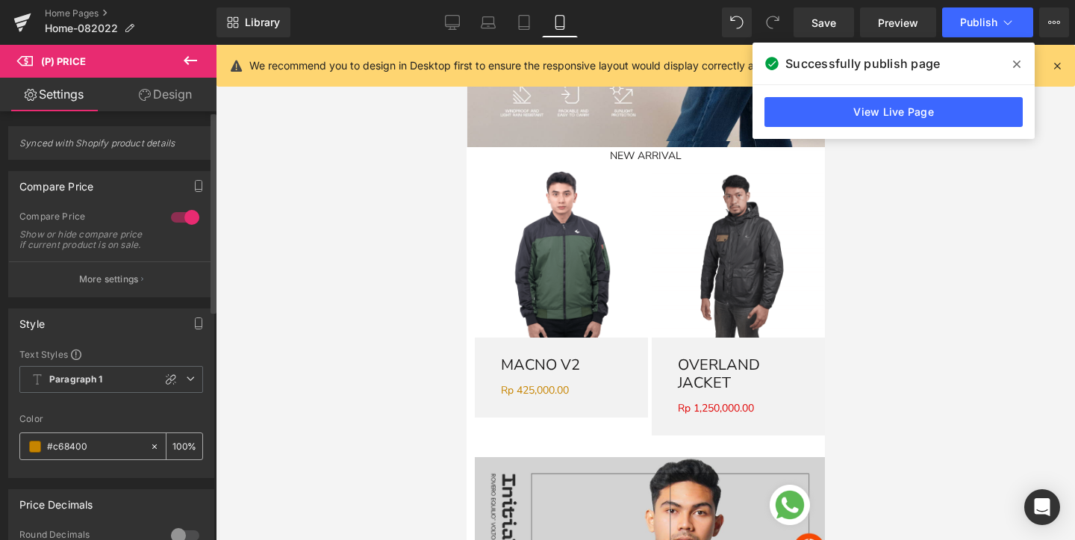
click at [80, 455] on input "#c68400" at bounding box center [95, 446] width 96 height 16
paste input "#e000"
paste input "text"
click at [72, 455] on input "#e00000" at bounding box center [95, 446] width 96 height 16
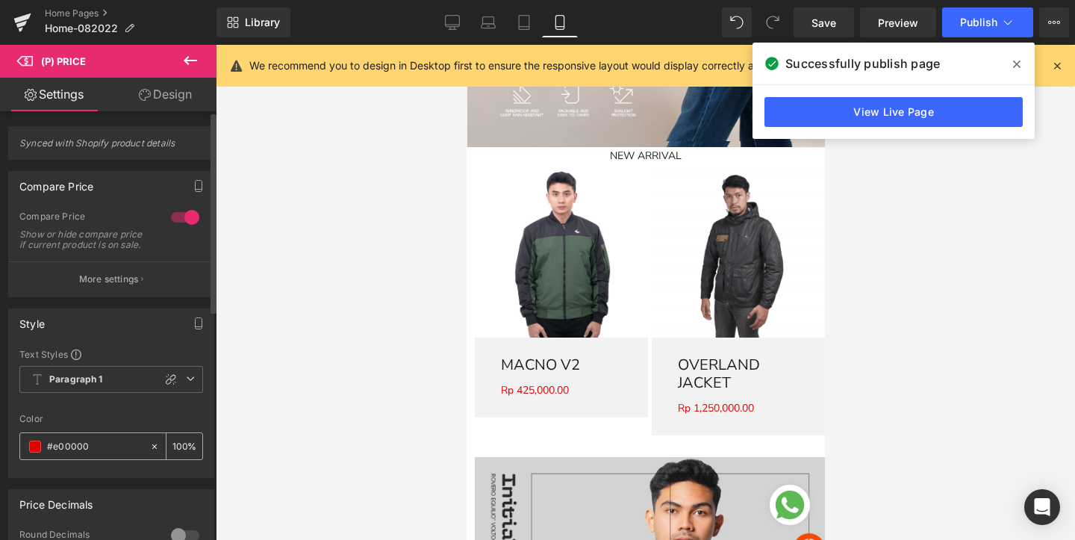
click at [72, 455] on input "#e00000" at bounding box center [95, 446] width 96 height 16
click at [97, 455] on input "#e00000" at bounding box center [95, 446] width 96 height 16
type input "#e00000"
click at [178, 94] on link "Design" at bounding box center [165, 95] width 108 height 34
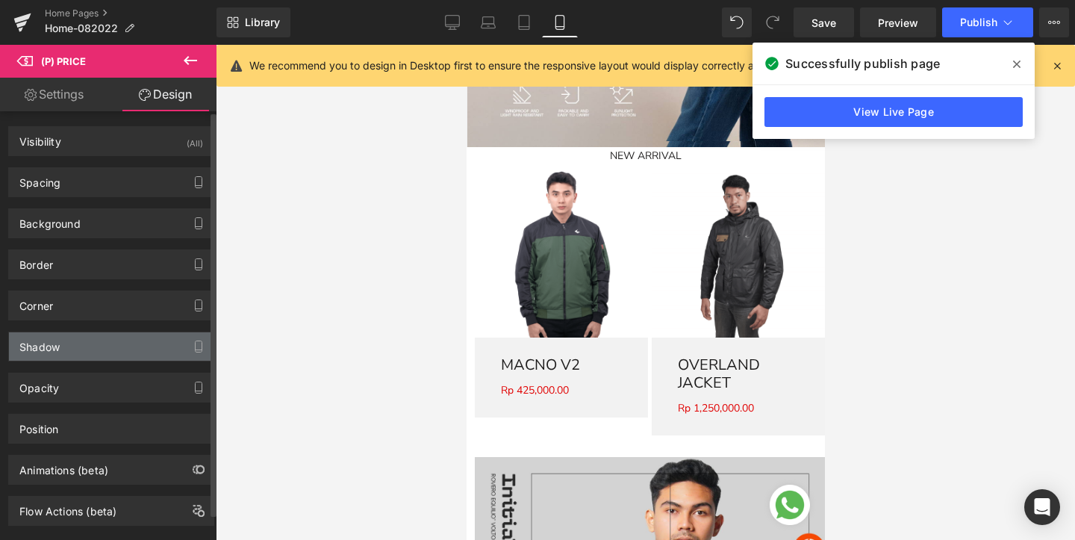
click at [92, 352] on div "Shadow" at bounding box center [111, 346] width 205 height 28
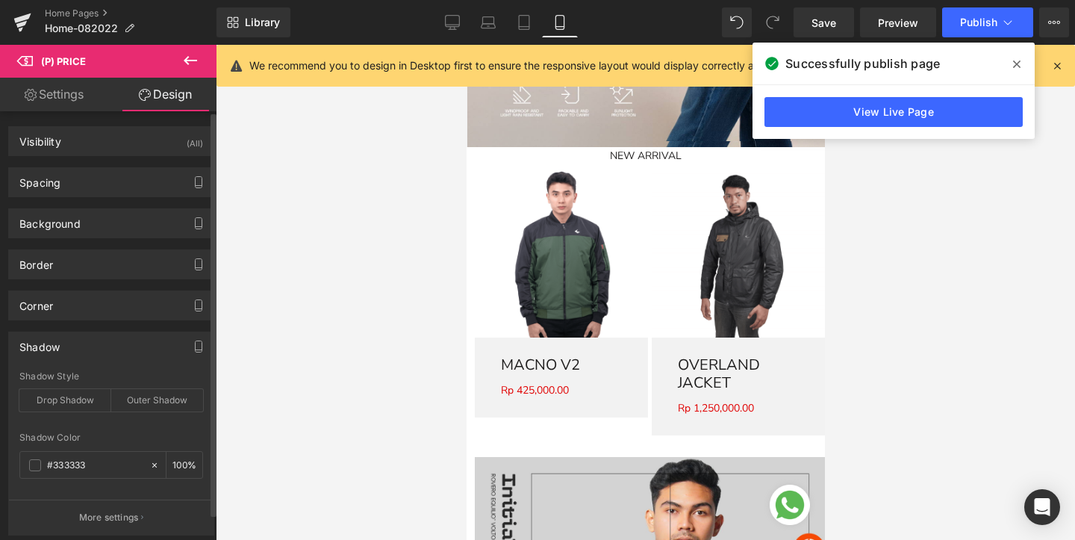
click at [92, 352] on div "Shadow" at bounding box center [111, 346] width 205 height 28
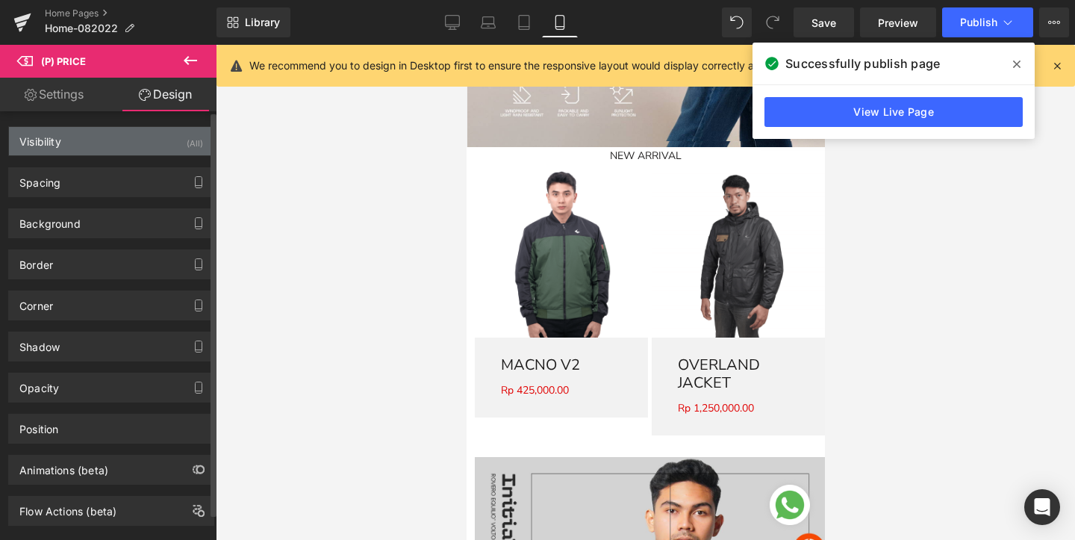
click at [125, 143] on div "Visibility (All)" at bounding box center [111, 141] width 205 height 28
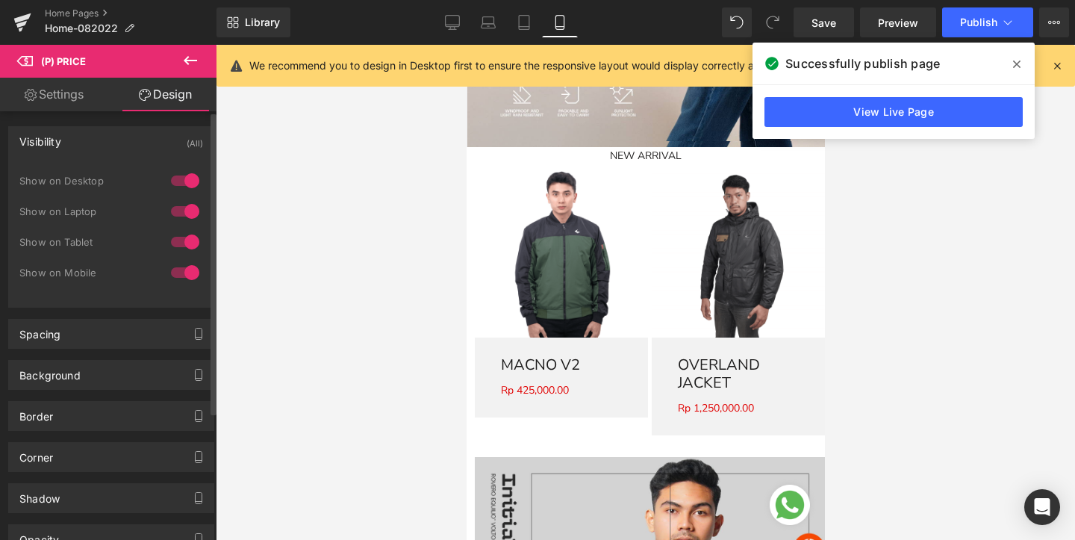
click at [125, 143] on div "Visibility (All)" at bounding box center [111, 141] width 205 height 28
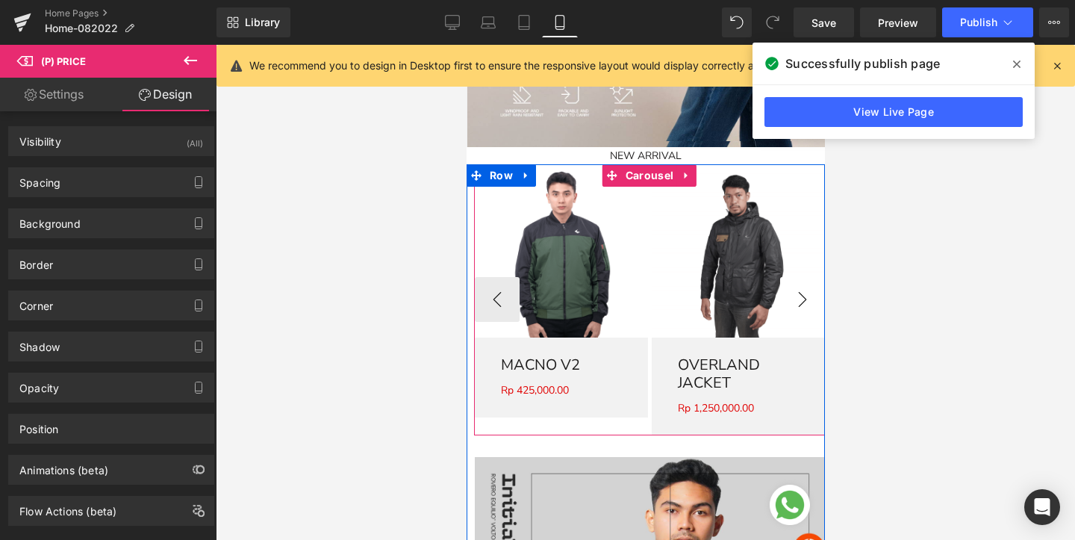
click at [796, 302] on button "›" at bounding box center [802, 299] width 45 height 45
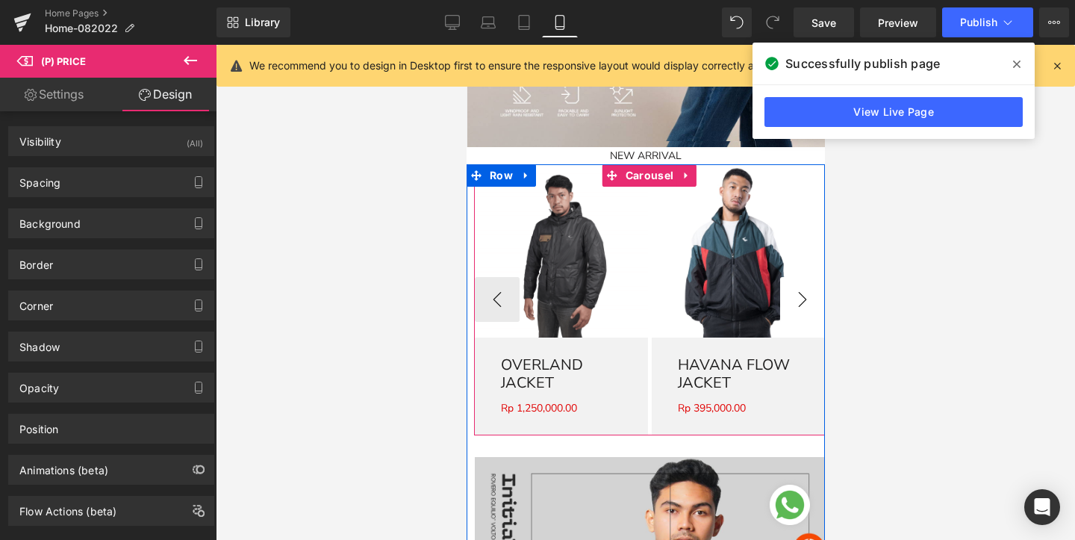
click at [796, 302] on button "›" at bounding box center [802, 299] width 45 height 45
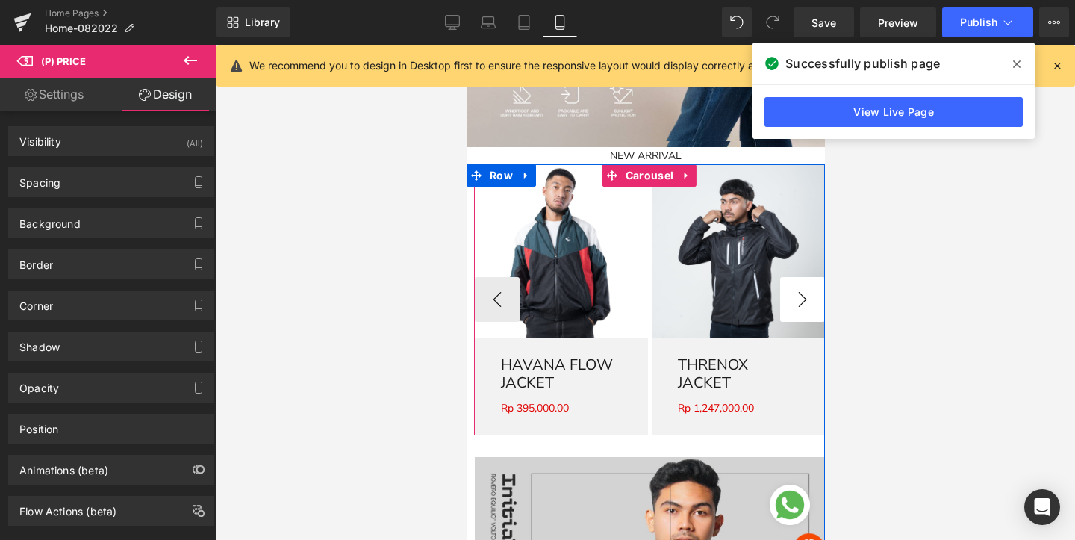
click at [807, 293] on button "›" at bounding box center [802, 299] width 45 height 45
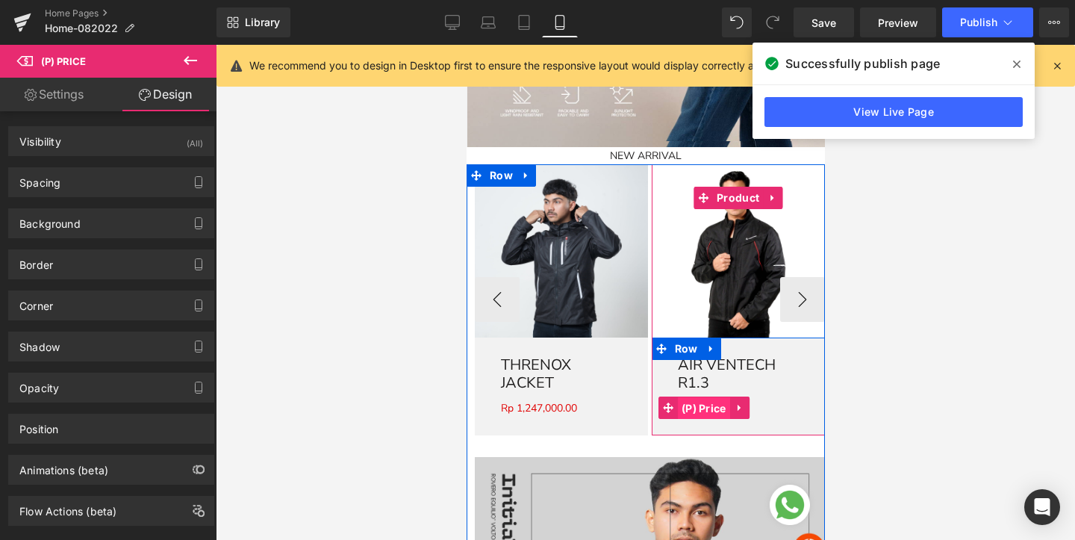
click at [708, 397] on span "(P) Price" at bounding box center [703, 408] width 52 height 22
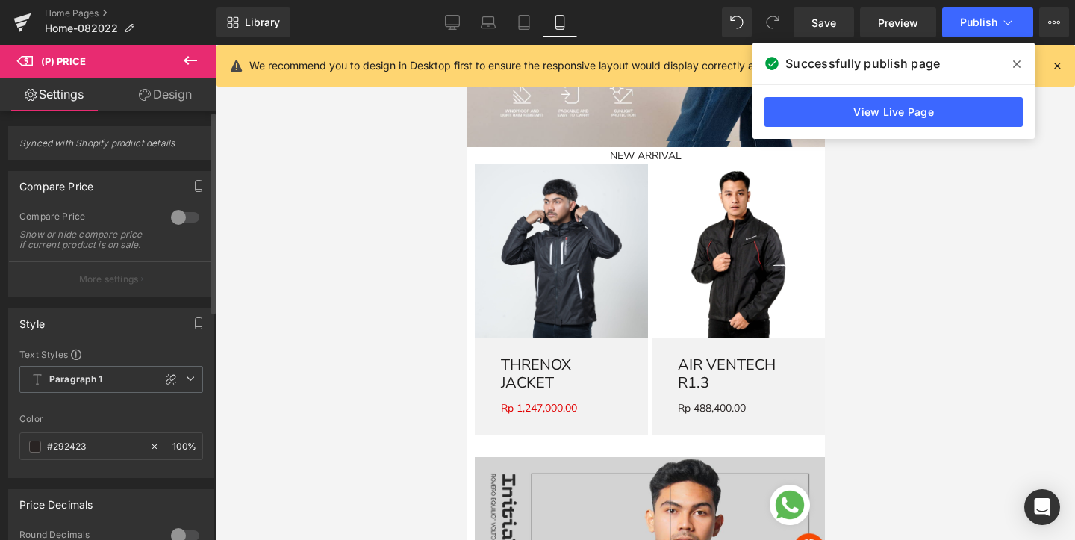
scroll to position [29, 0]
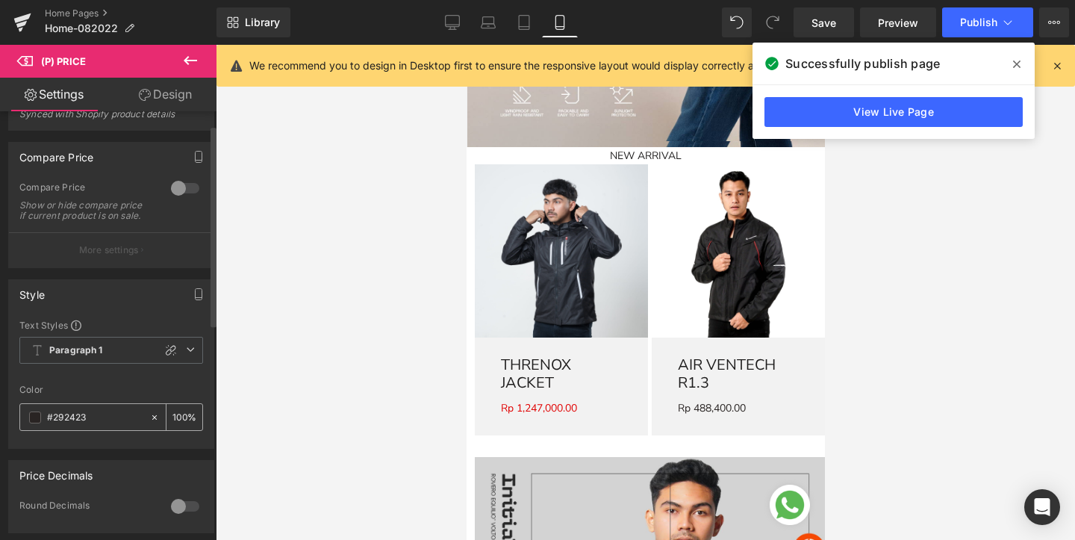
click at [79, 422] on input "#292423" at bounding box center [95, 417] width 96 height 16
paste input "e00000"
type input "#e00000"
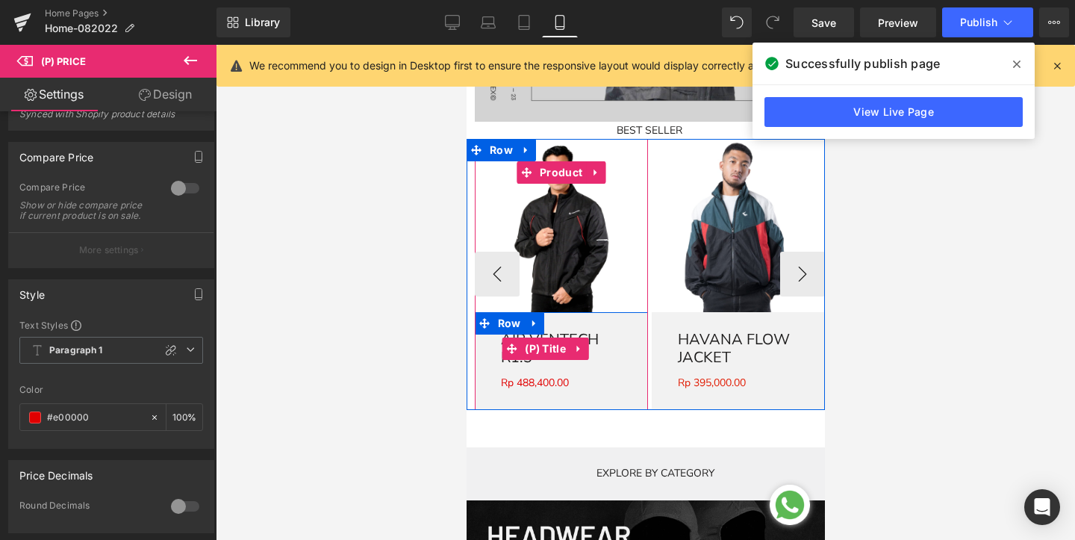
scroll to position [1818, 0]
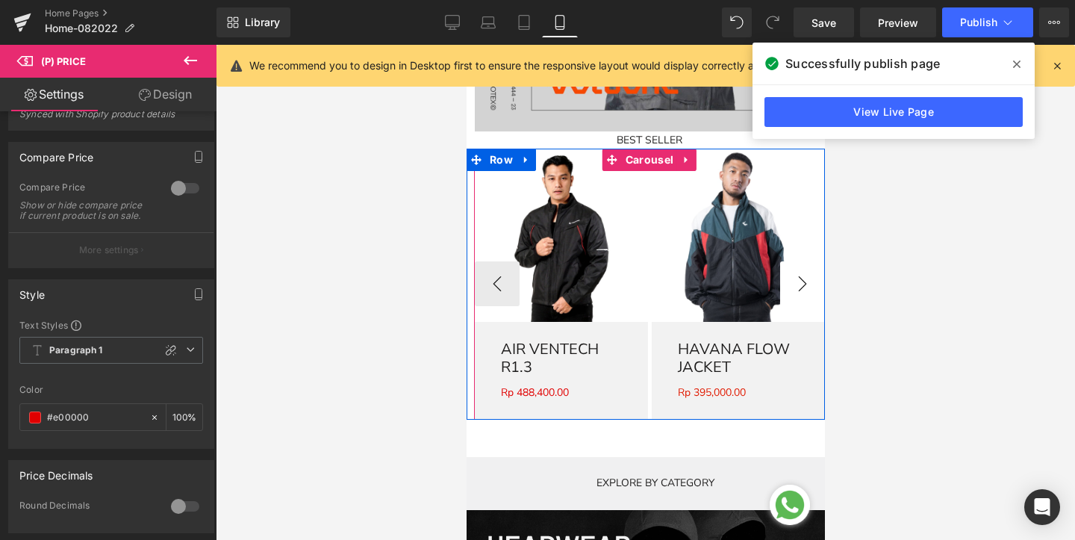
click at [801, 261] on button "›" at bounding box center [802, 283] width 45 height 45
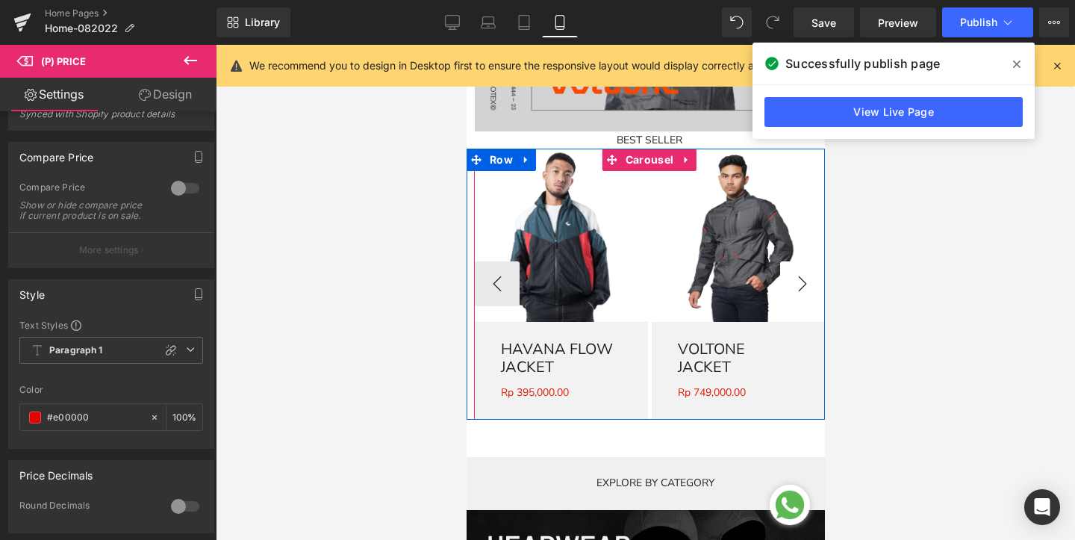
click at [801, 261] on button "›" at bounding box center [802, 283] width 45 height 45
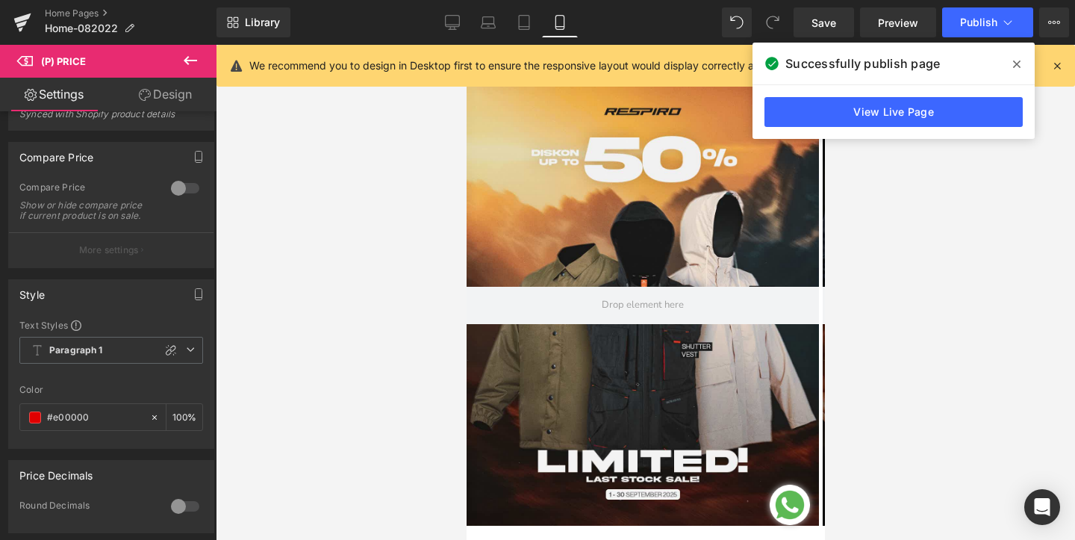
scroll to position [0, 0]
click at [995, 22] on span "Publish" at bounding box center [978, 22] width 37 height 12
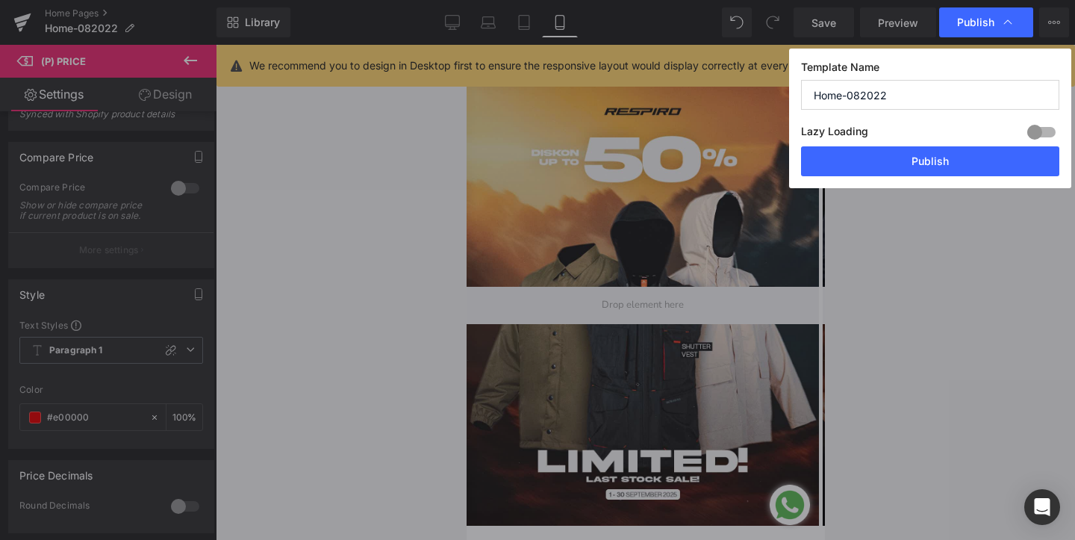
click at [995, 22] on span "Publish" at bounding box center [986, 22] width 58 height 15
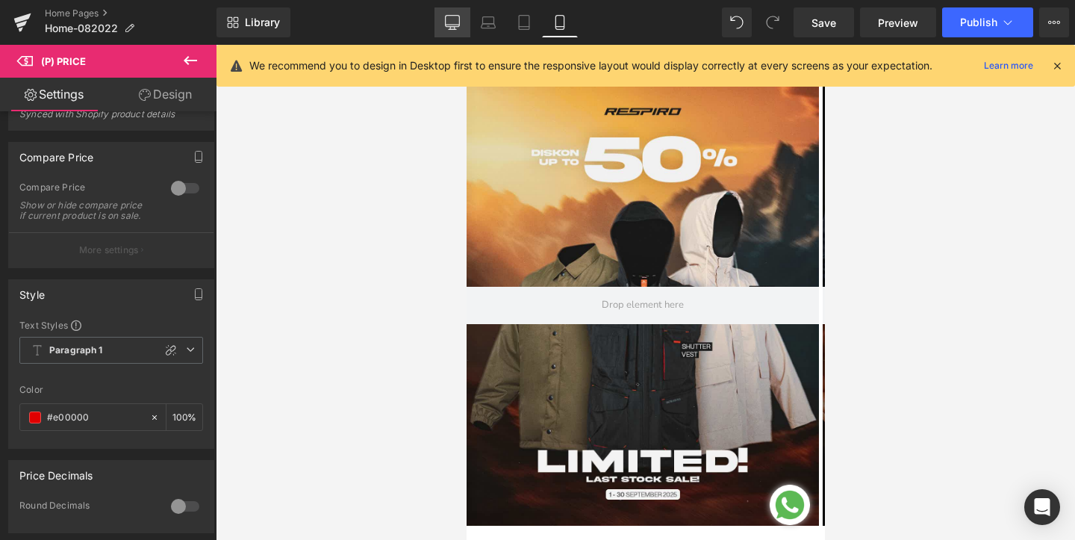
click at [451, 25] on icon at bounding box center [453, 25] width 14 height 0
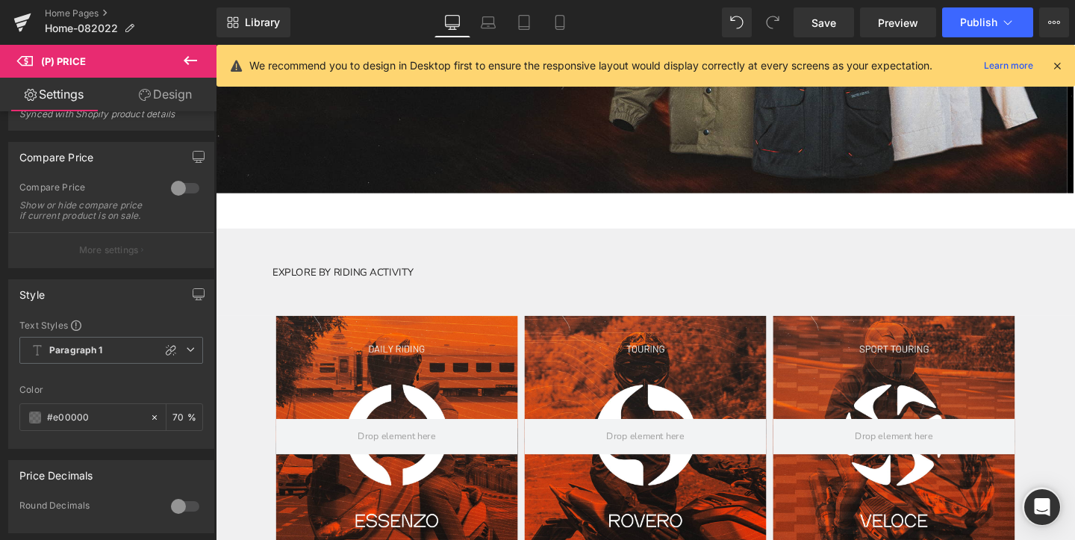
scroll to position [343, 0]
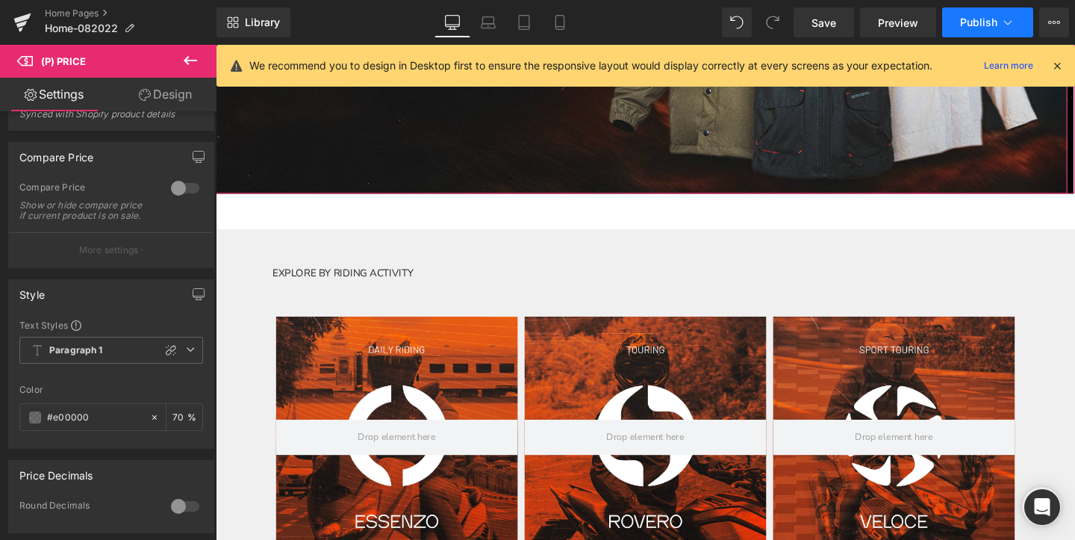
click at [989, 32] on button "Publish" at bounding box center [987, 22] width 91 height 30
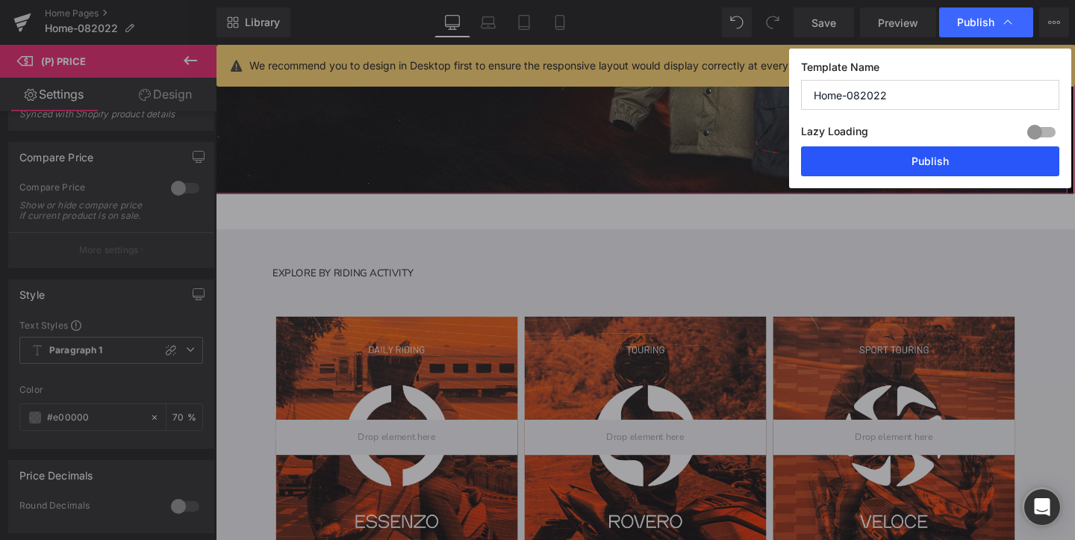
click at [943, 164] on button "Publish" at bounding box center [930, 161] width 258 height 30
